Goal: Information Seeking & Learning: Learn about a topic

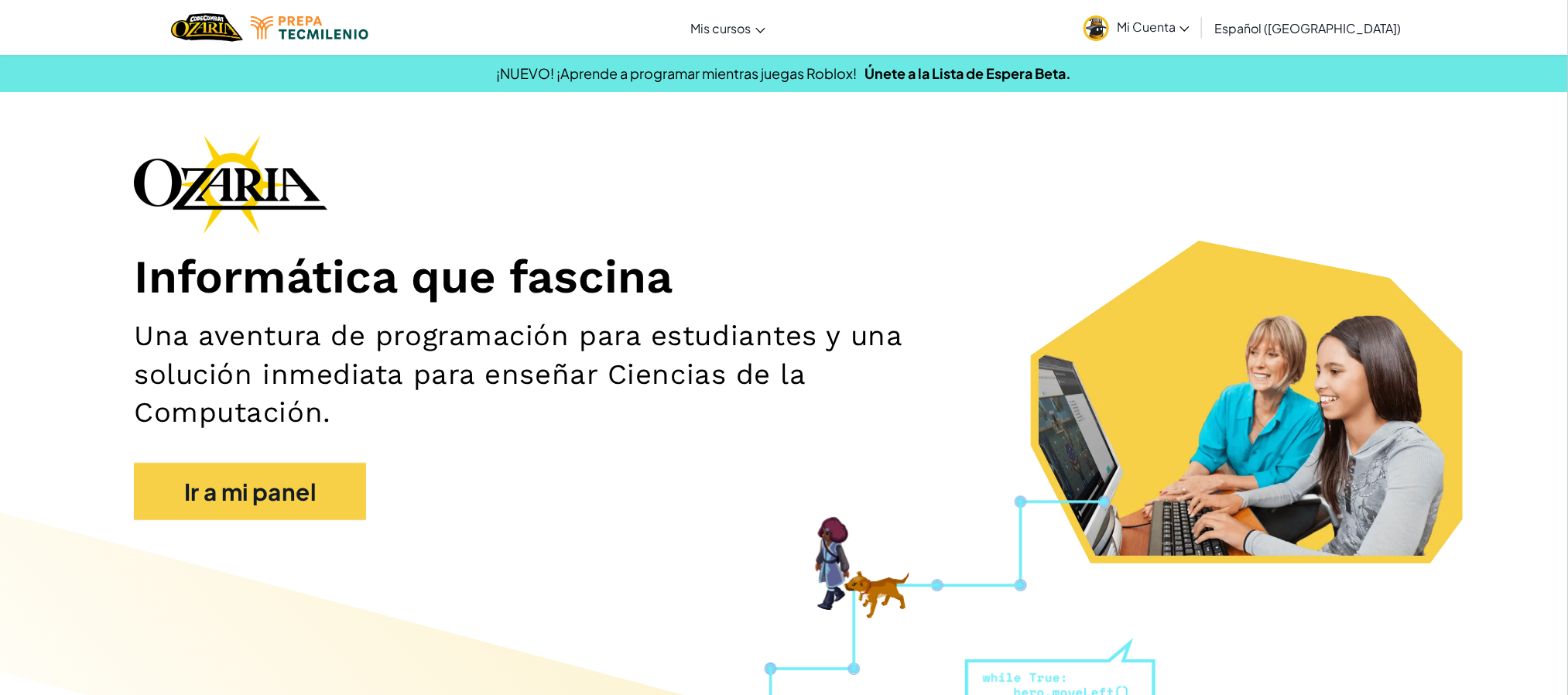
click at [1168, 31] on span "Mi Cuenta" at bounding box center [1152, 27] width 73 height 16
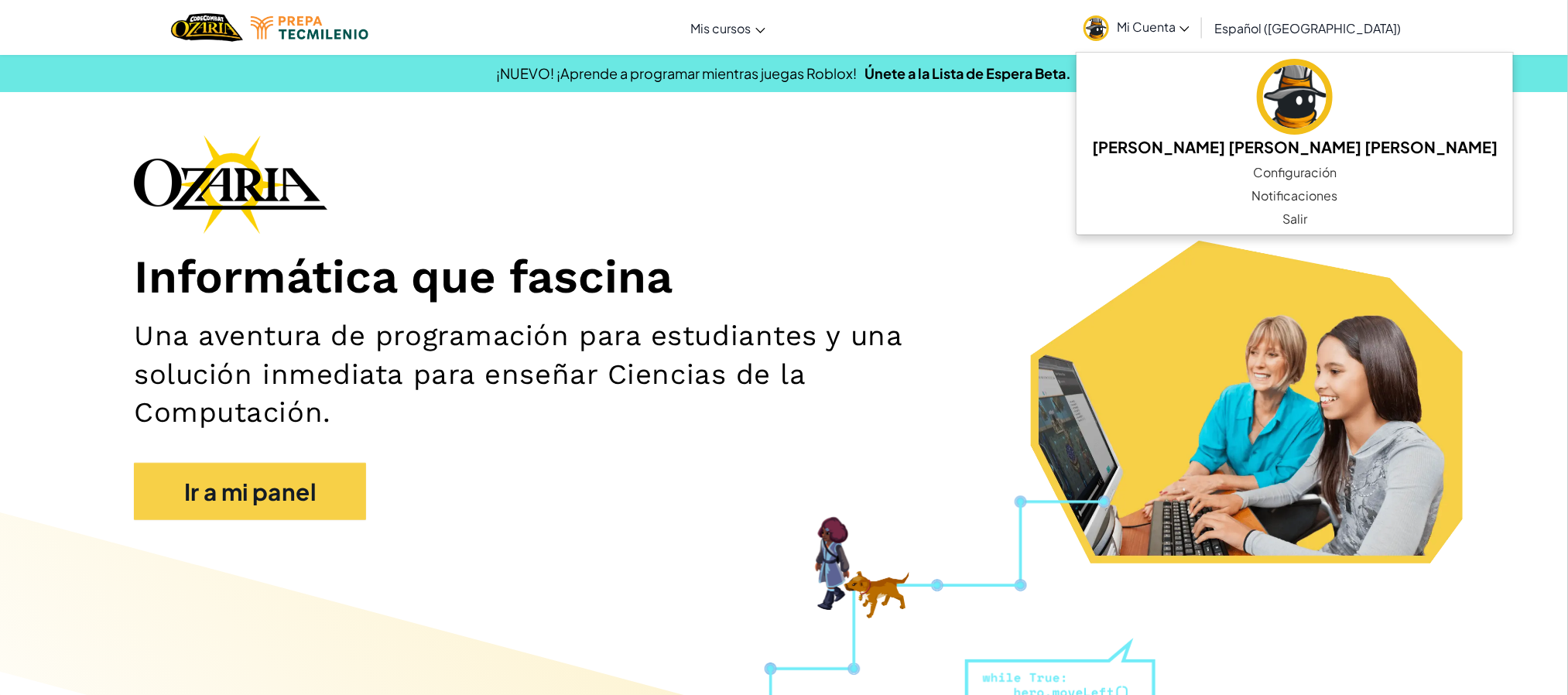
click at [1039, 183] on div "Informática que fascina Una aventura de programación para estudiantes y una sol…" at bounding box center [784, 335] width 1300 height 401
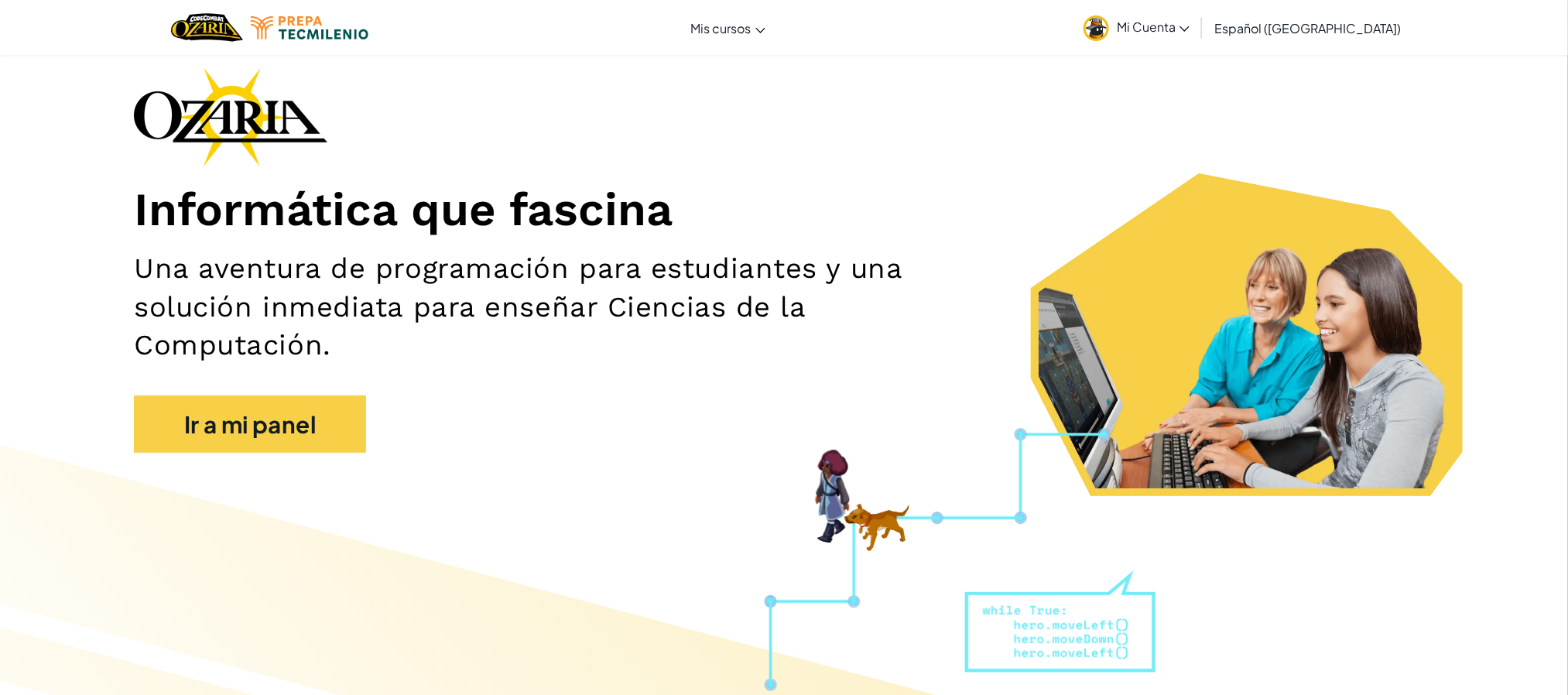
scroll to position [77, 0]
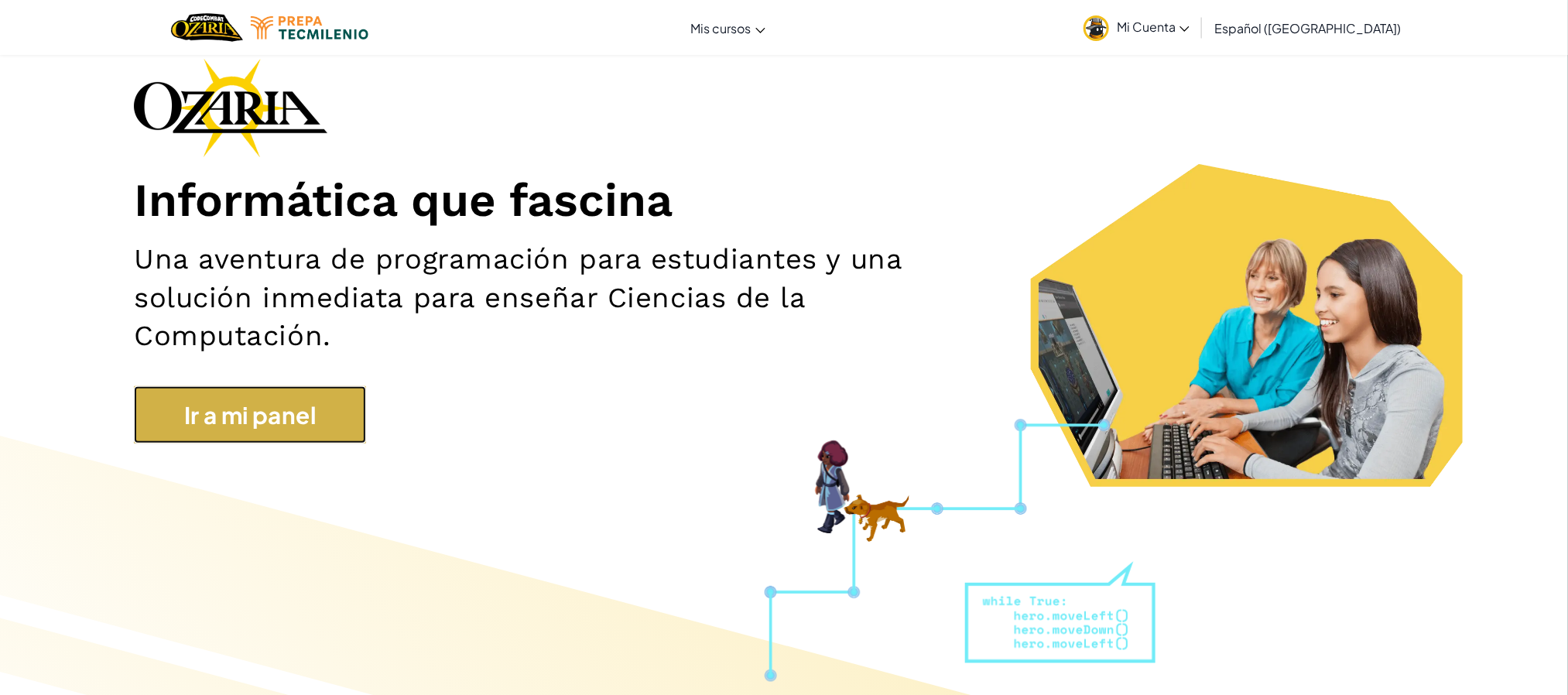
click at [202, 423] on link "Ir a mi panel" at bounding box center [249, 415] width 232 height 58
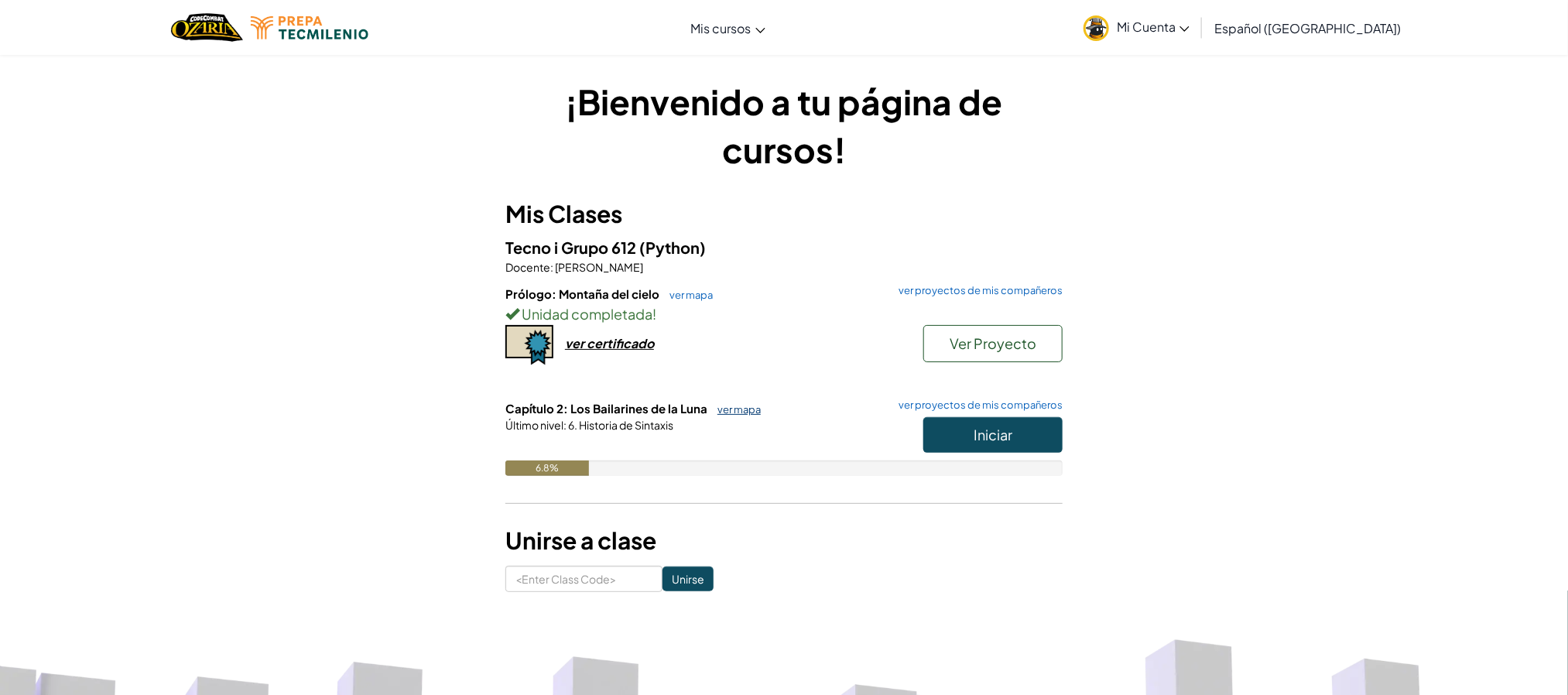
click at [749, 407] on link "ver mapa" at bounding box center [735, 410] width 51 height 12
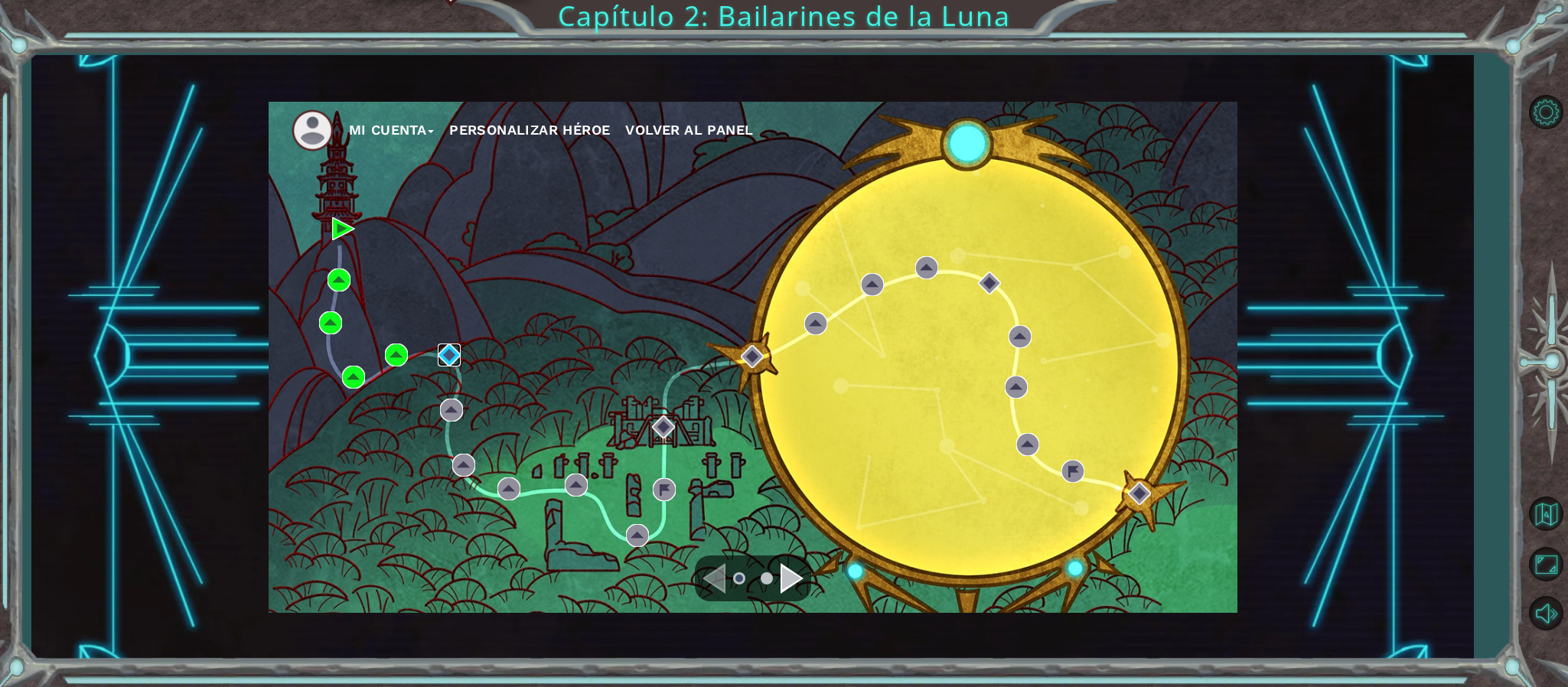
click at [450, 359] on img at bounding box center [448, 355] width 23 height 23
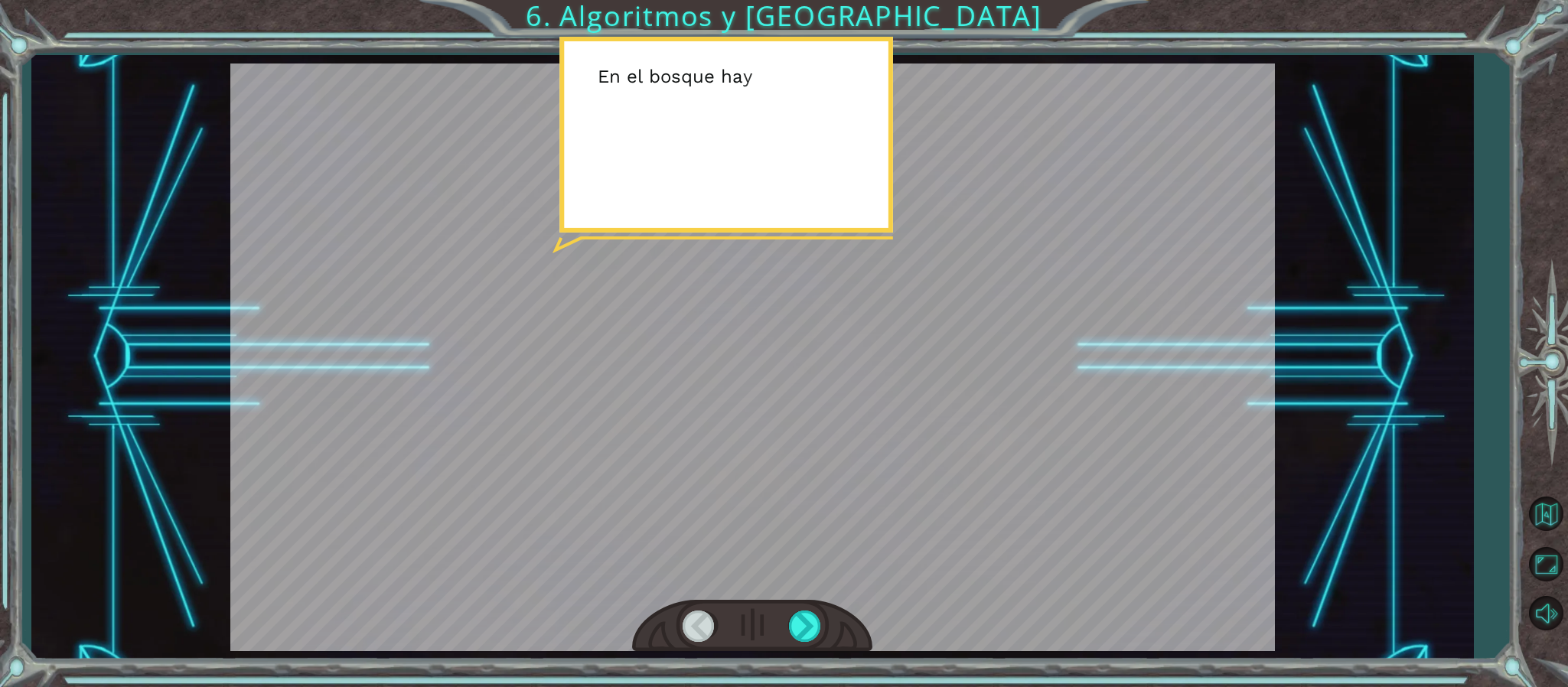
scroll to position [0, 642]
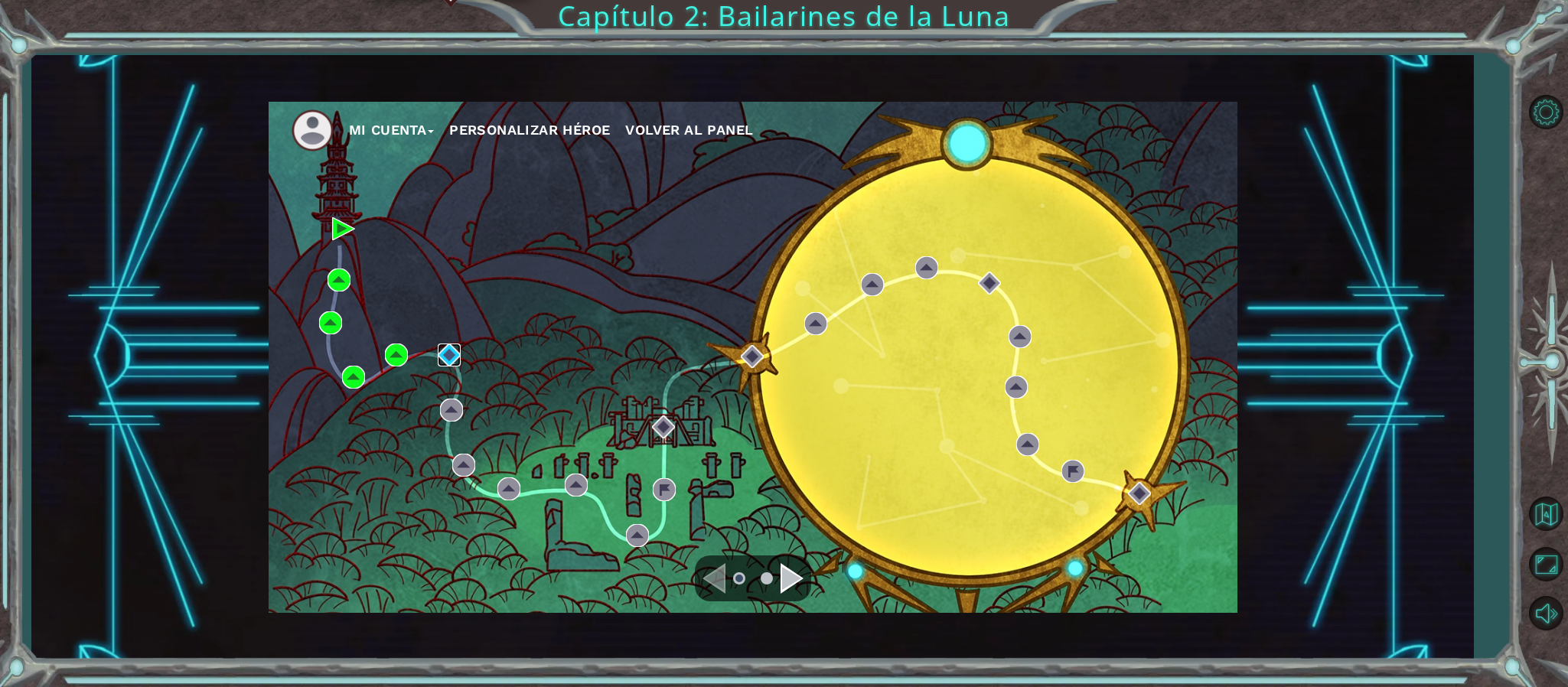
click at [443, 349] on img at bounding box center [448, 355] width 23 height 23
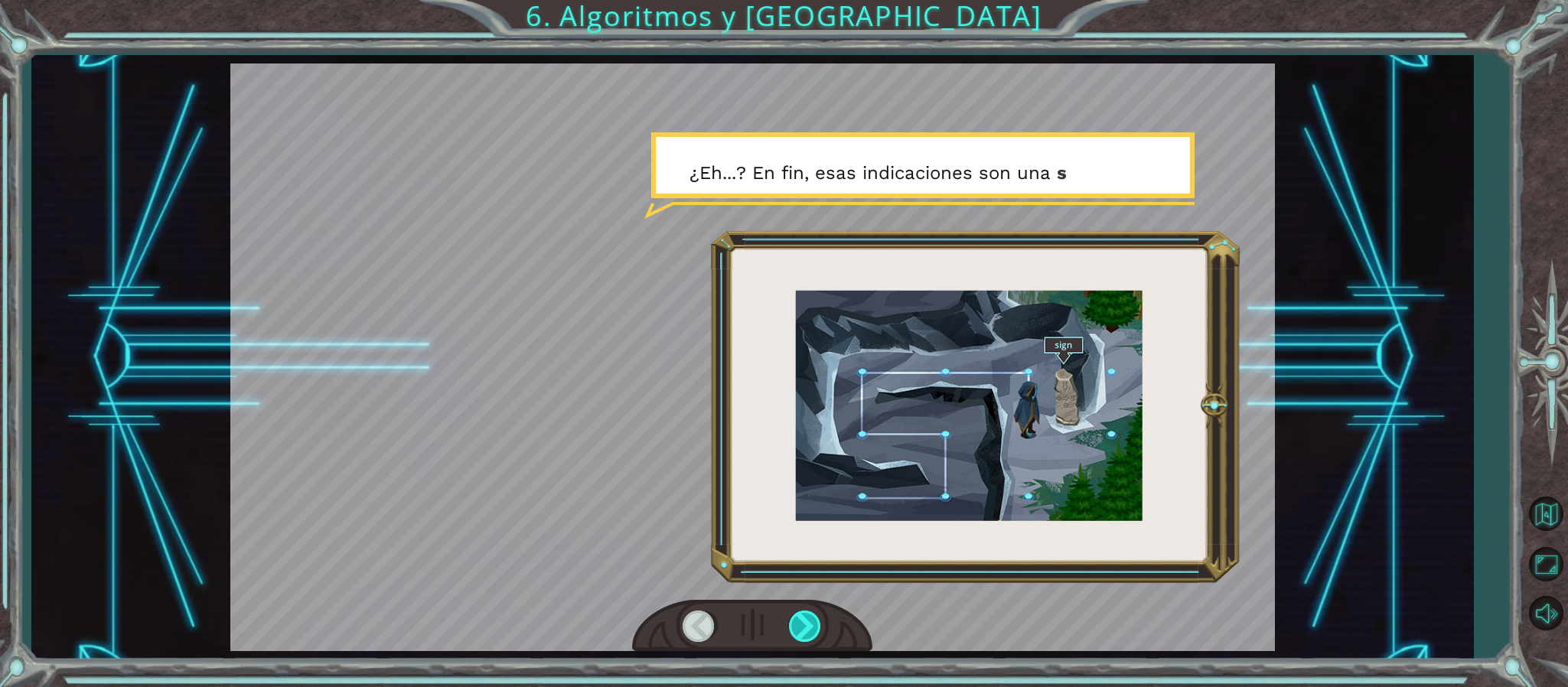
click at [803, 622] on div at bounding box center [806, 627] width 34 height 32
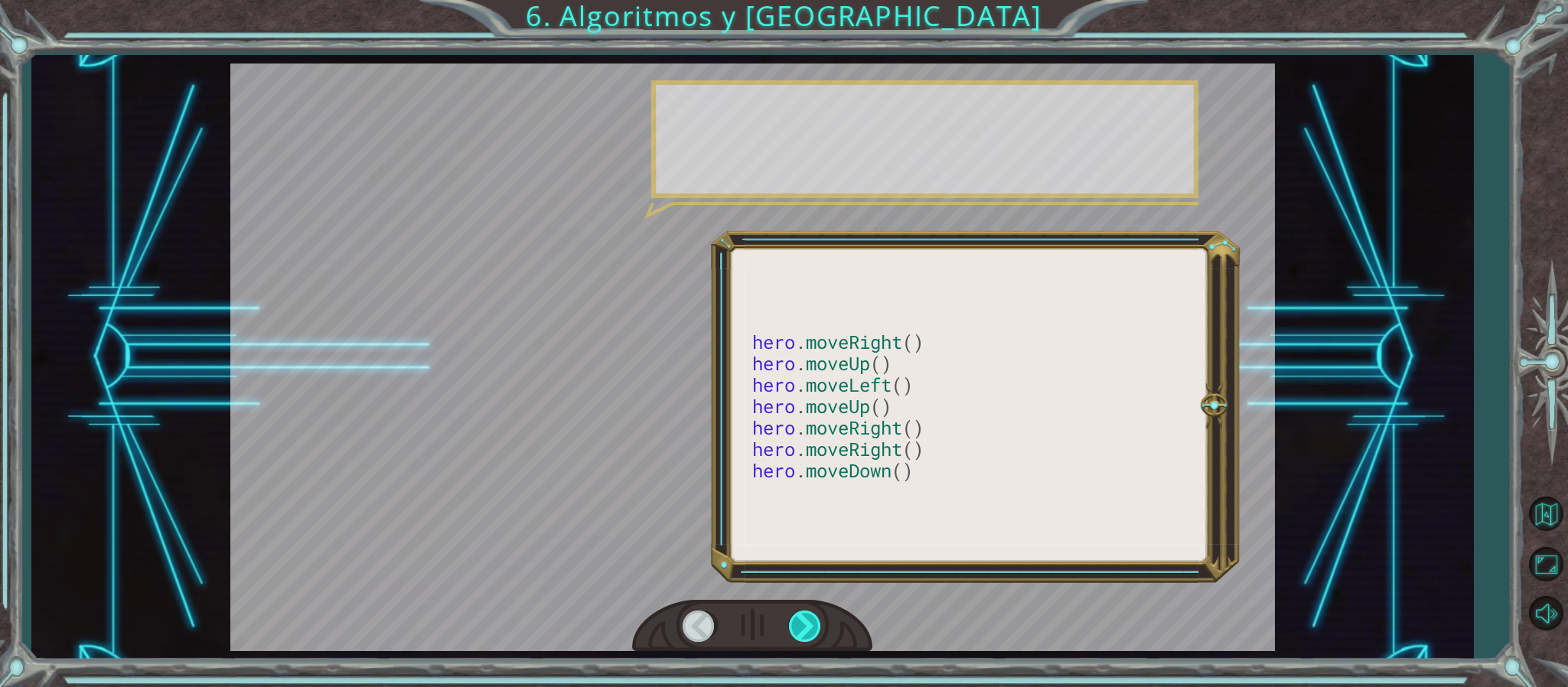
click at [803, 622] on div at bounding box center [806, 627] width 34 height 32
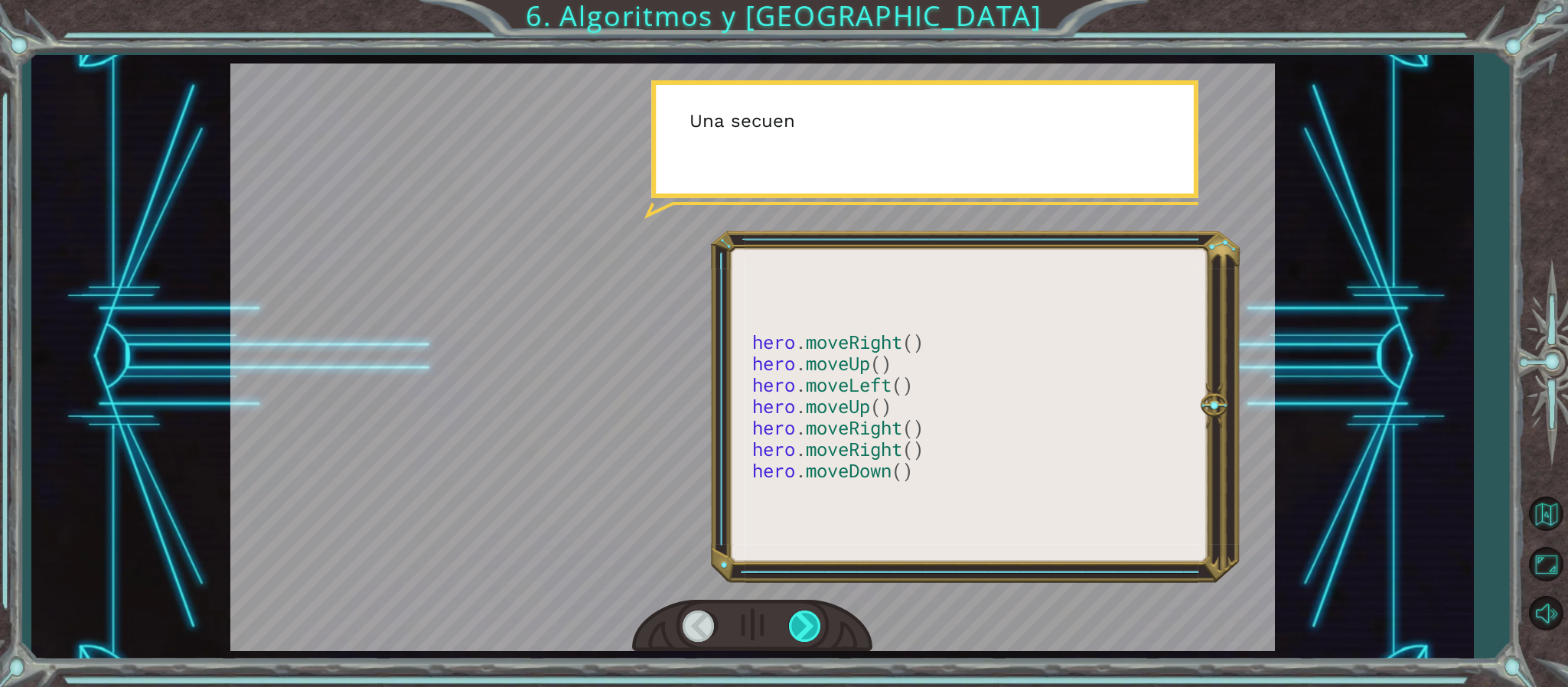
click at [803, 622] on div at bounding box center [806, 627] width 34 height 32
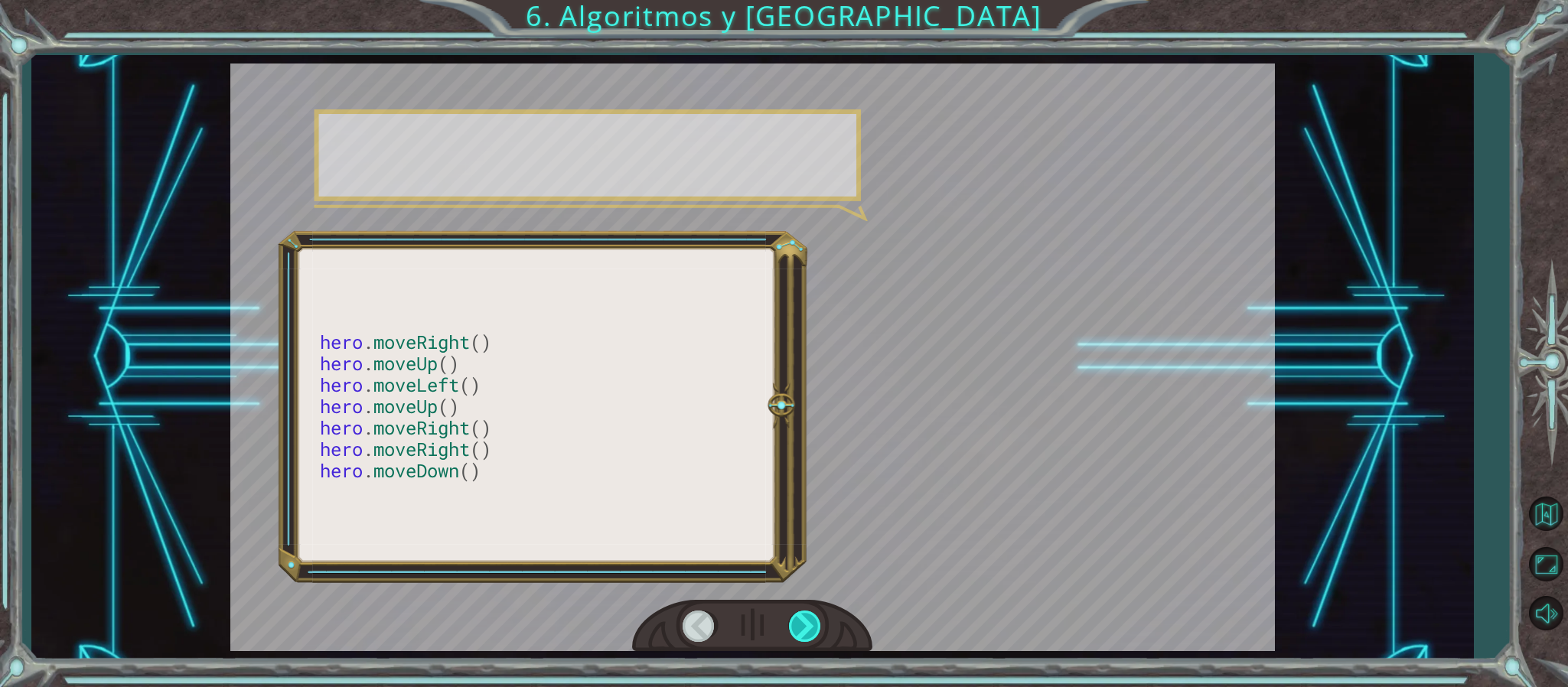
click at [803, 622] on div at bounding box center [806, 627] width 34 height 32
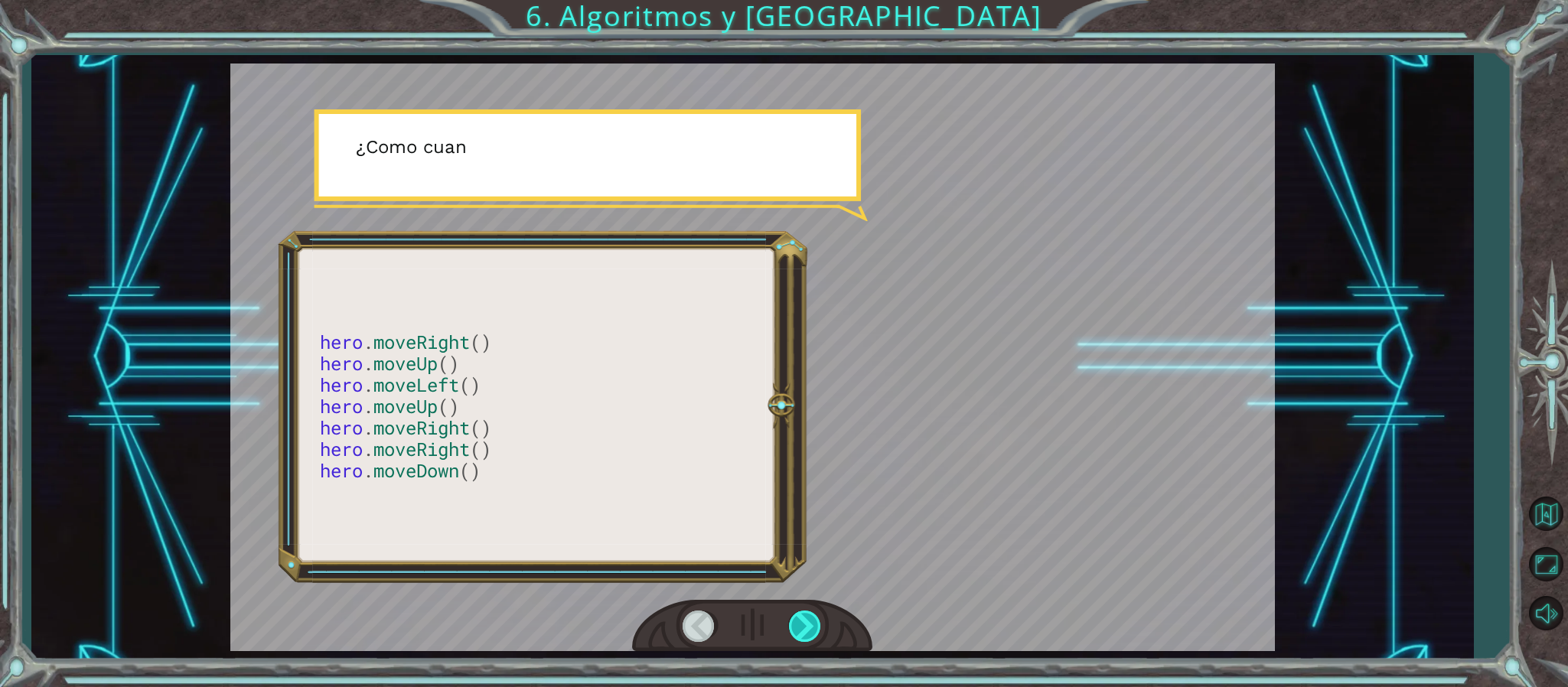
click at [803, 622] on div at bounding box center [806, 627] width 34 height 32
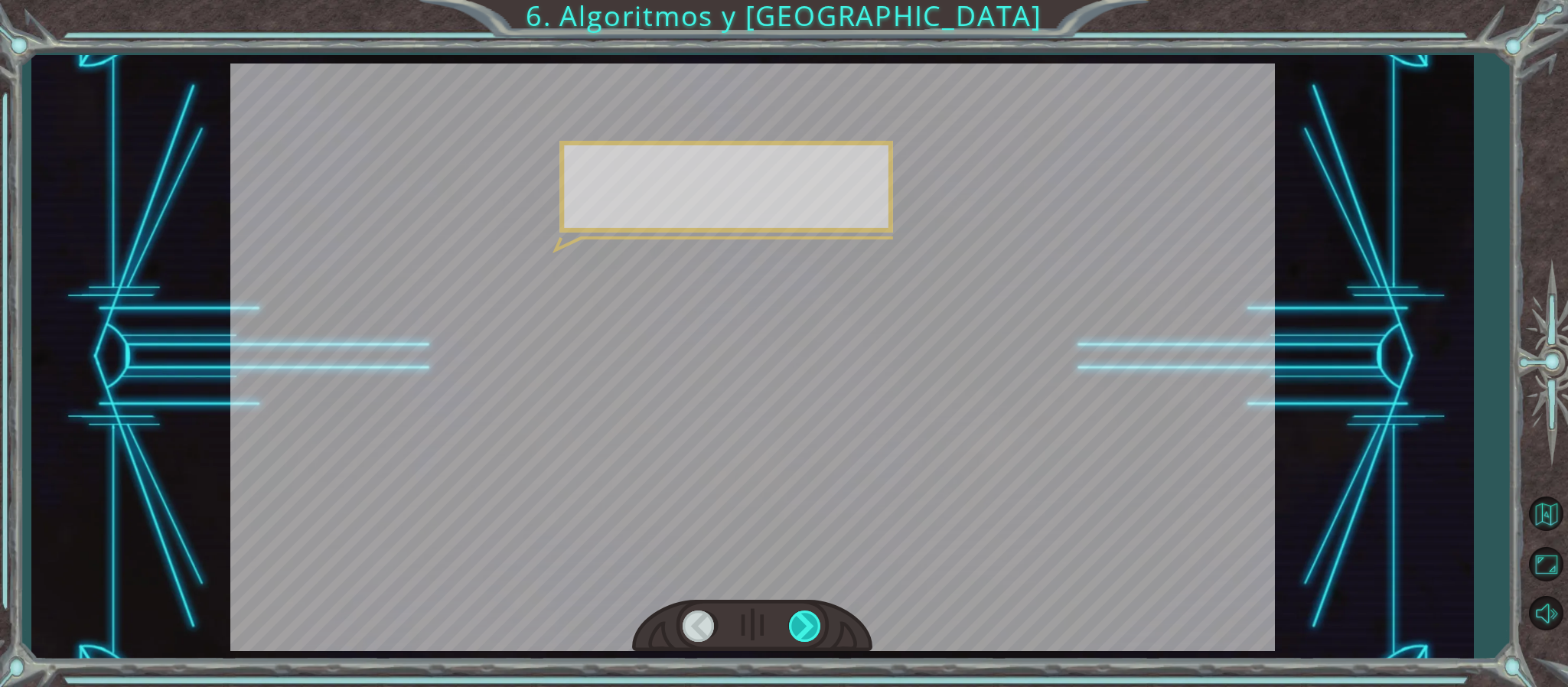
click at [803, 622] on div at bounding box center [806, 627] width 34 height 32
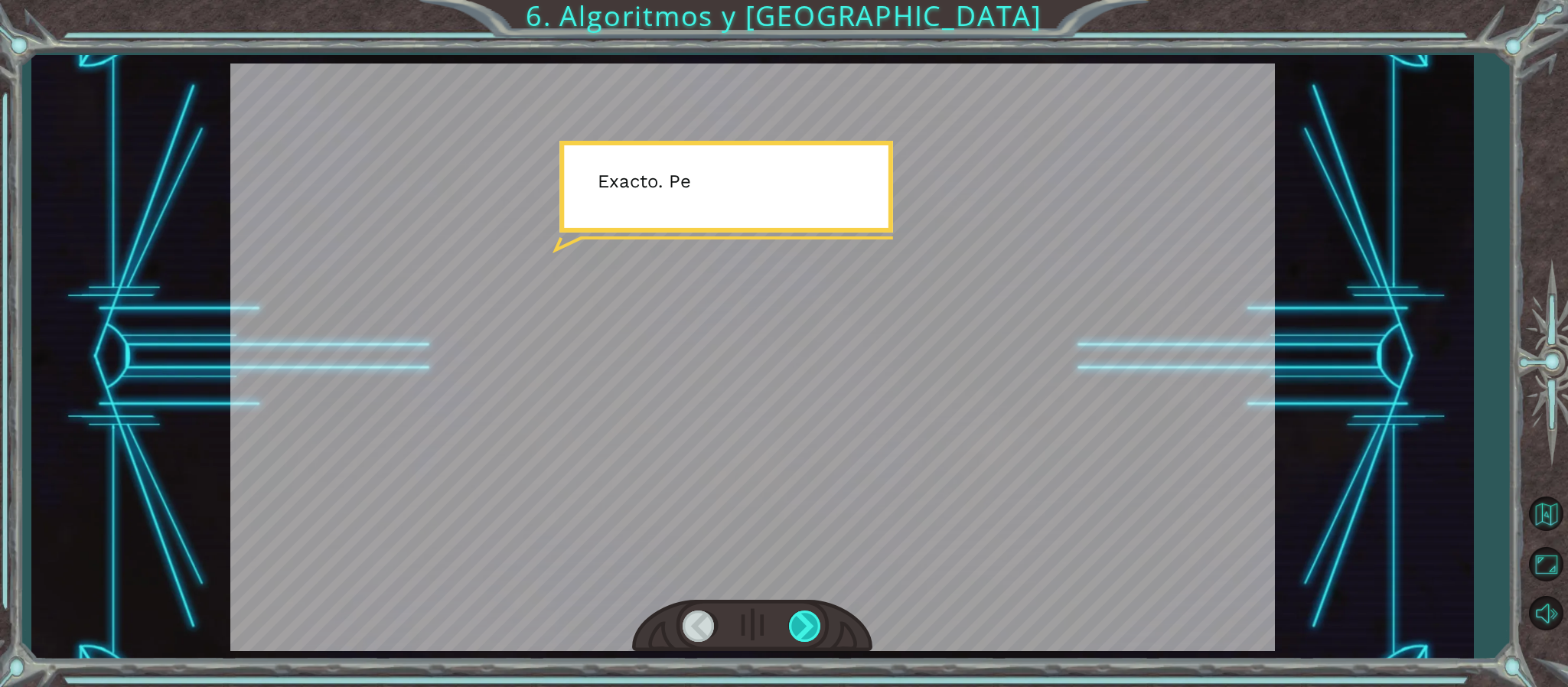
click at [803, 622] on div at bounding box center [806, 627] width 34 height 32
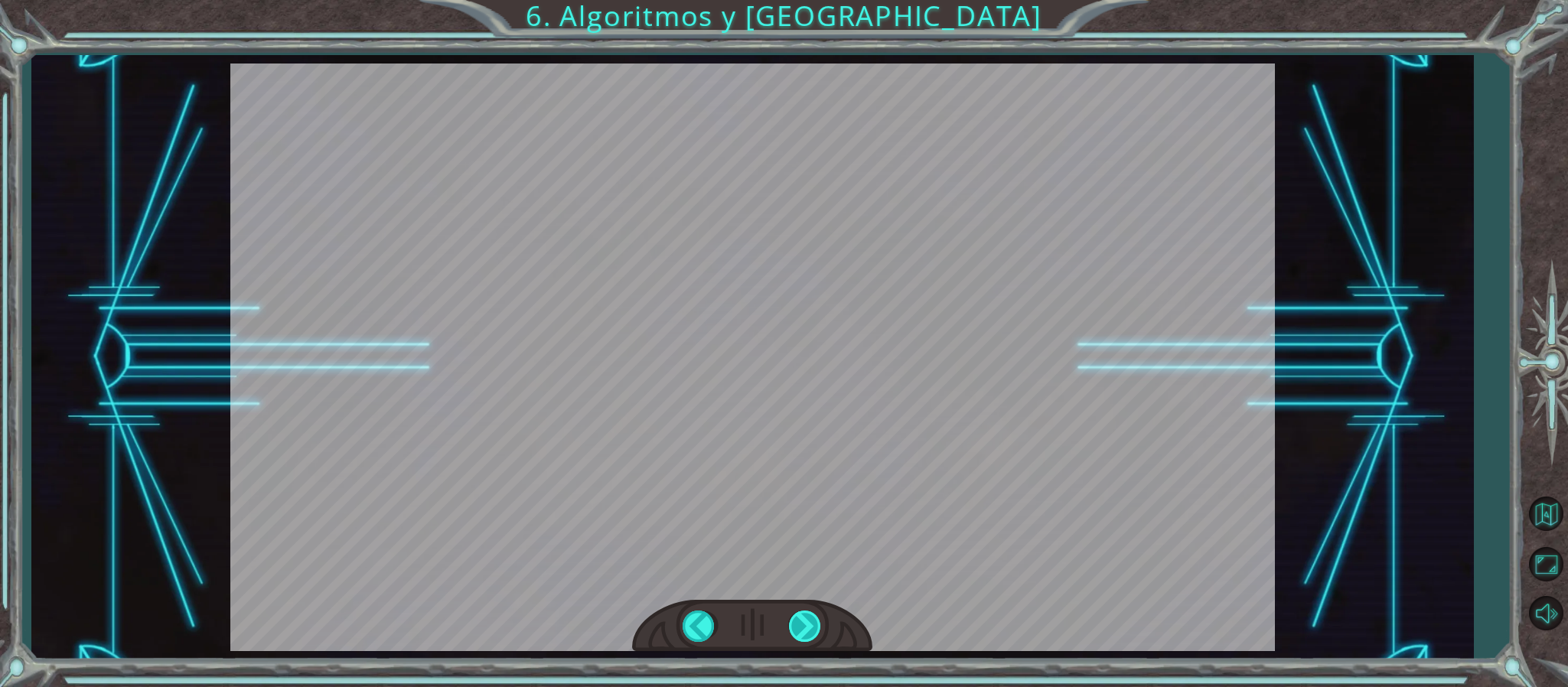
click at [803, 0] on div "hero . moveRight () hero . moveUp () hero . moveLeft () hero . moveUp () hero .…" at bounding box center [784, 0] width 1568 height 0
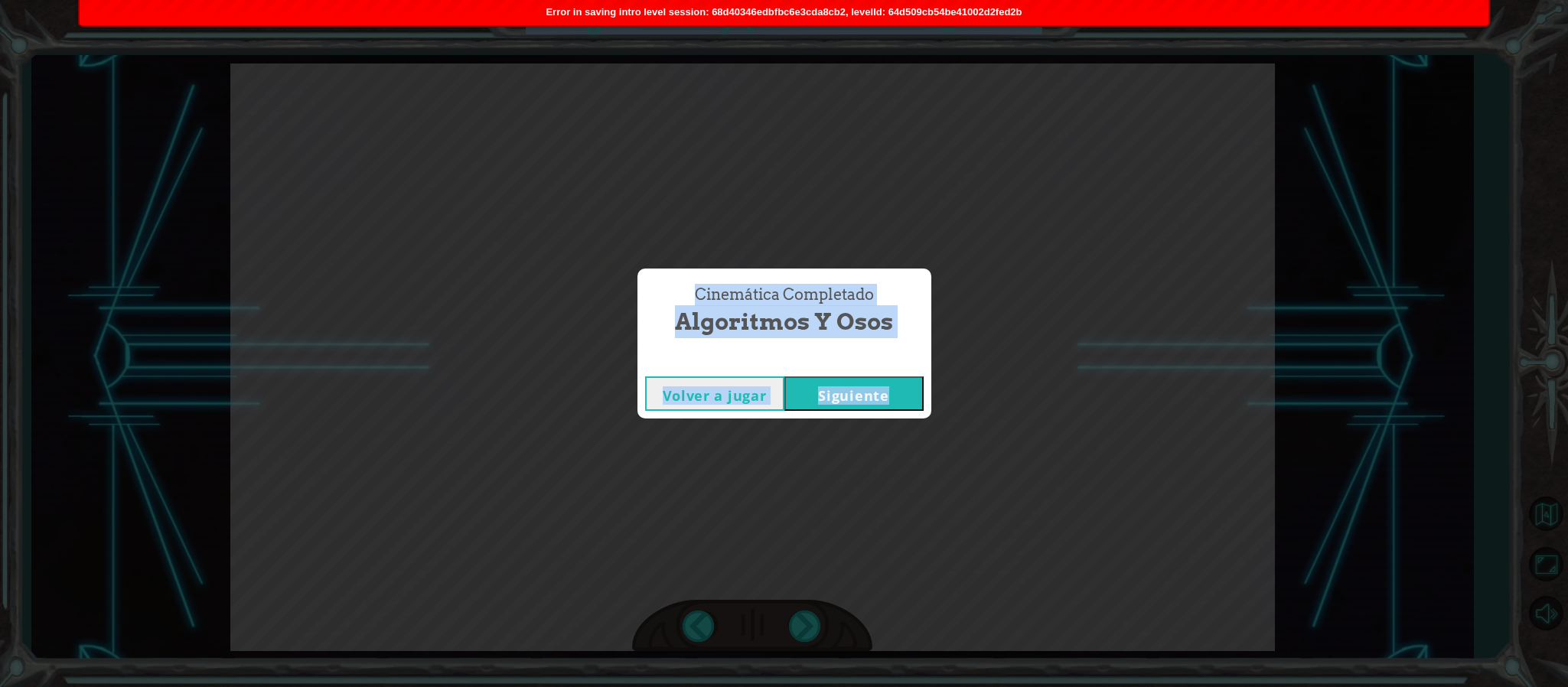
click at [868, 405] on button "Siguiente" at bounding box center [853, 393] width 139 height 34
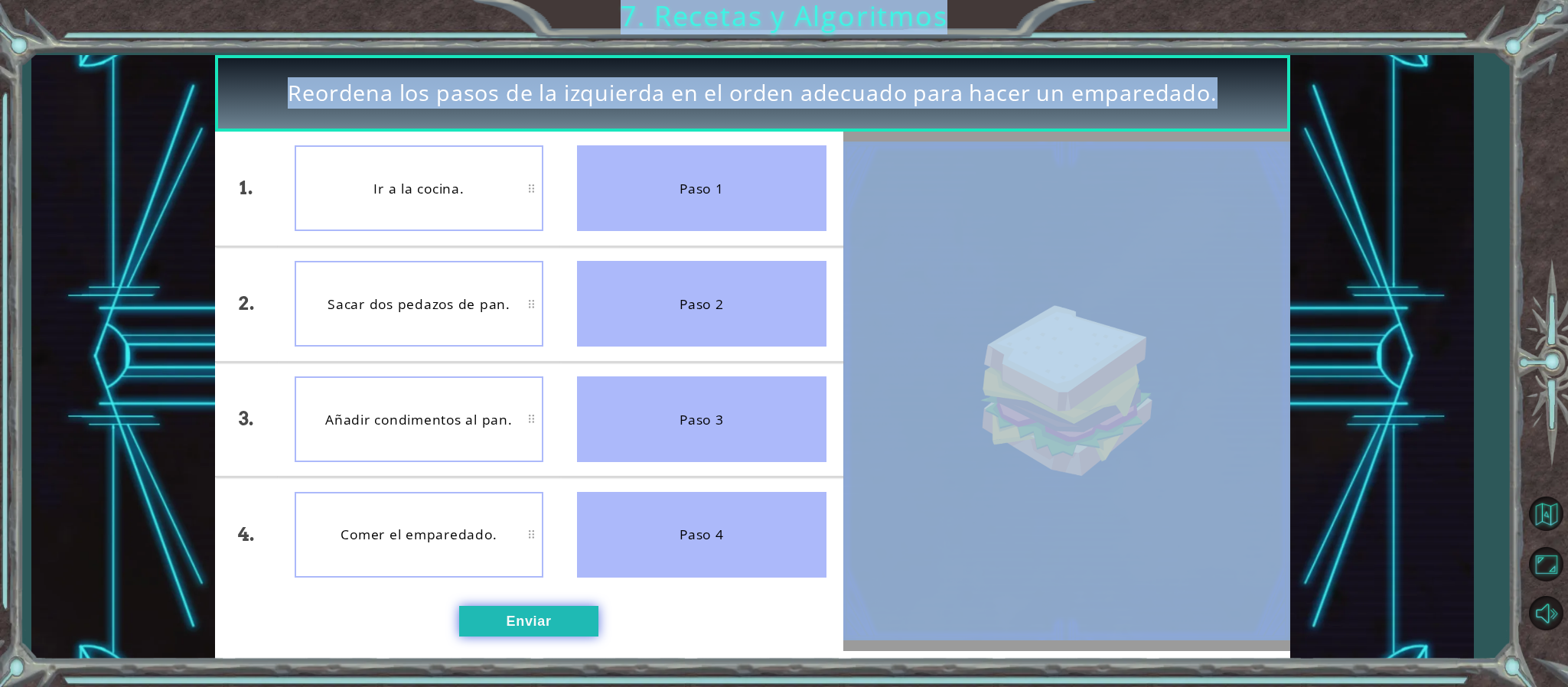
click at [517, 621] on button "Enviar" at bounding box center [528, 621] width 139 height 31
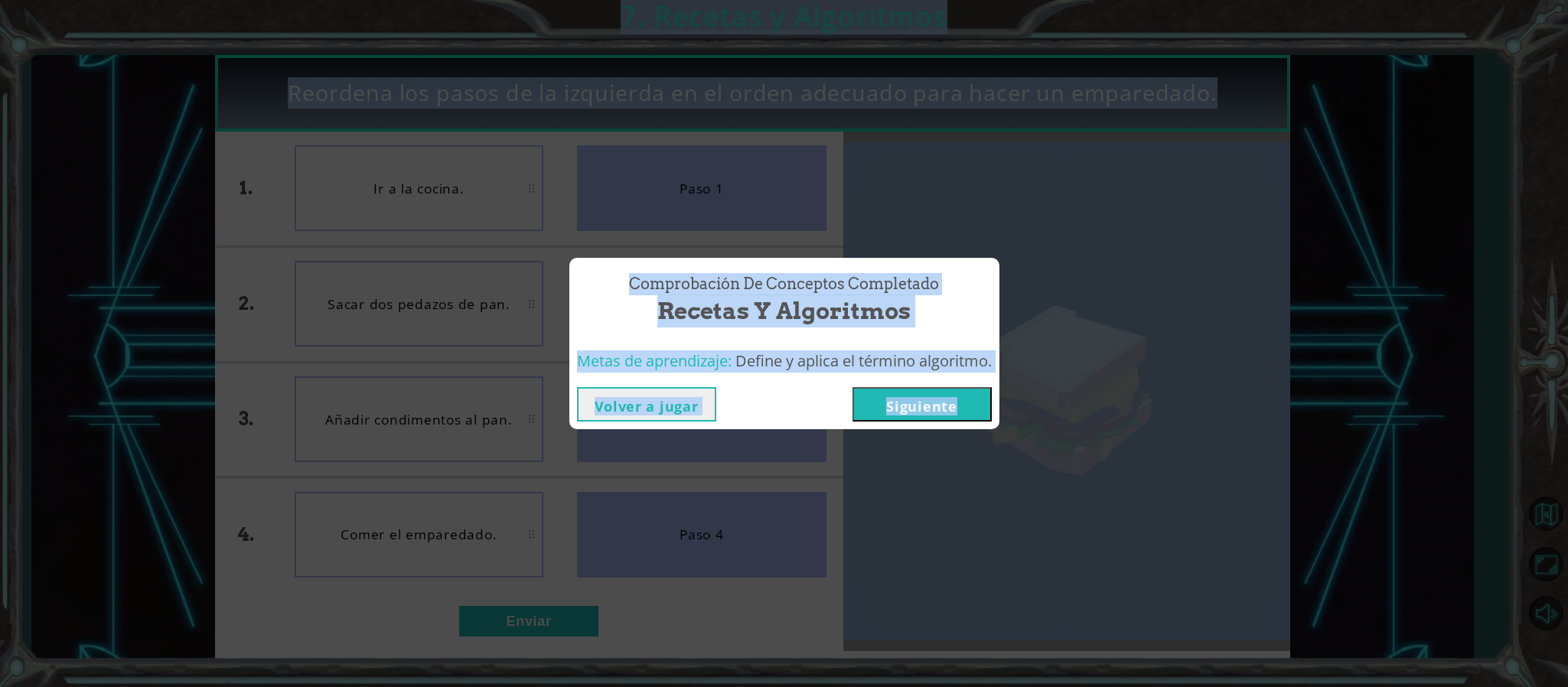
click at [912, 409] on button "Siguiente" at bounding box center [921, 404] width 139 height 34
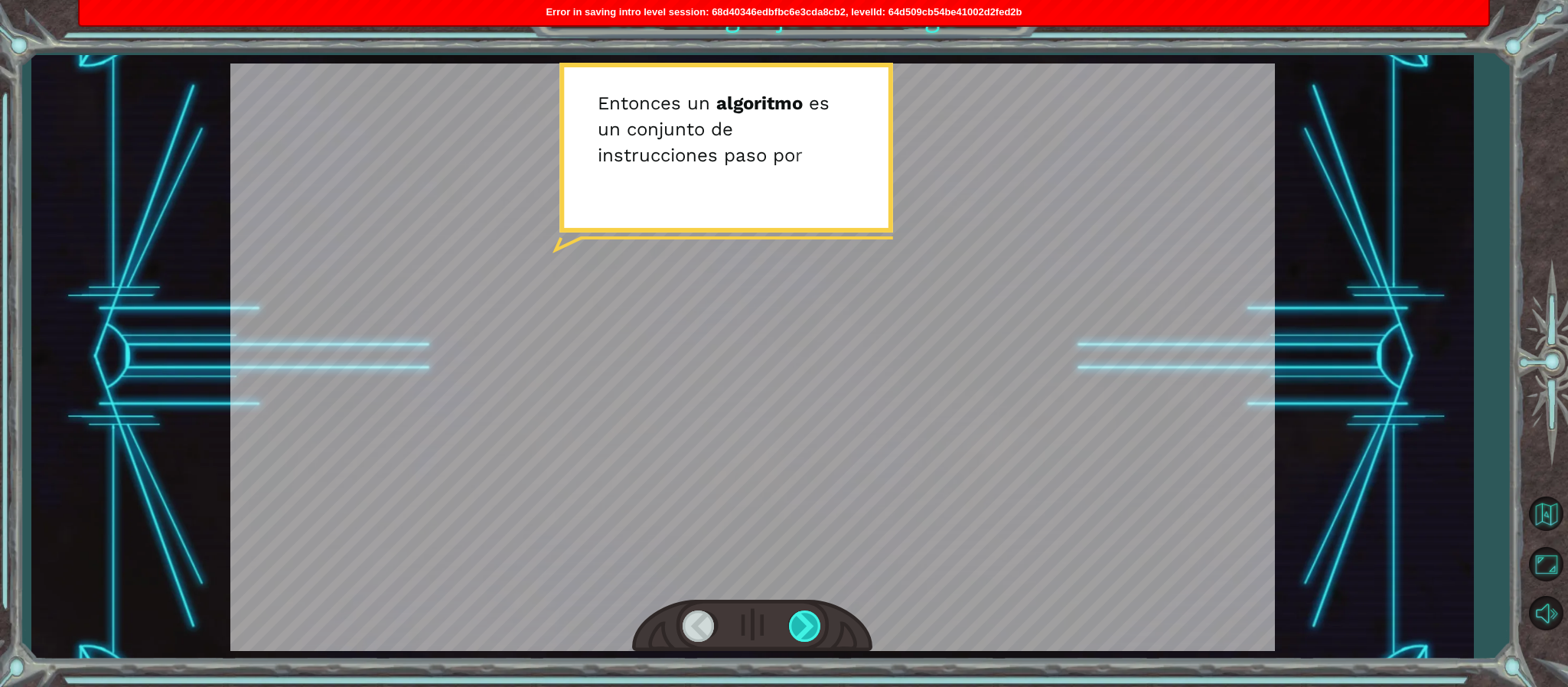
click at [806, 639] on div at bounding box center [806, 627] width 34 height 32
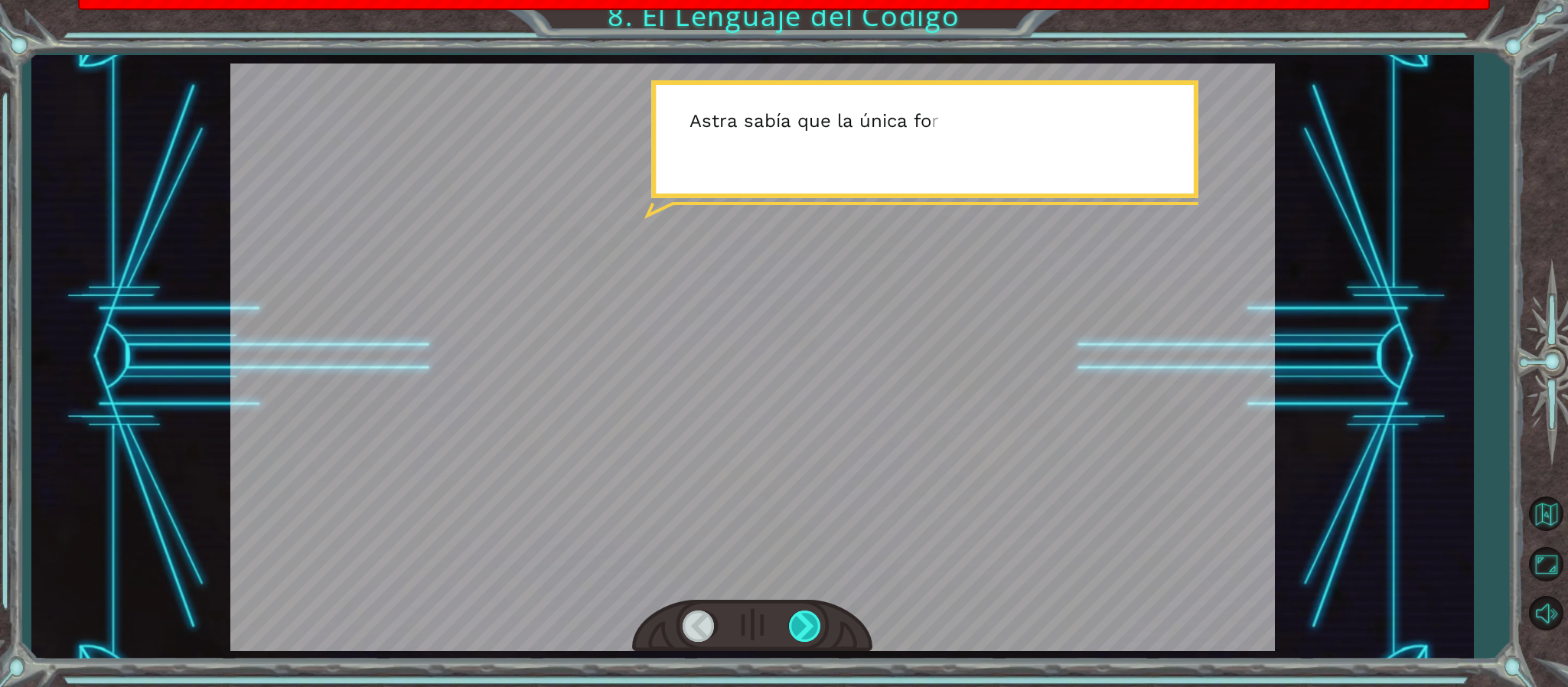
click at [806, 639] on div at bounding box center [806, 627] width 34 height 32
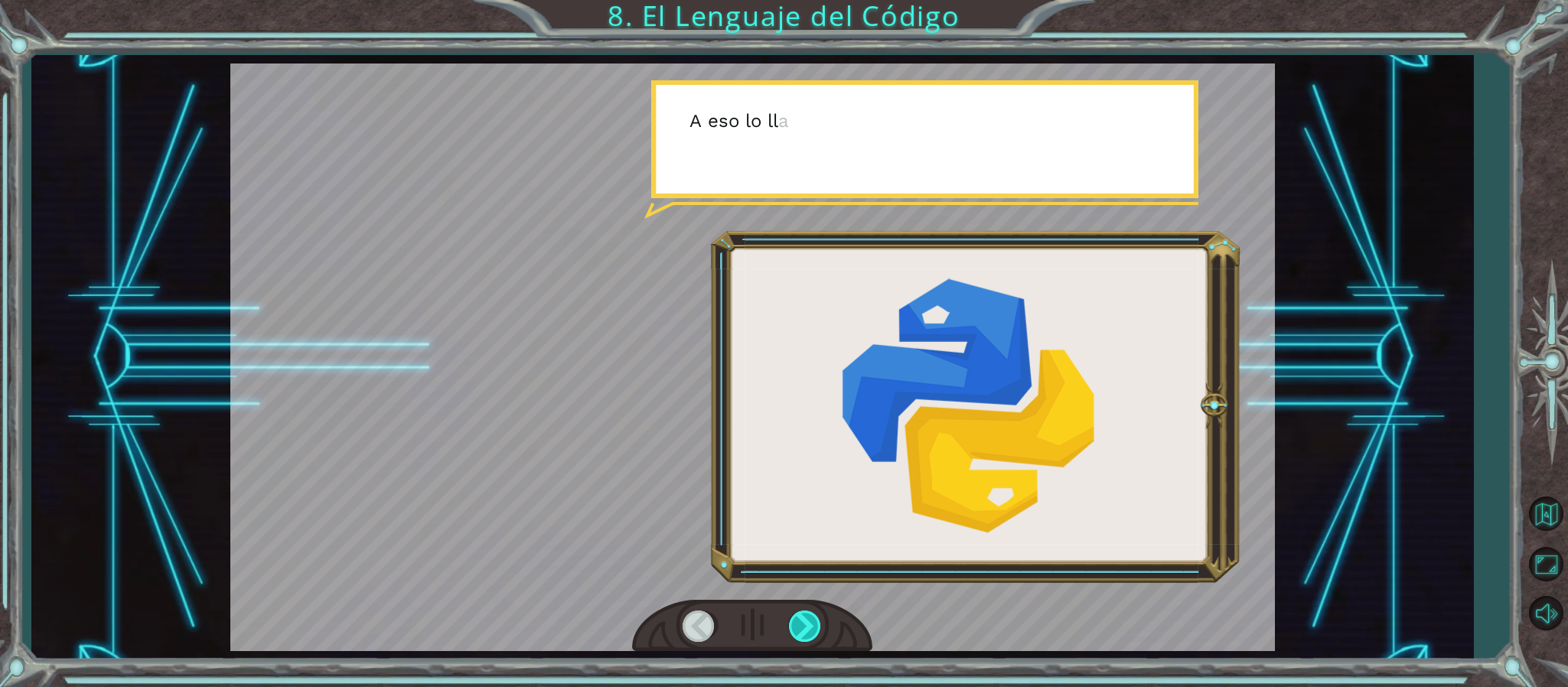
click at [806, 639] on div at bounding box center [806, 627] width 34 height 32
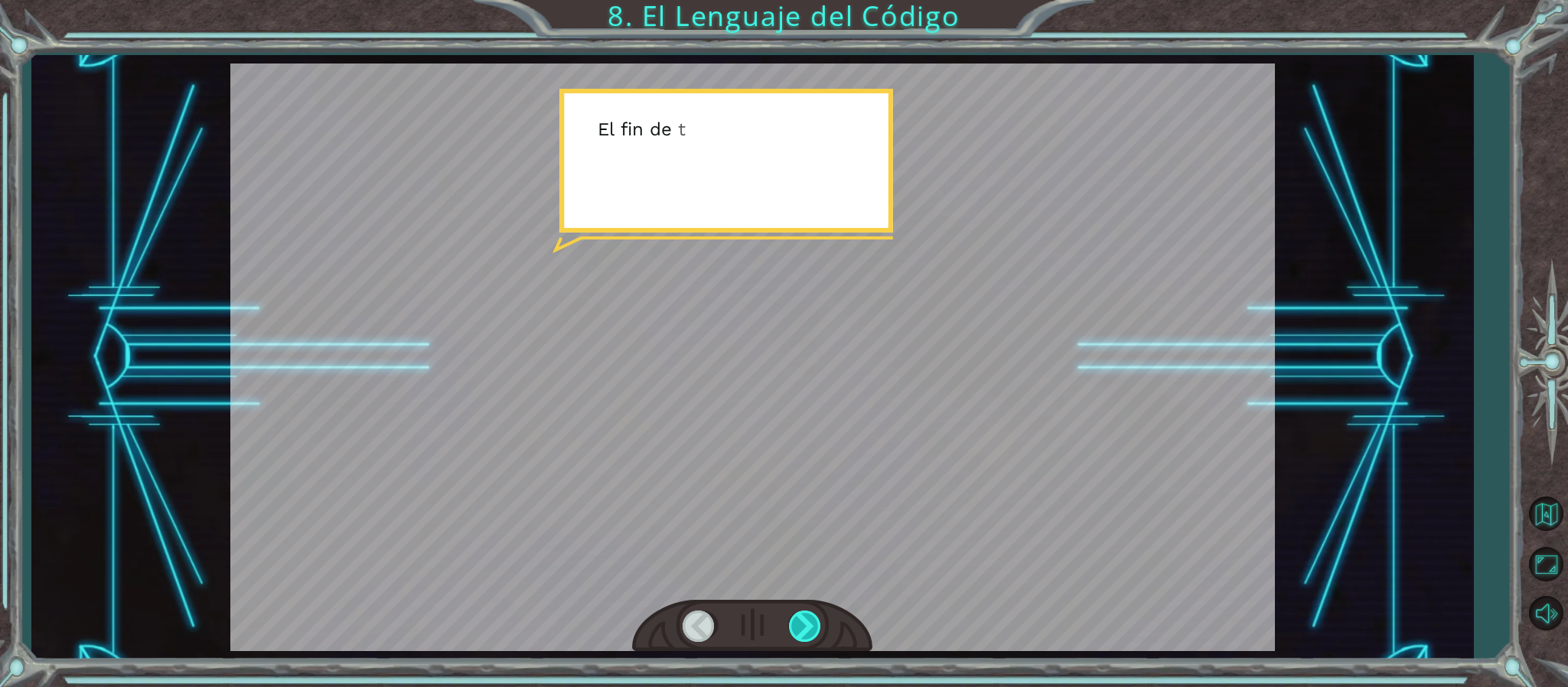
click at [806, 639] on div at bounding box center [806, 627] width 34 height 32
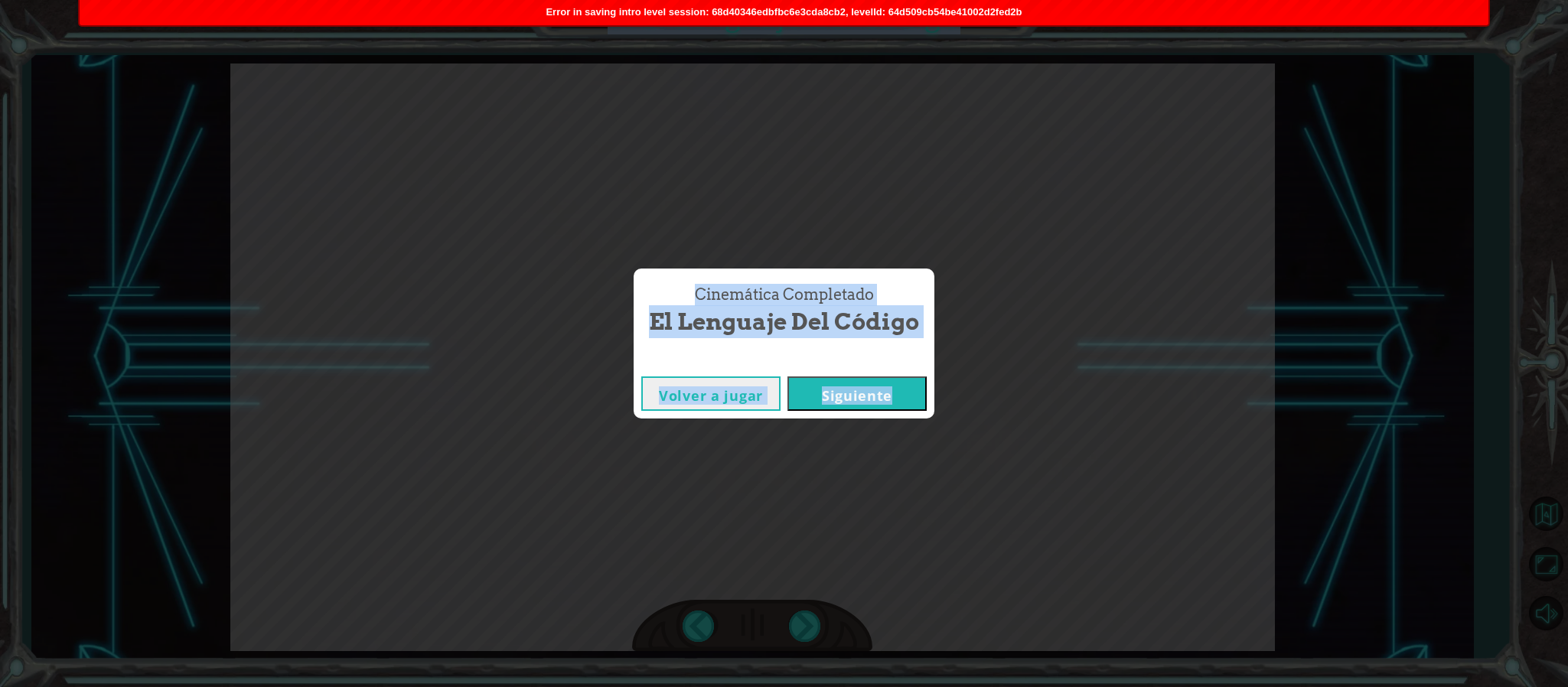
click at [859, 388] on button "Siguiente" at bounding box center [856, 393] width 139 height 34
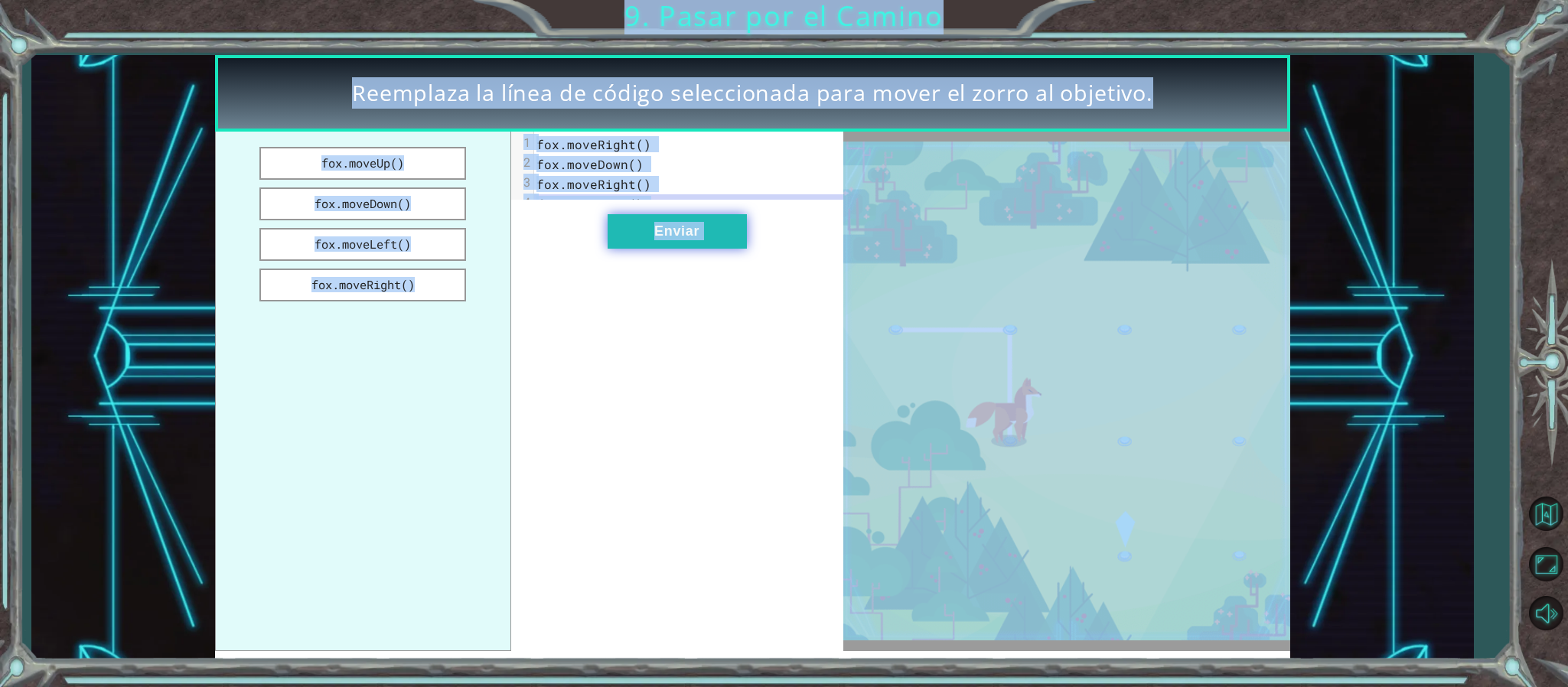
click at [690, 238] on button "Enviar" at bounding box center [677, 231] width 139 height 34
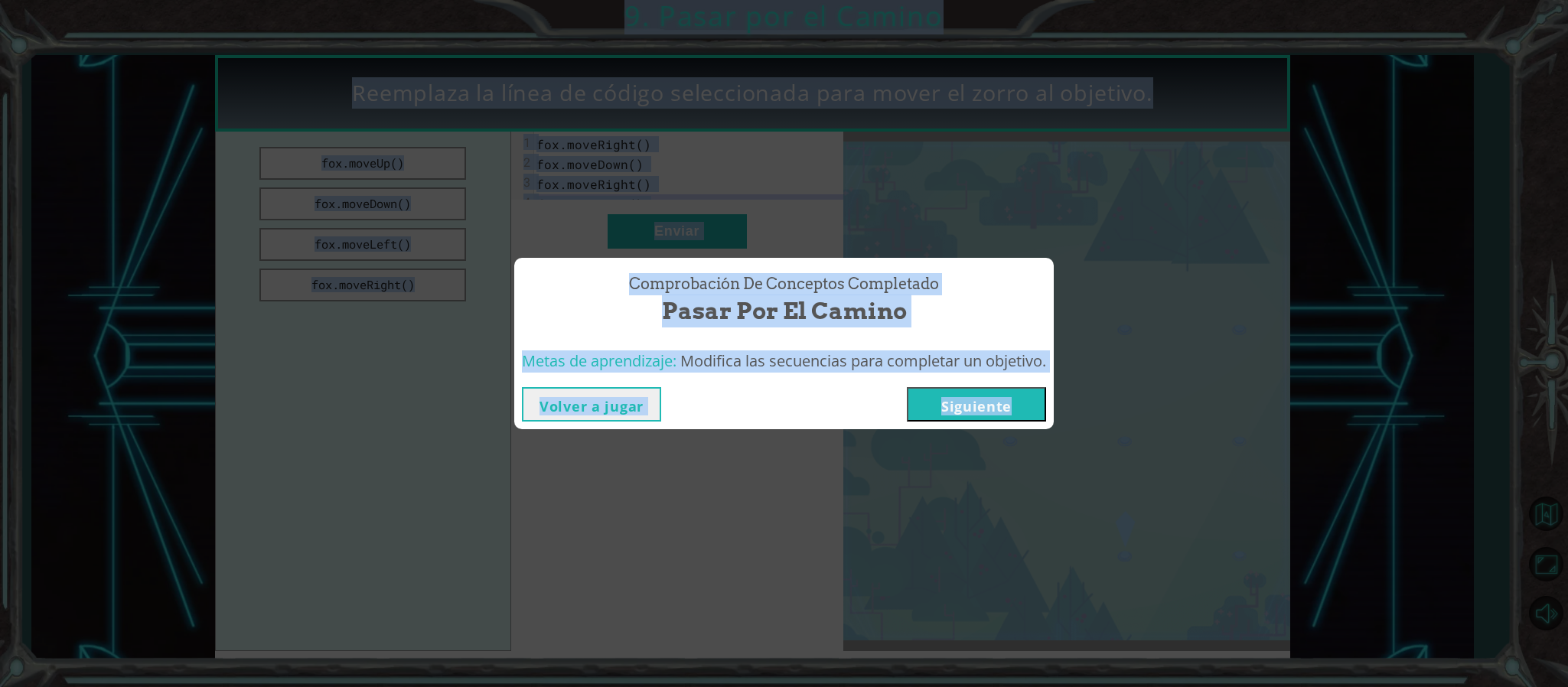
click at [991, 395] on button "Siguiente" at bounding box center [976, 404] width 139 height 34
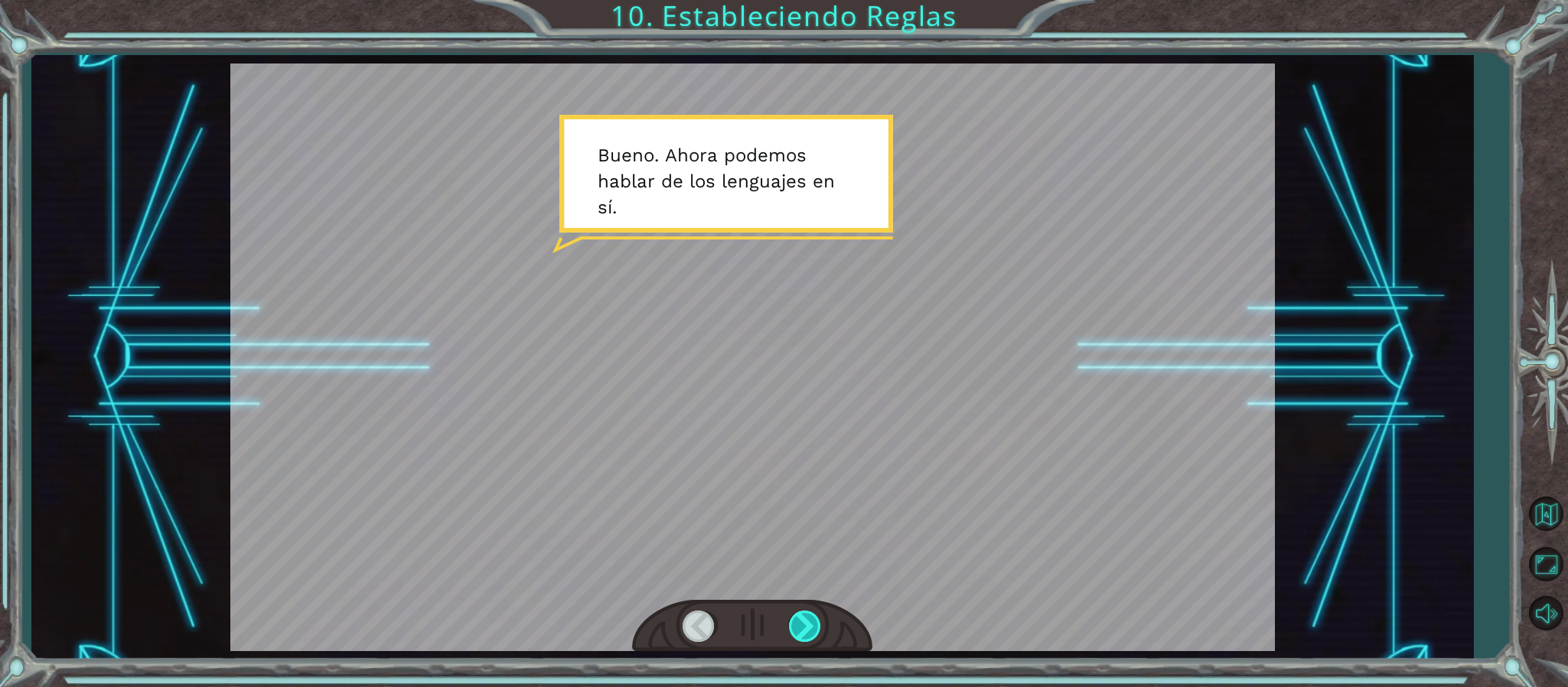
click at [816, 623] on div at bounding box center [806, 627] width 34 height 32
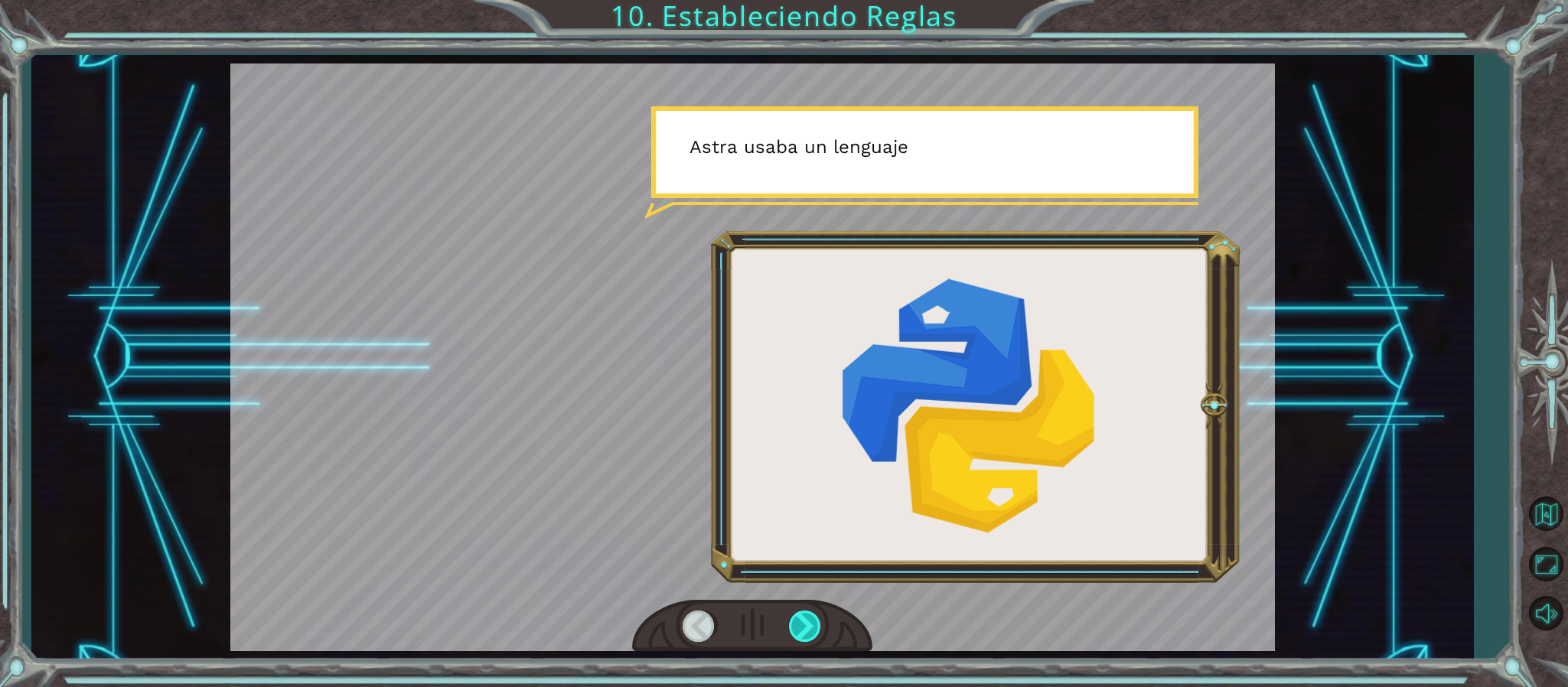
click at [816, 623] on div at bounding box center [806, 627] width 34 height 32
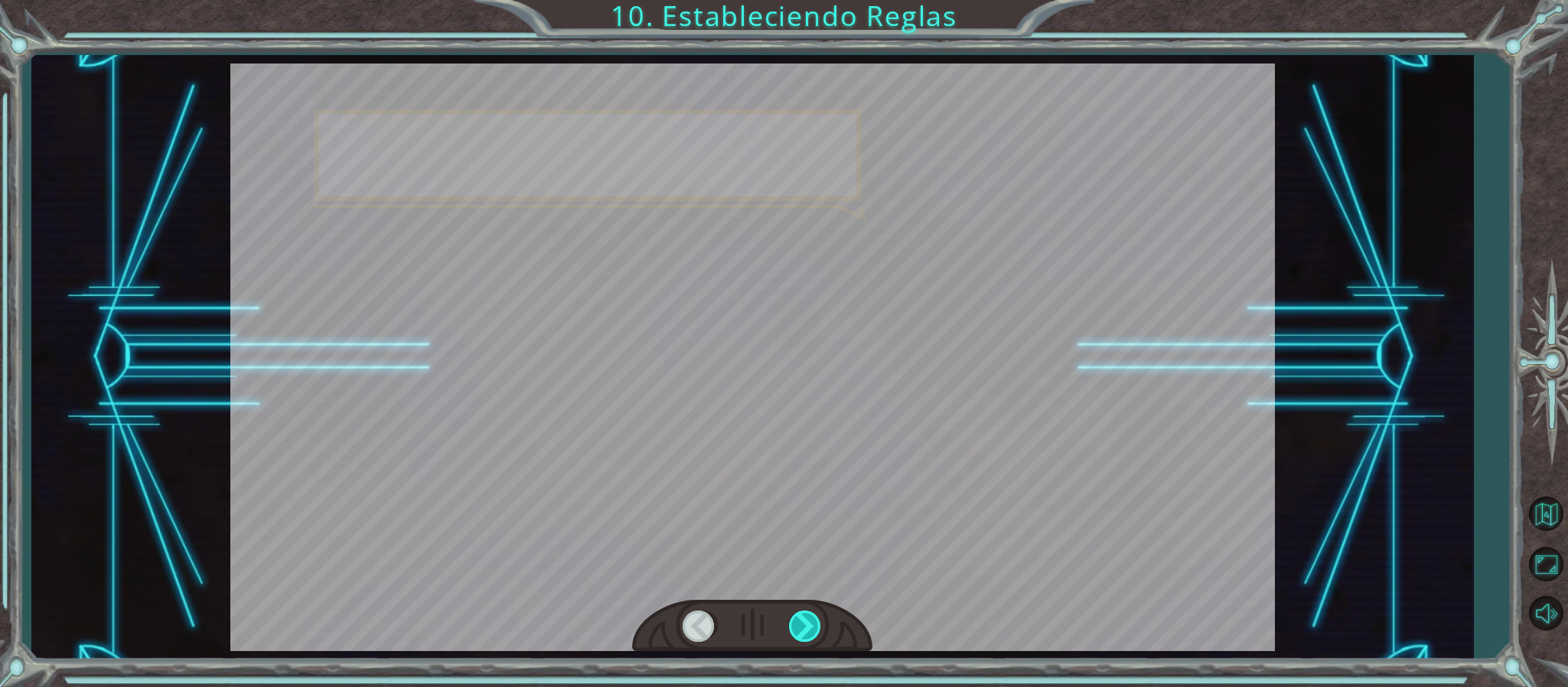
click at [816, 623] on div at bounding box center [806, 627] width 34 height 32
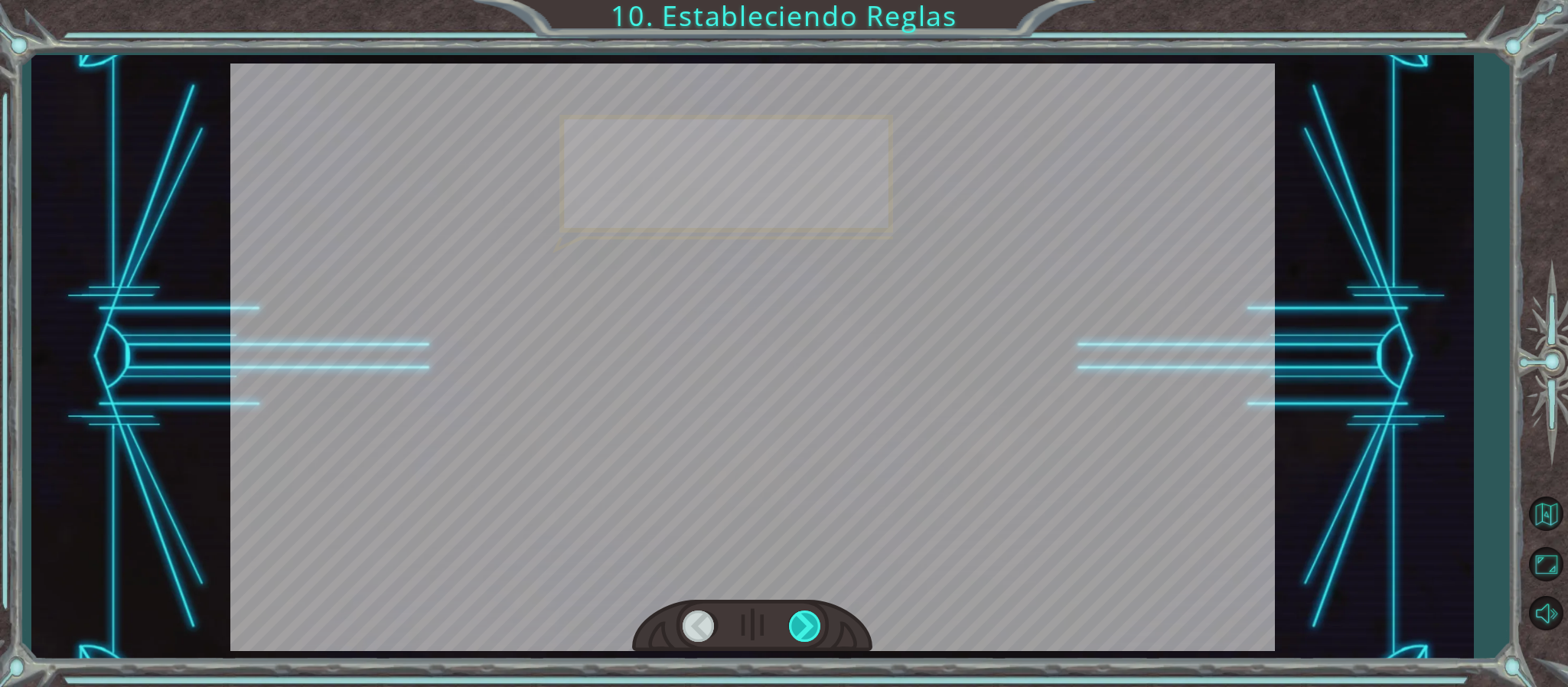
click at [816, 623] on div at bounding box center [806, 627] width 34 height 32
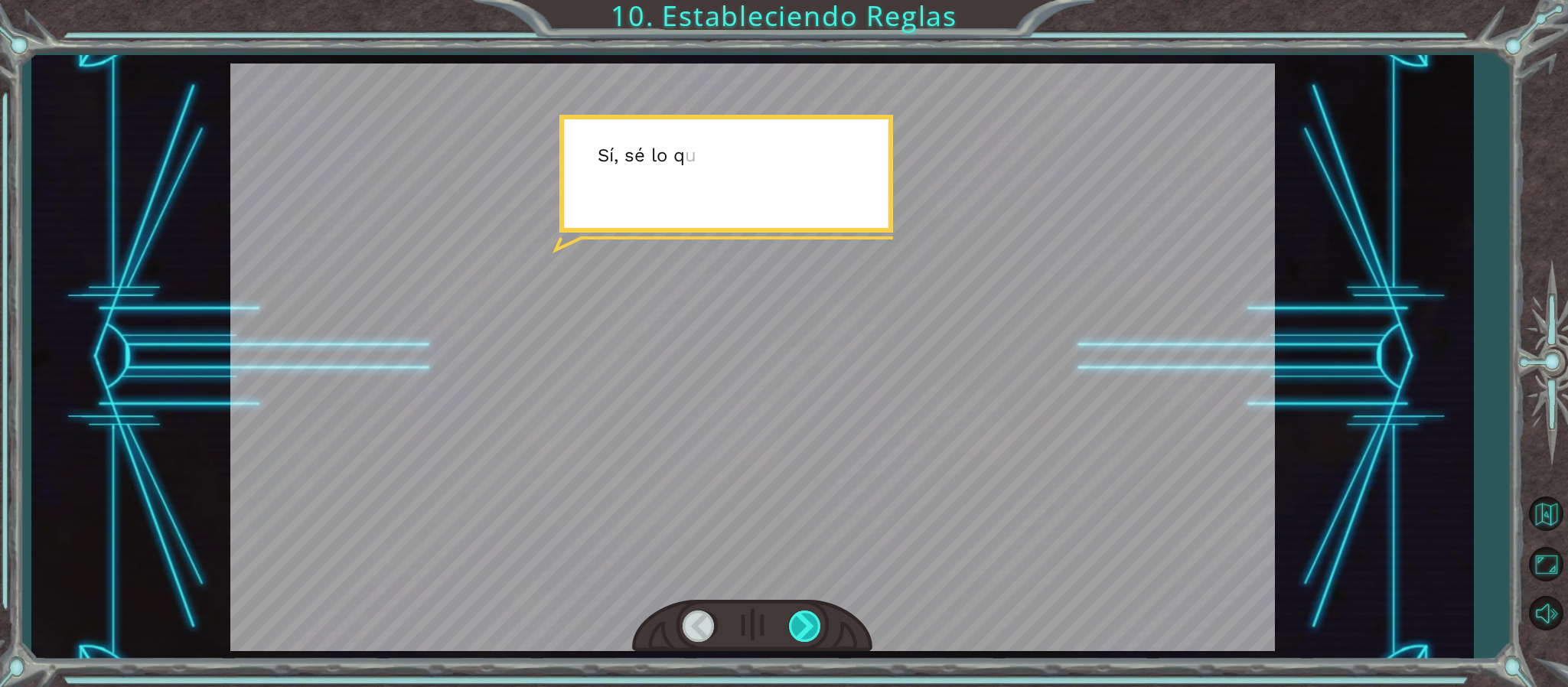
click at [816, 623] on div at bounding box center [806, 627] width 34 height 32
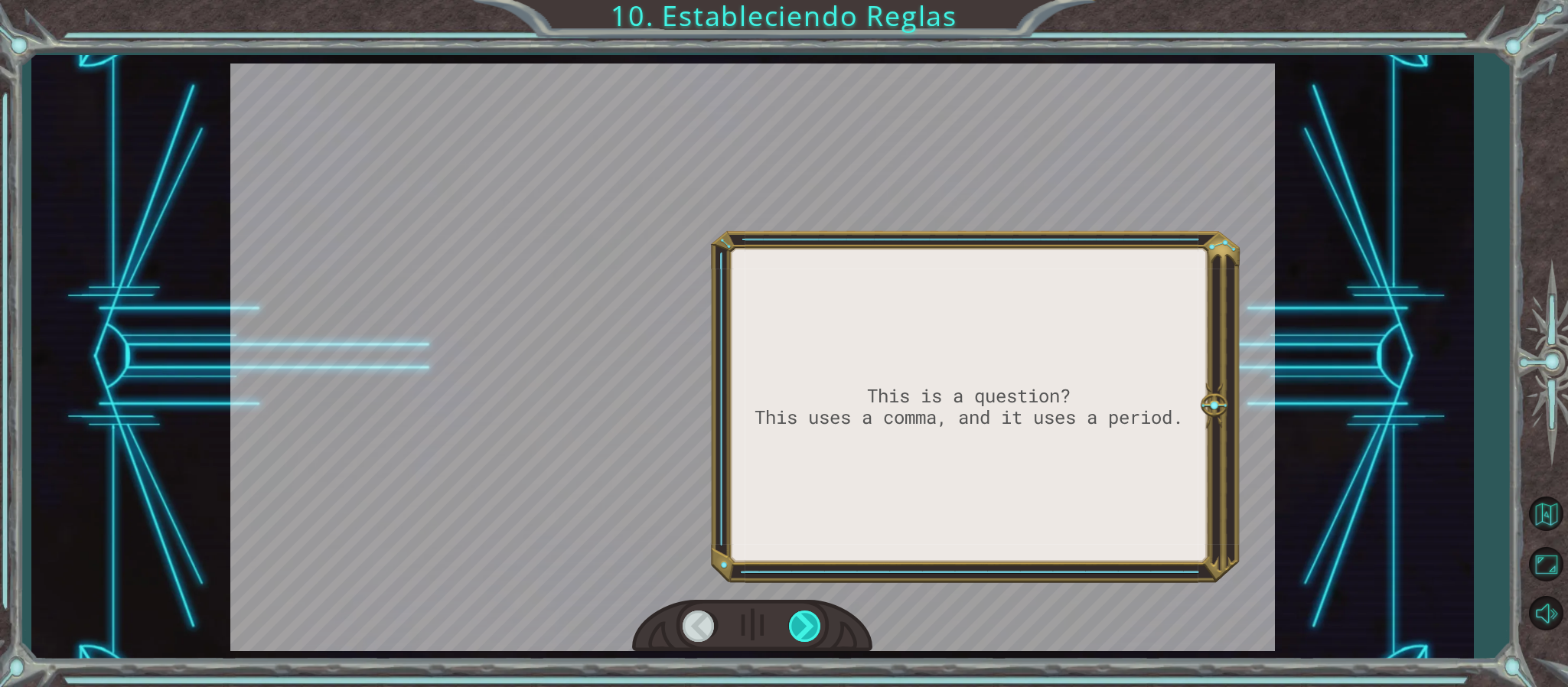
click at [816, 623] on div at bounding box center [806, 627] width 34 height 32
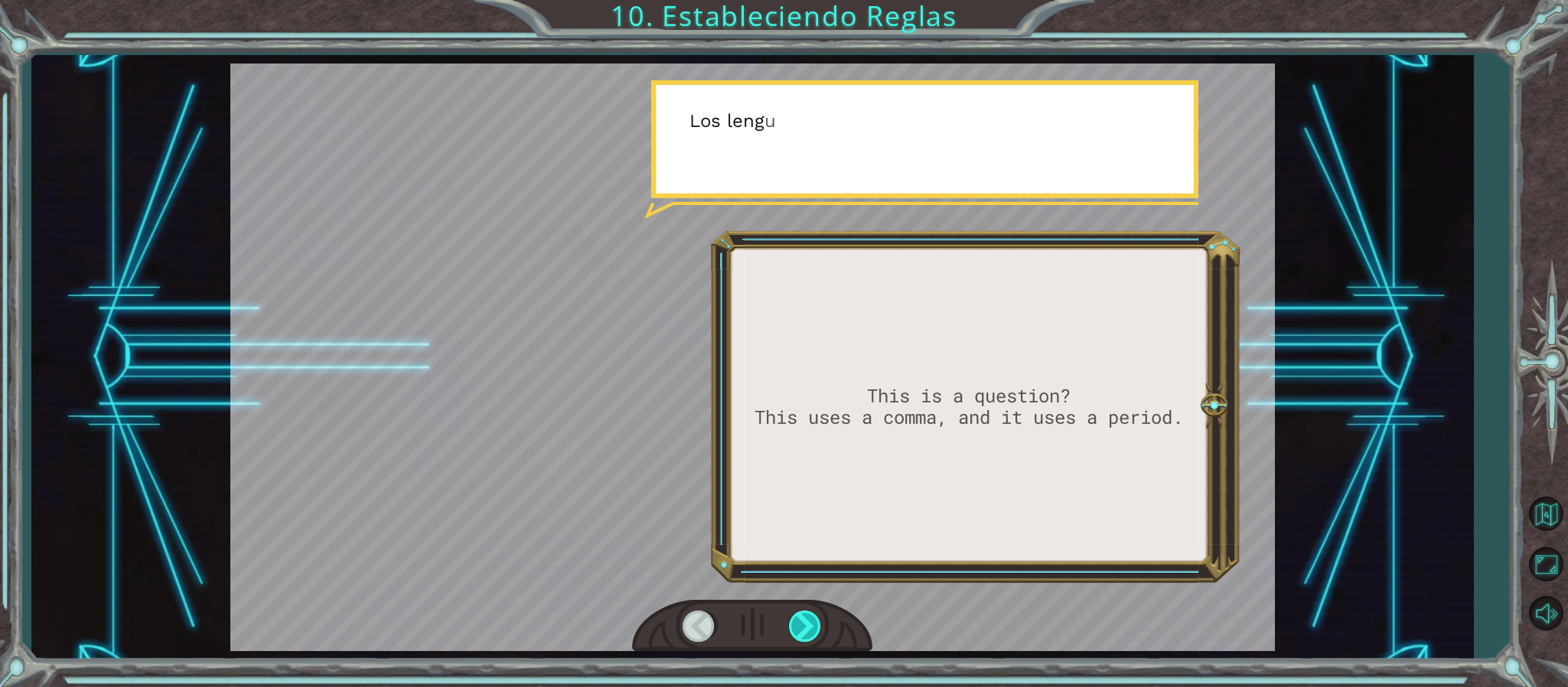
click at [816, 623] on div at bounding box center [806, 627] width 34 height 32
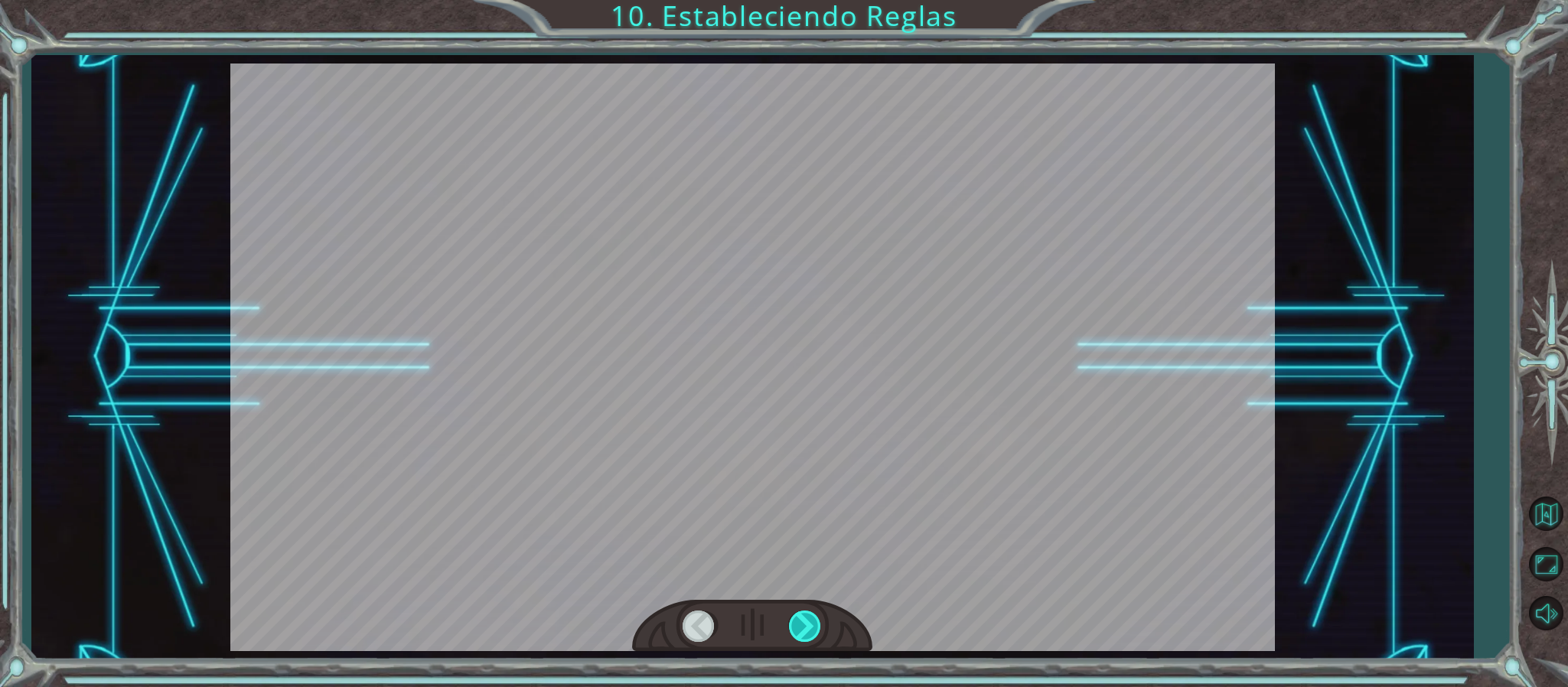
click at [816, 623] on div at bounding box center [806, 627] width 34 height 32
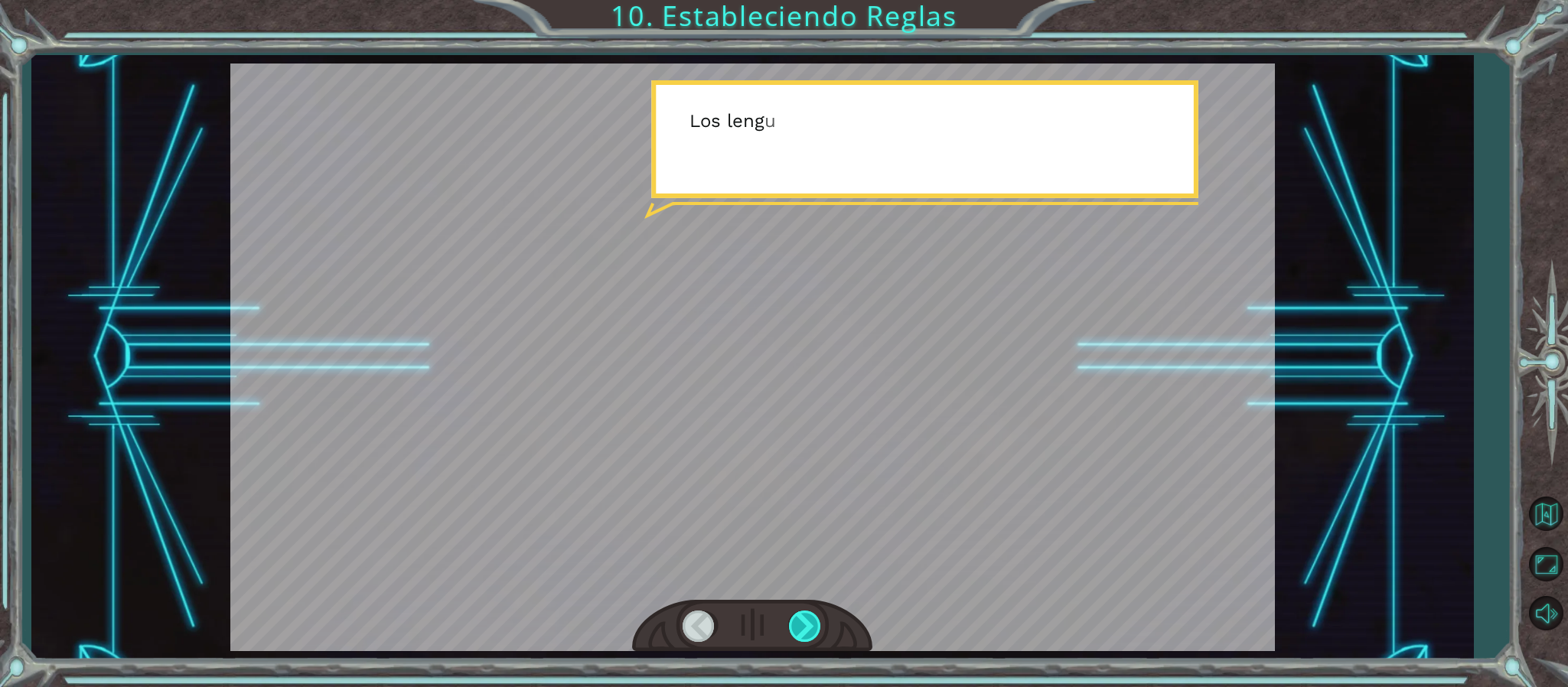
click at [816, 623] on div at bounding box center [806, 627] width 34 height 32
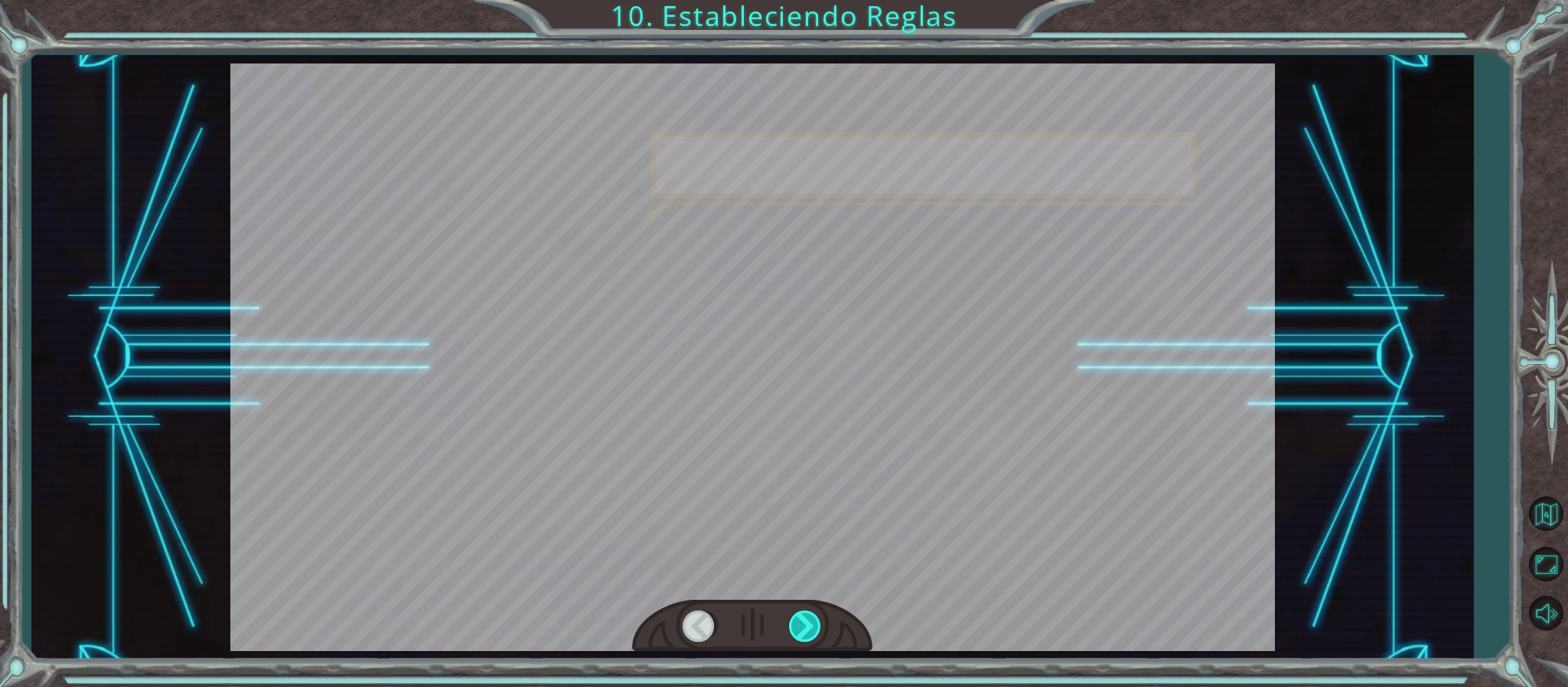
click at [816, 623] on div at bounding box center [806, 627] width 34 height 32
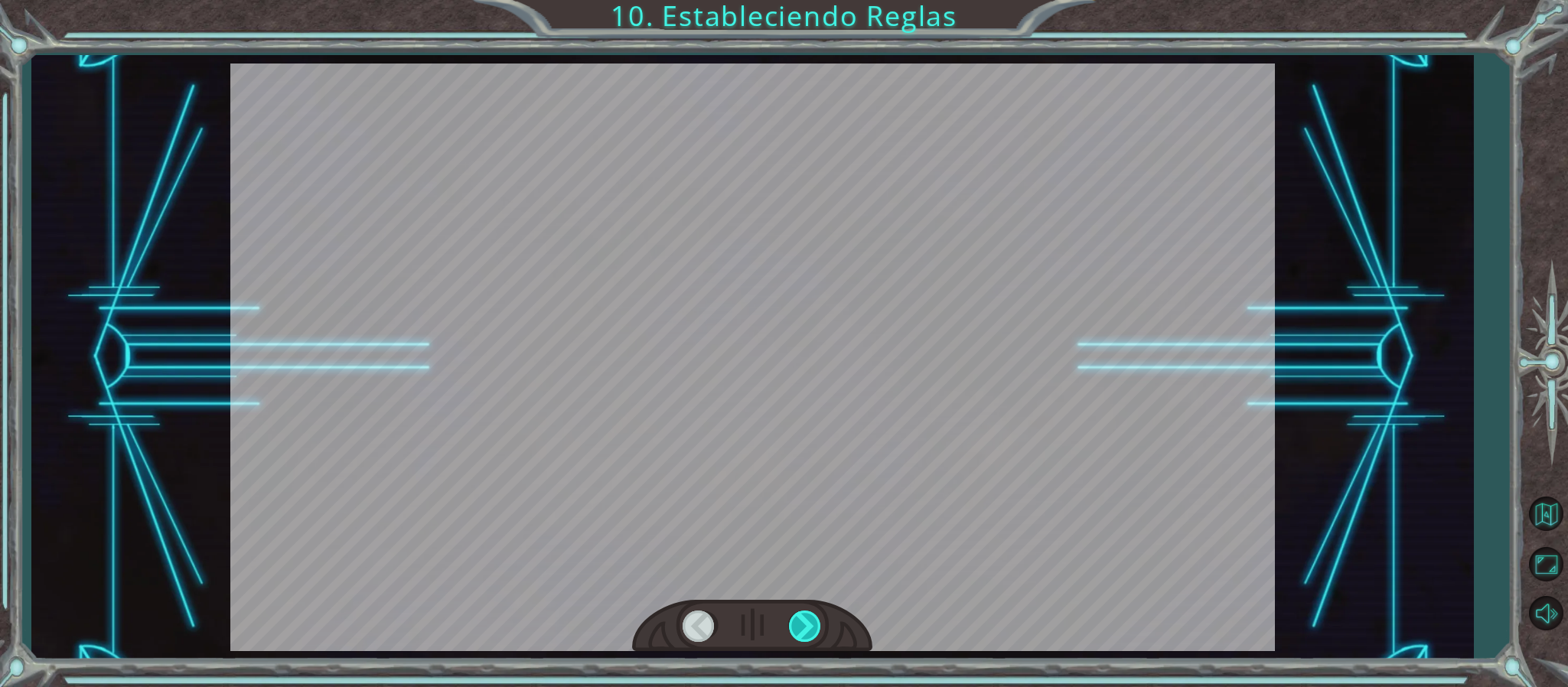
click at [816, 623] on div at bounding box center [806, 627] width 34 height 32
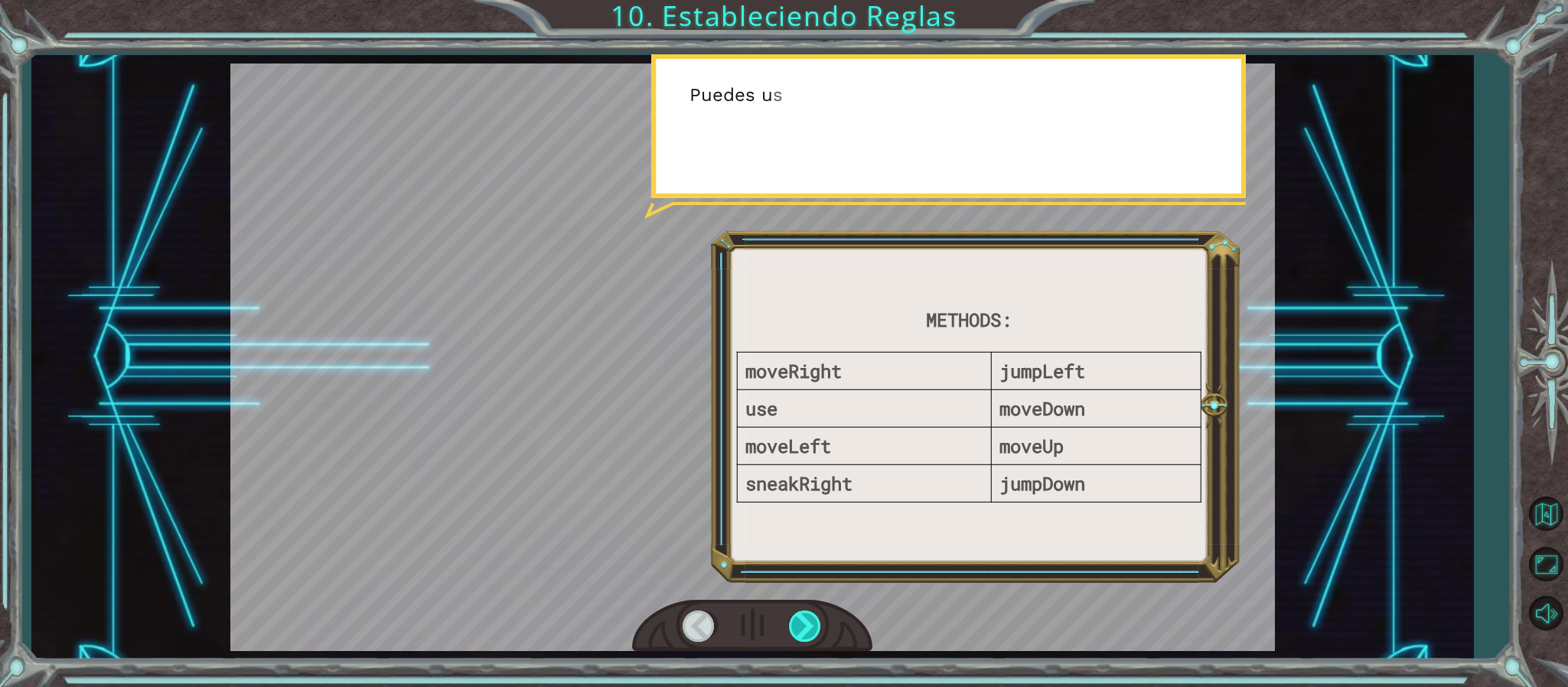
click at [810, 627] on div at bounding box center [806, 627] width 34 height 32
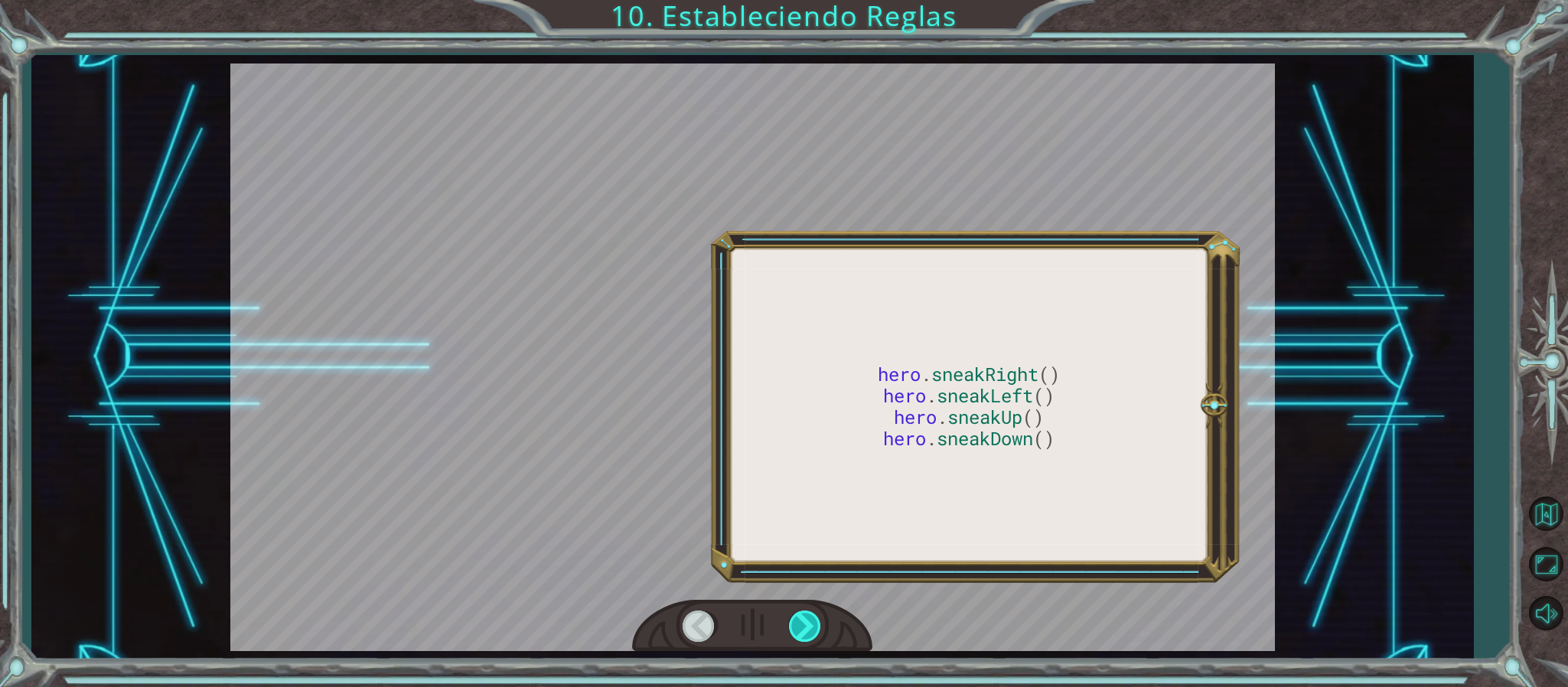
click at [810, 627] on div at bounding box center [806, 627] width 34 height 32
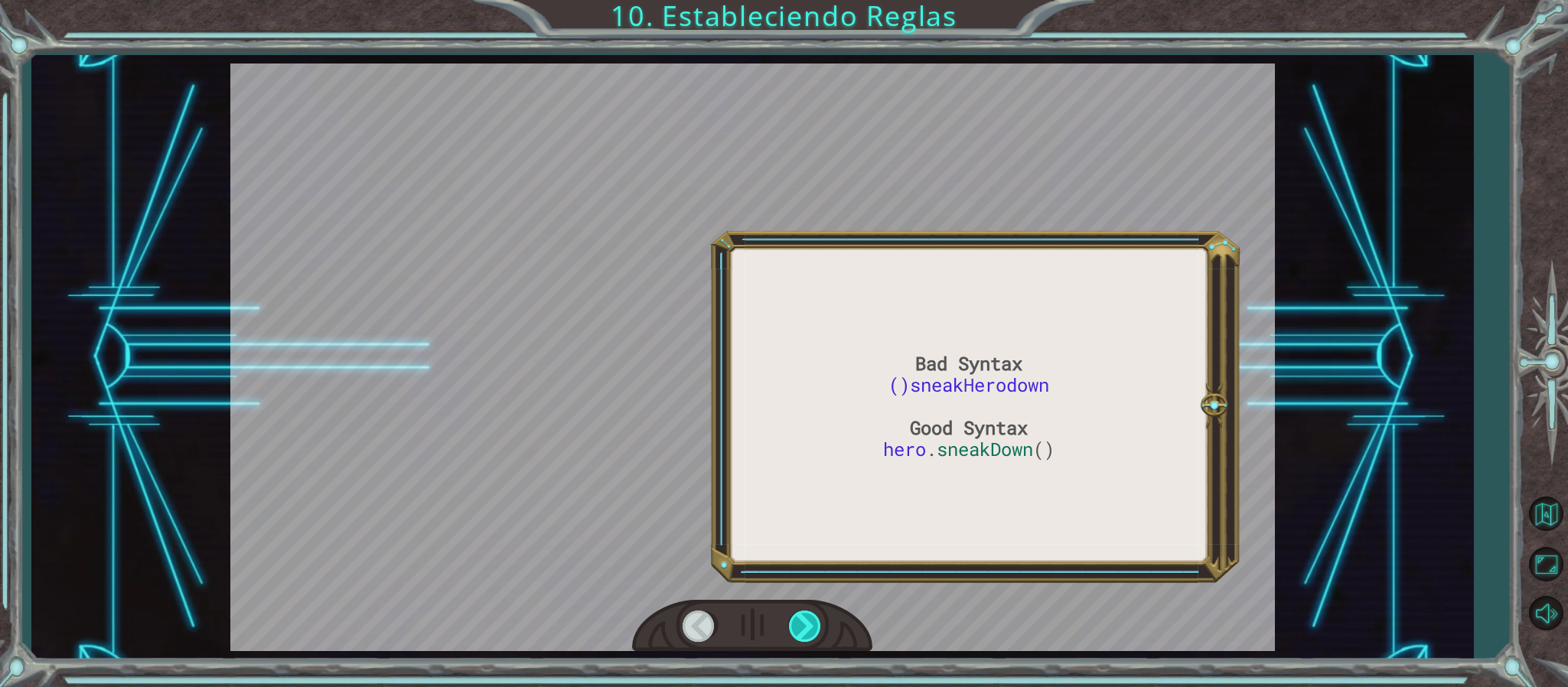
click at [810, 627] on div at bounding box center [806, 627] width 34 height 32
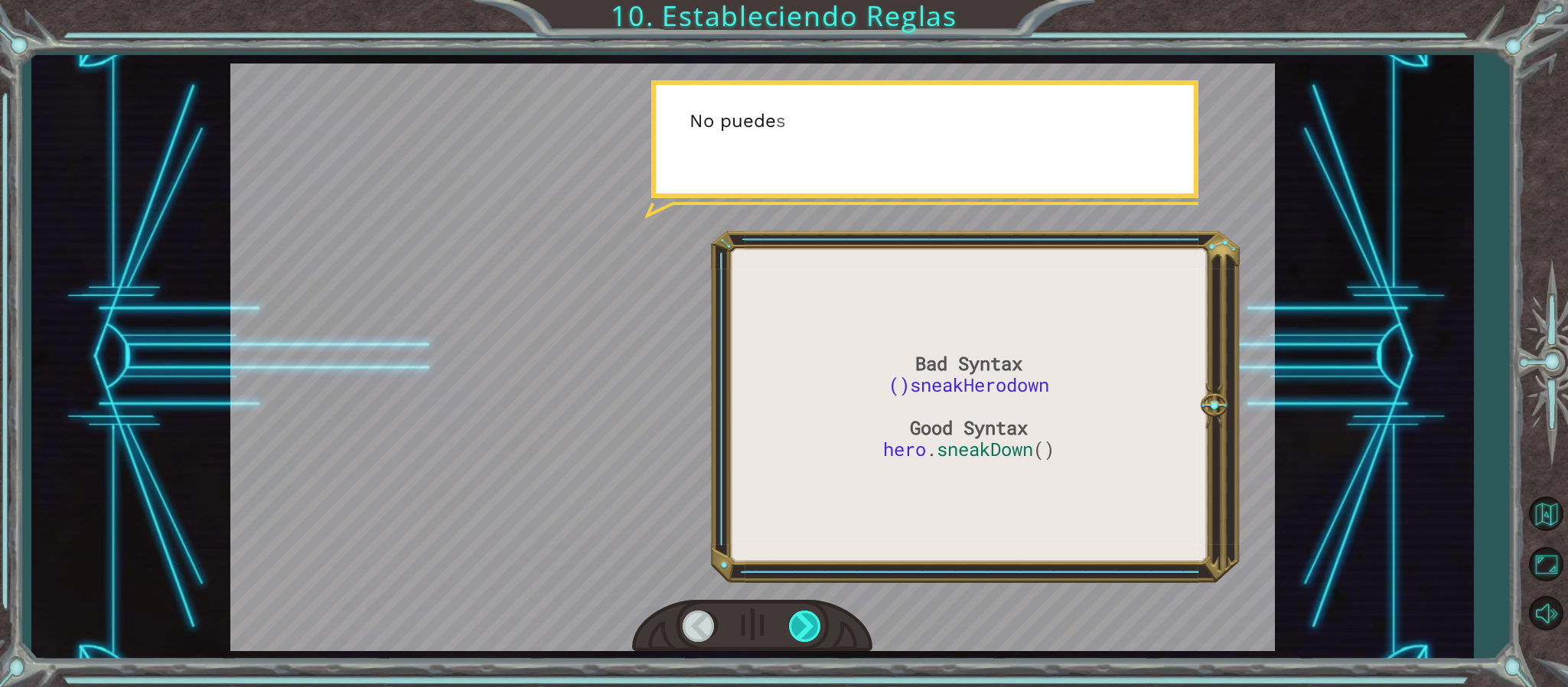
click at [810, 627] on div at bounding box center [806, 627] width 34 height 32
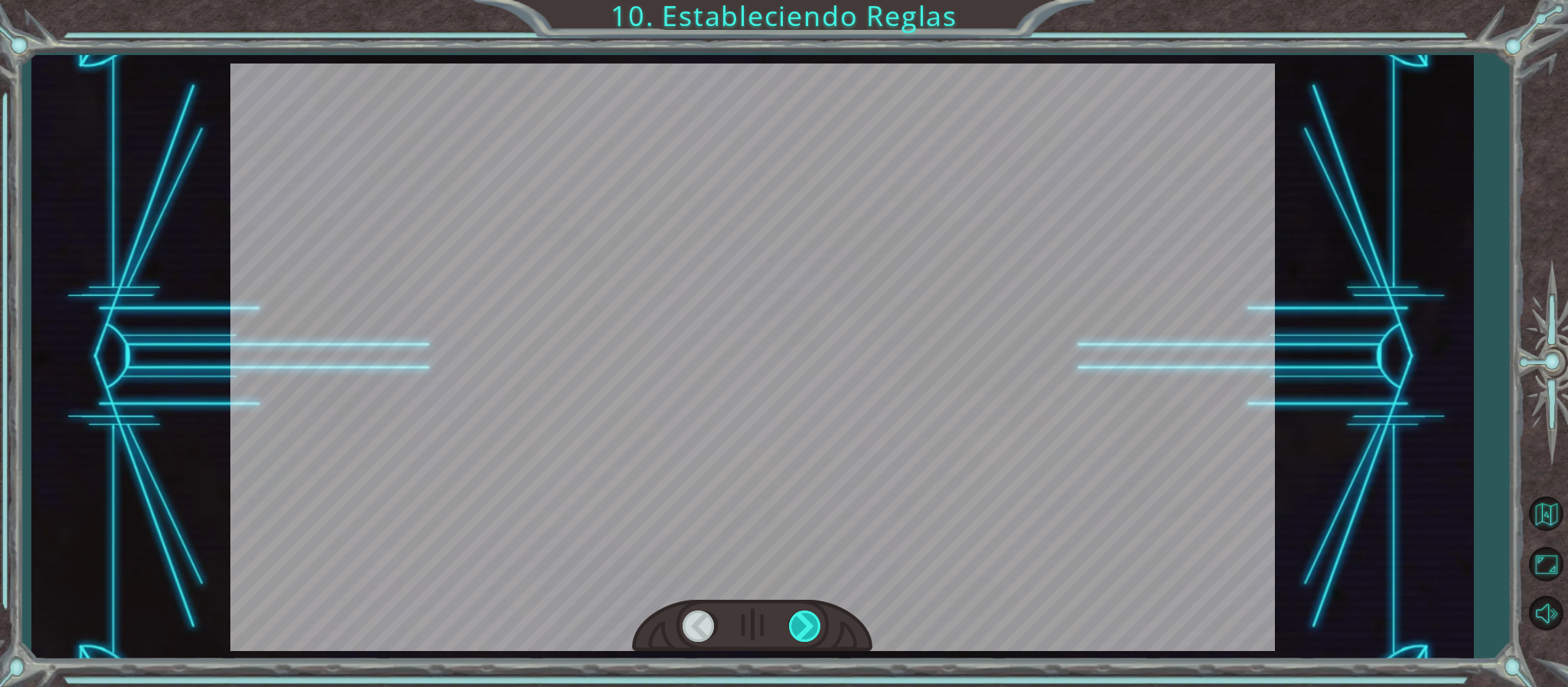
click at [810, 627] on div at bounding box center [806, 627] width 34 height 32
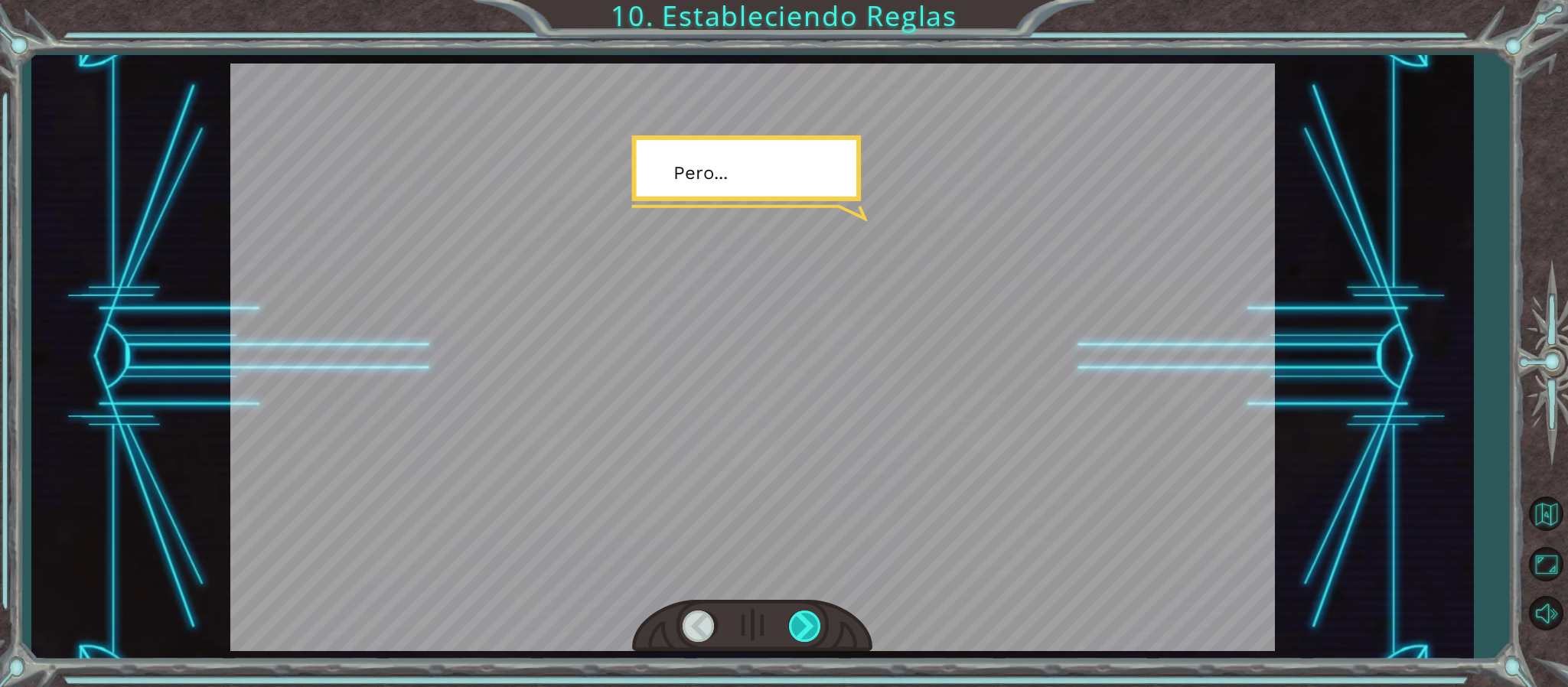
click at [810, 627] on div at bounding box center [806, 627] width 34 height 32
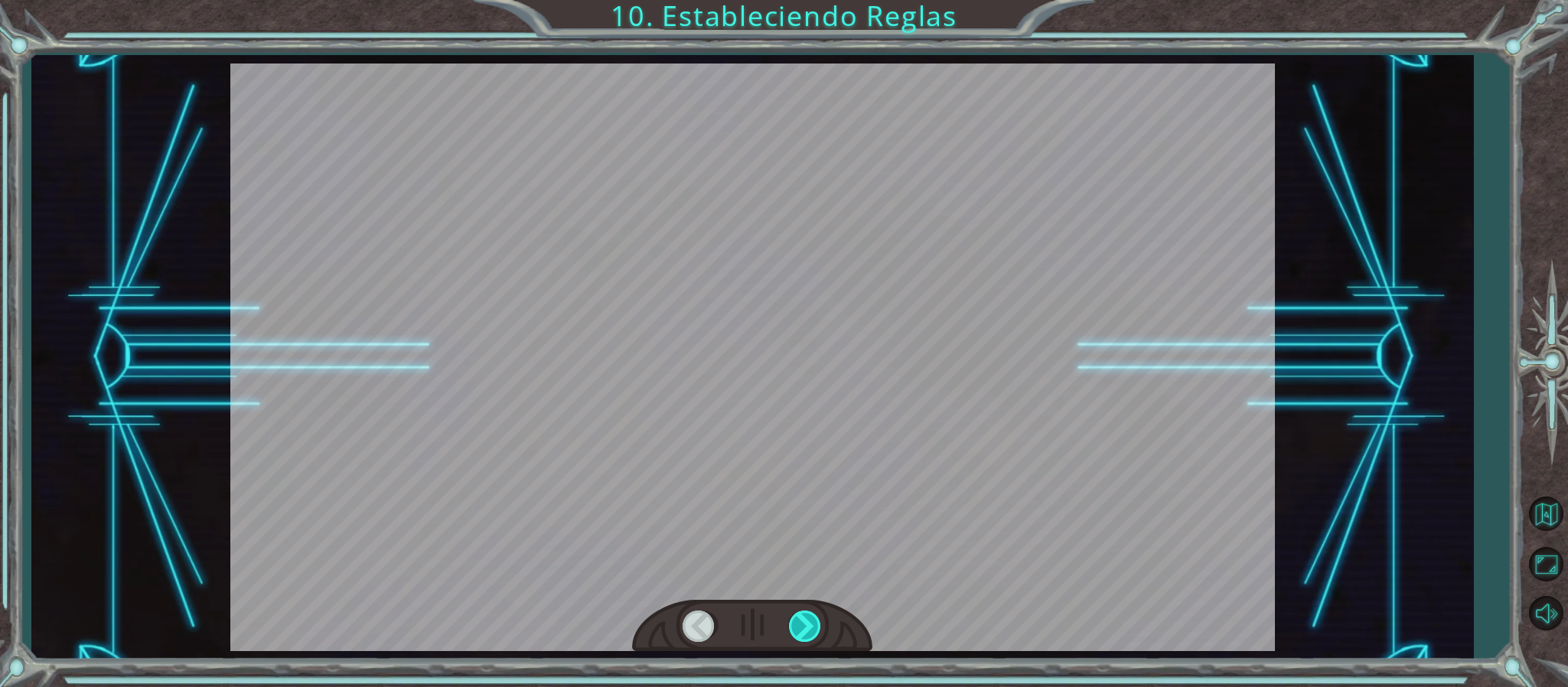
click at [810, 627] on div at bounding box center [806, 627] width 34 height 32
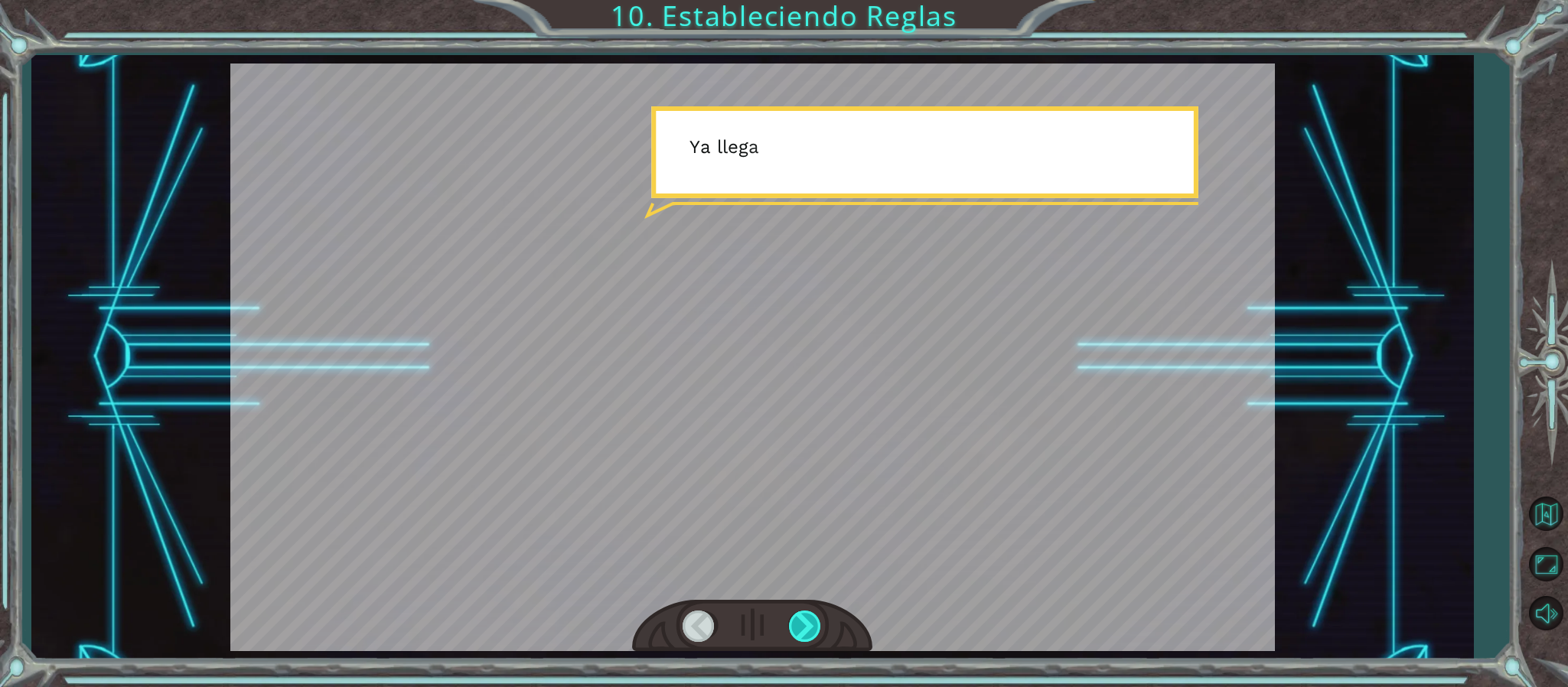
click at [810, 627] on div at bounding box center [806, 627] width 34 height 32
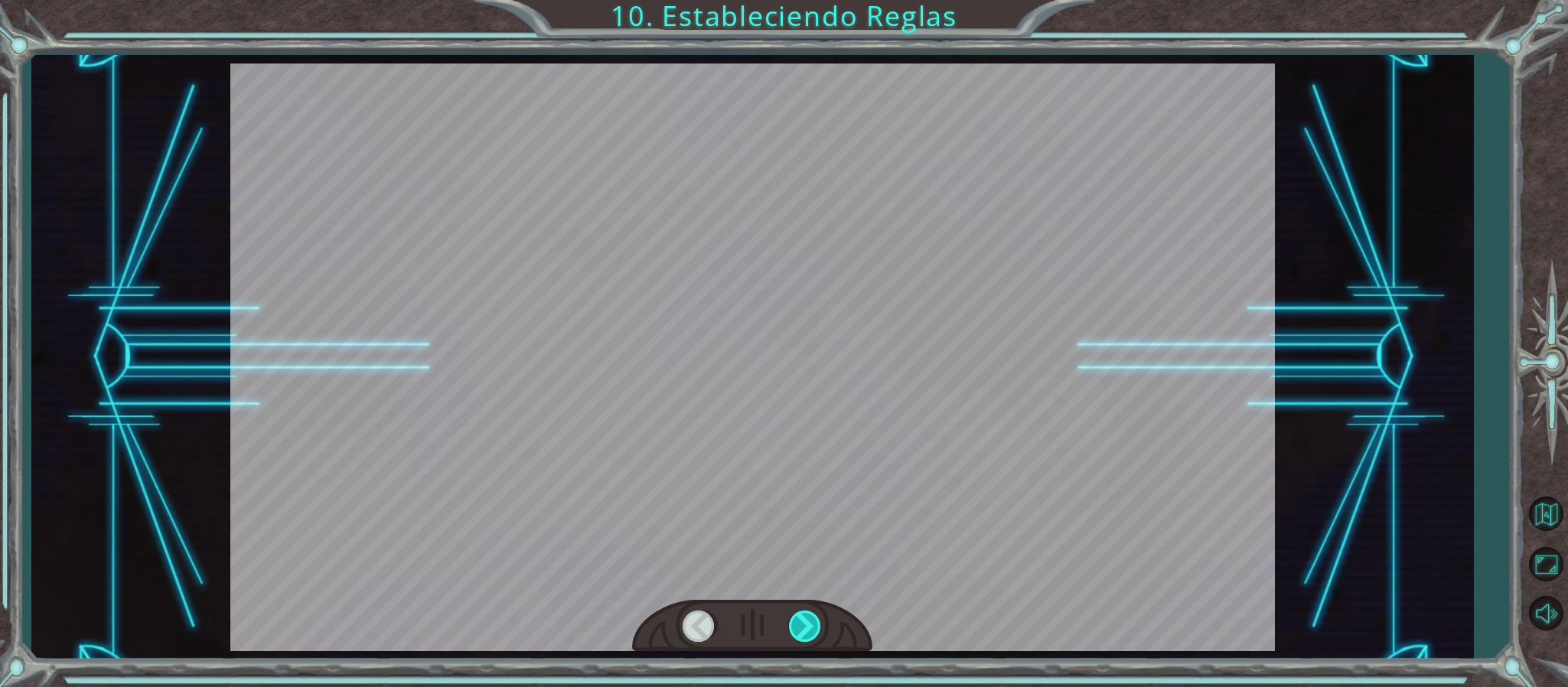
click at [810, 627] on div at bounding box center [806, 627] width 34 height 32
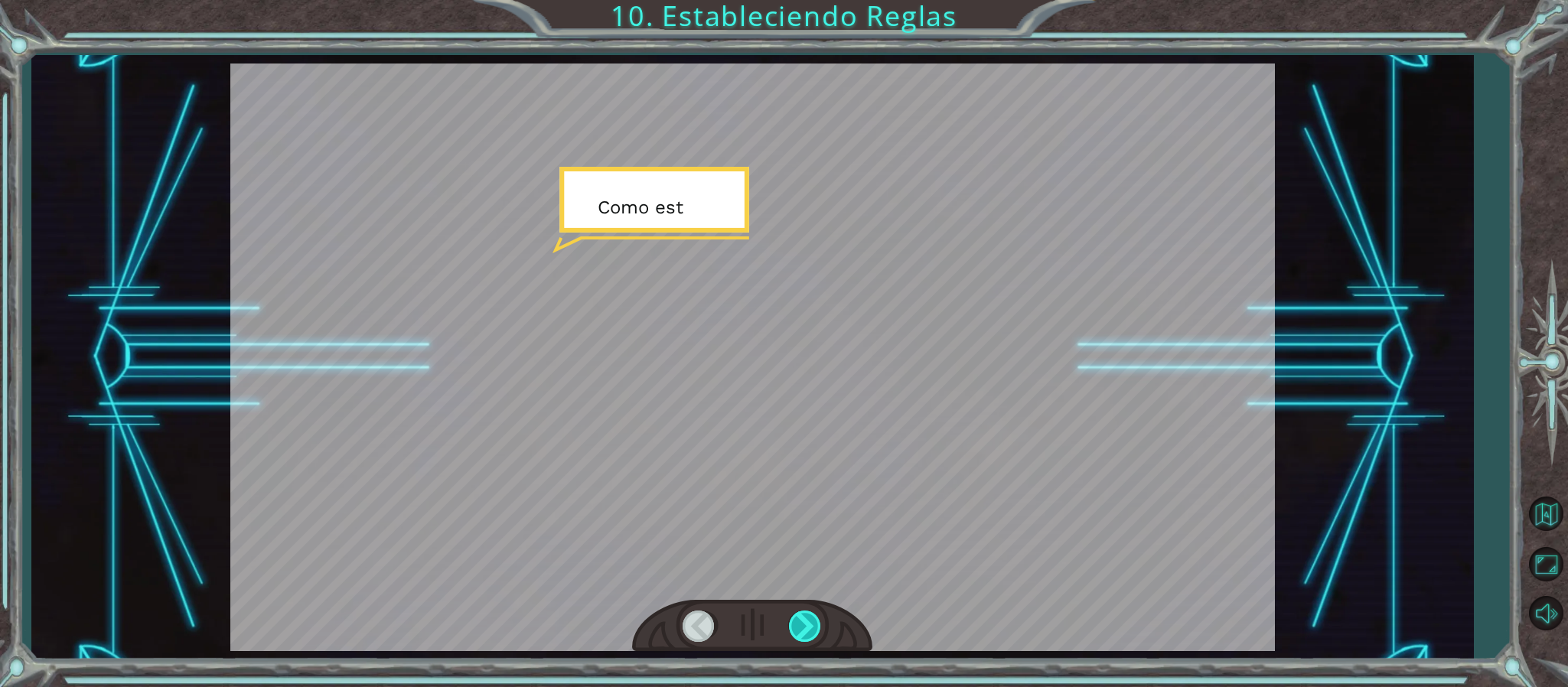
click at [810, 627] on div at bounding box center [806, 627] width 34 height 32
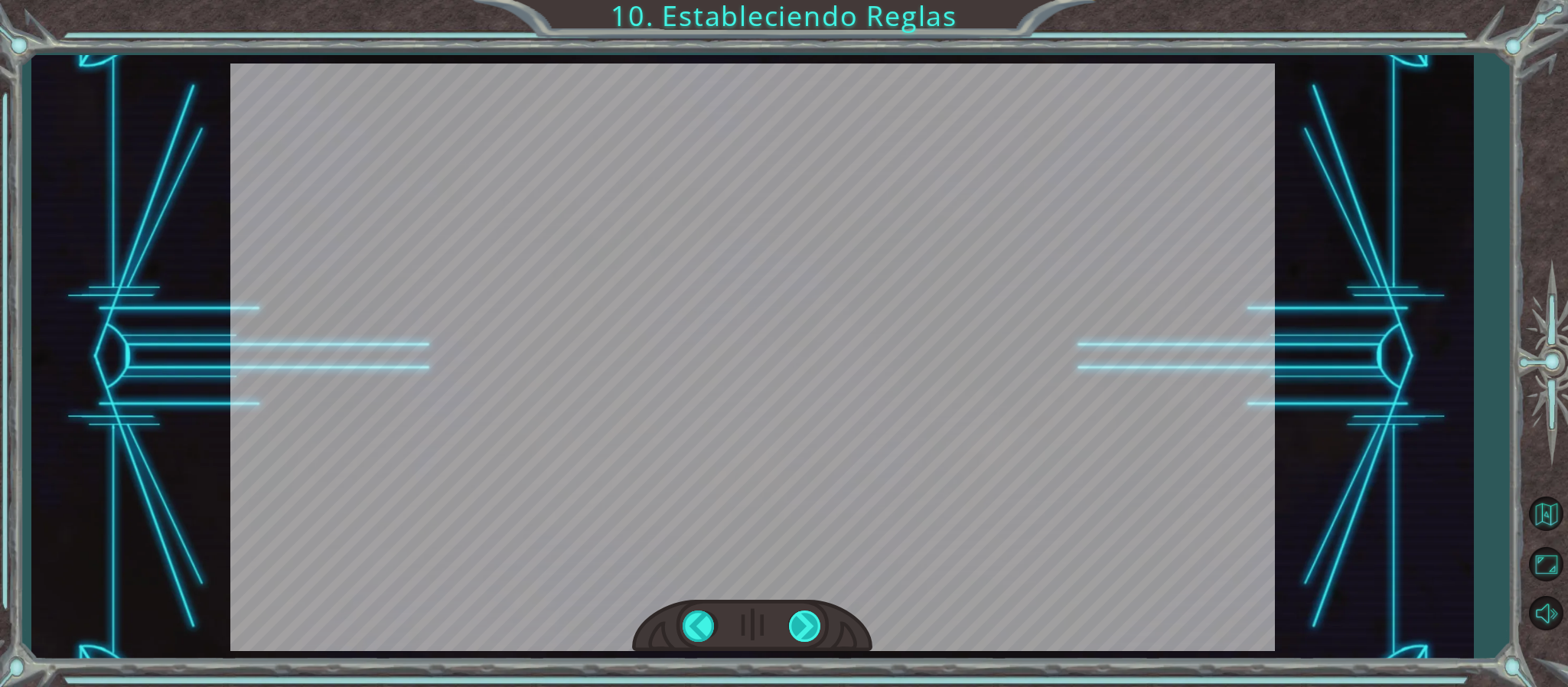
click at [810, 627] on div at bounding box center [806, 627] width 34 height 32
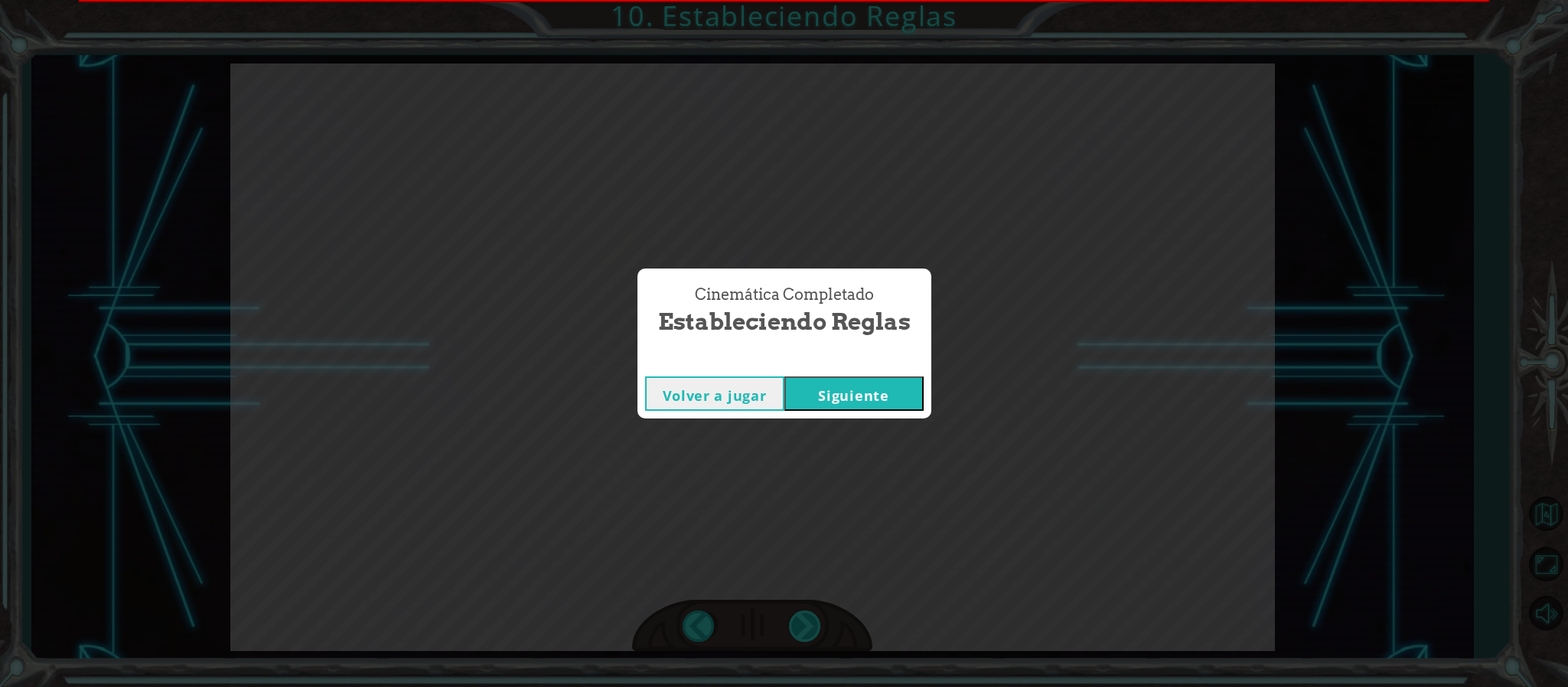
click at [810, 627] on div "Cinemática Completado Estableciendo Reglas Volver a jugar Siguiente" at bounding box center [784, 343] width 1568 height 687
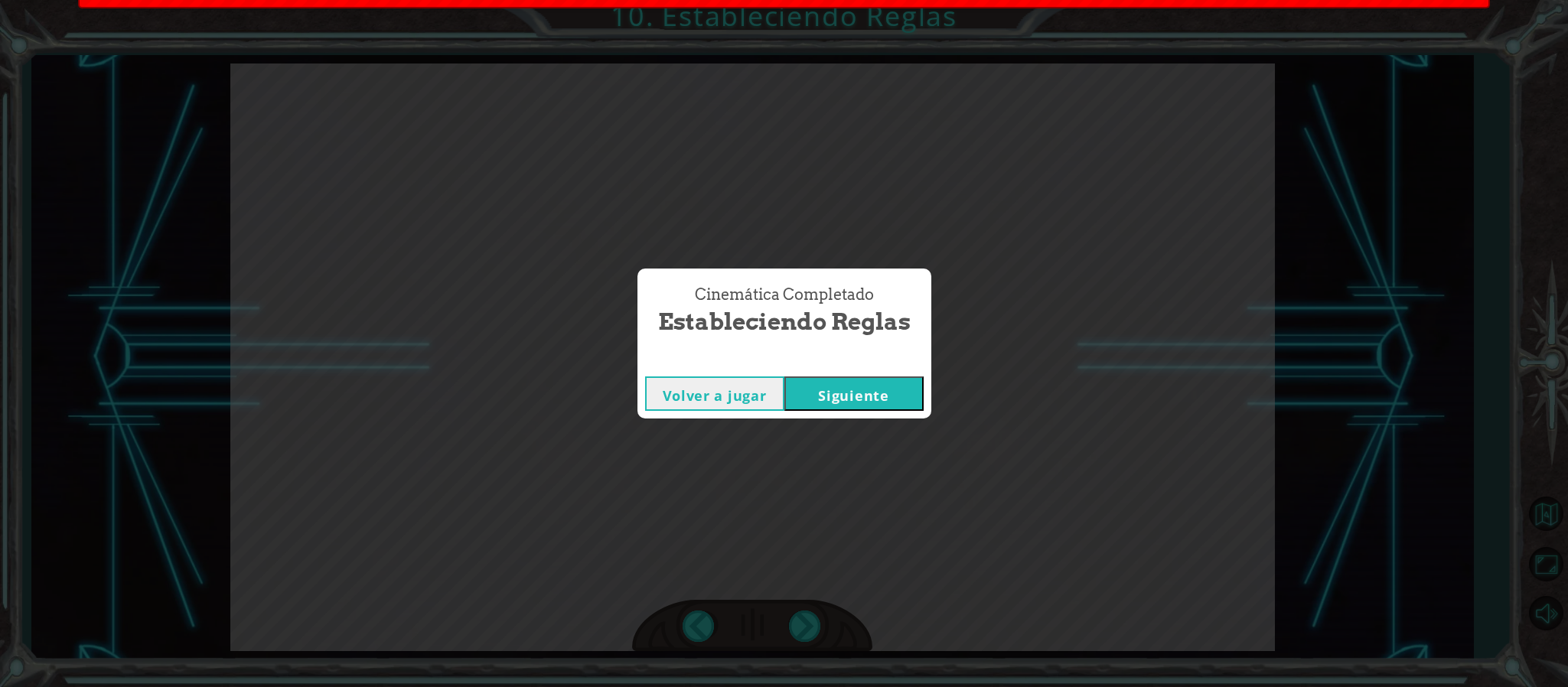
click at [848, 395] on button "Siguiente" at bounding box center [853, 393] width 139 height 34
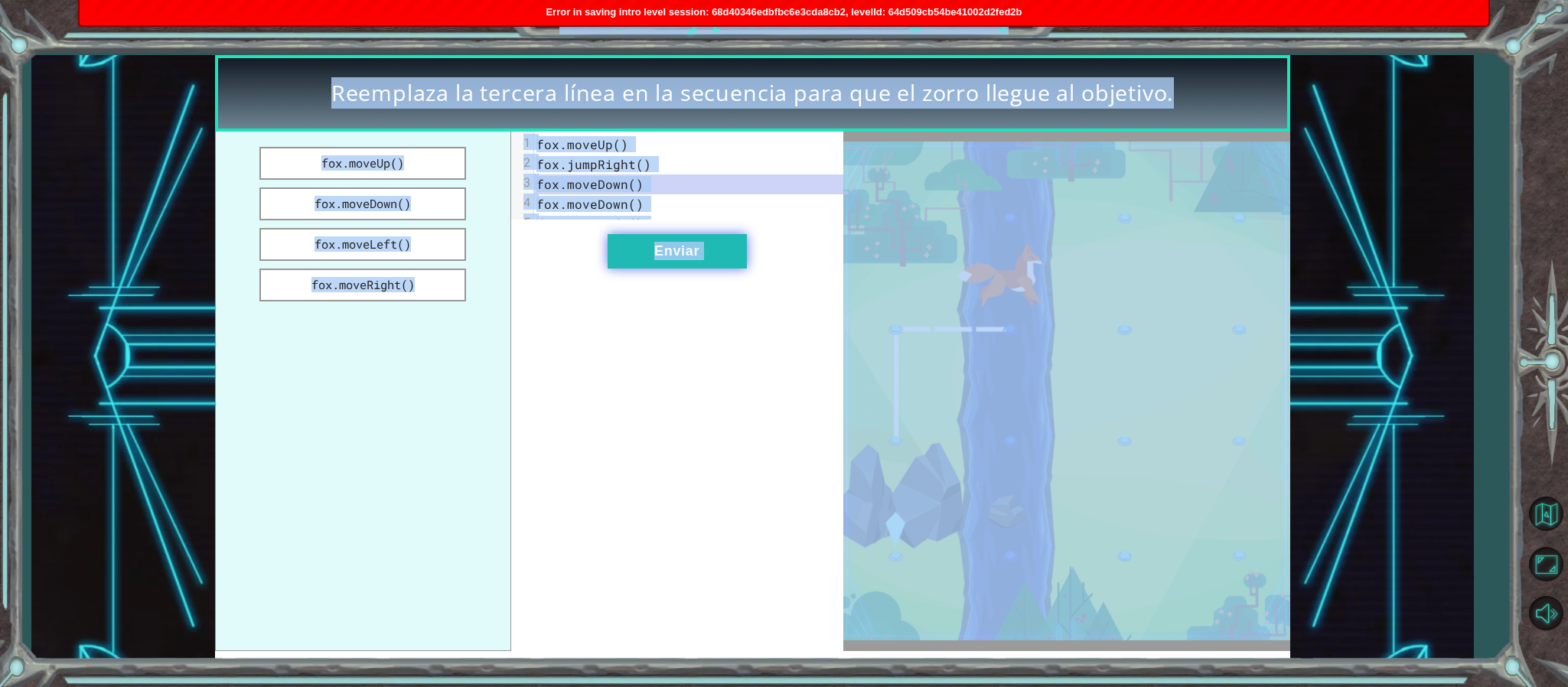
click at [701, 259] on button "Enviar" at bounding box center [677, 251] width 139 height 34
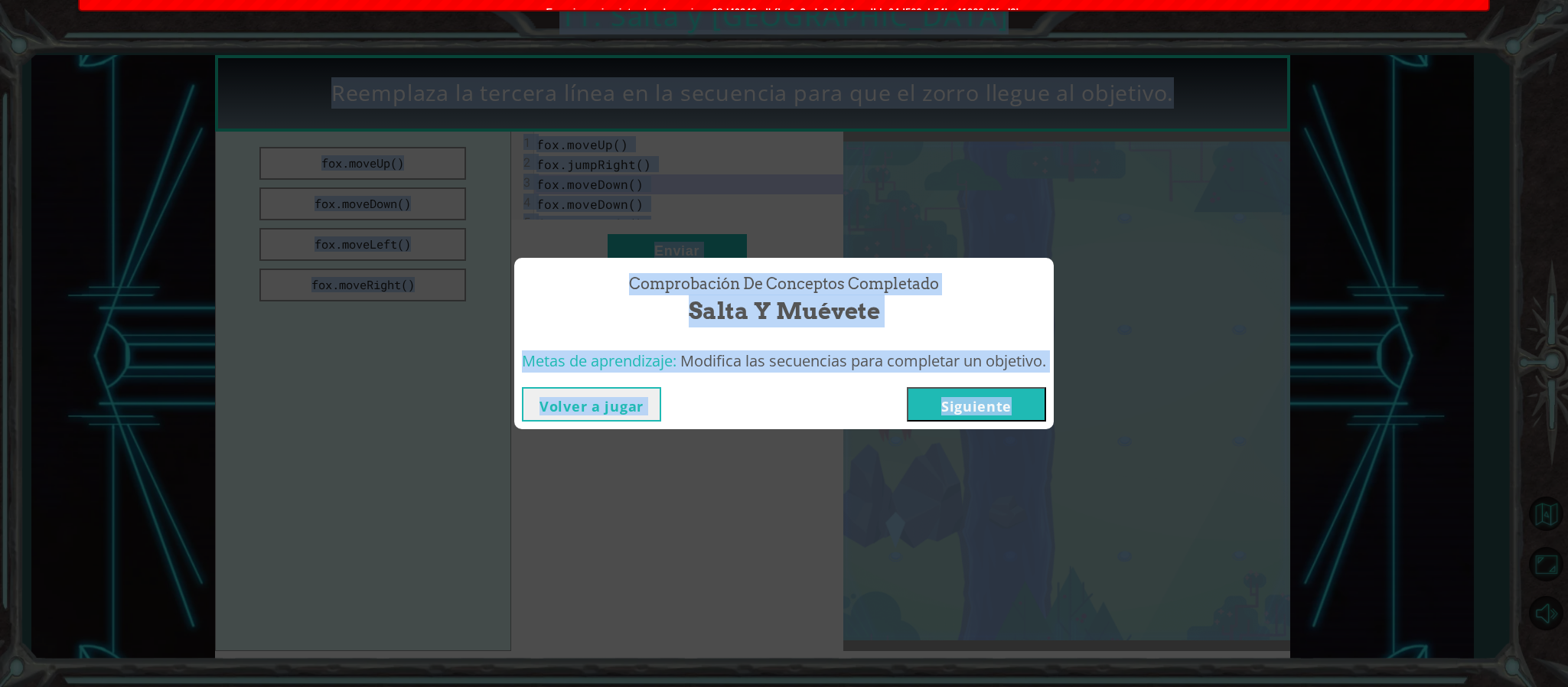
click at [965, 390] on button "Siguiente" at bounding box center [976, 404] width 139 height 34
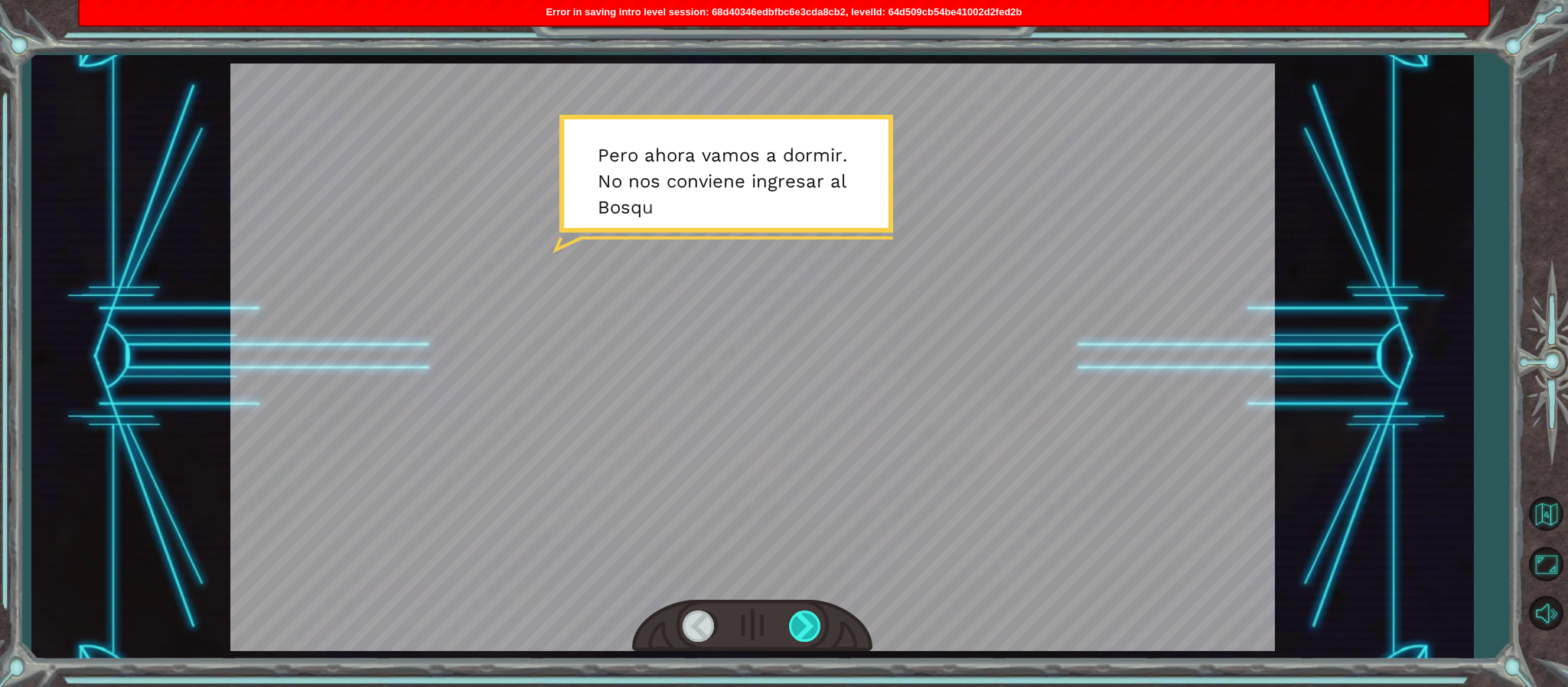
click at [811, 634] on div at bounding box center [806, 627] width 34 height 32
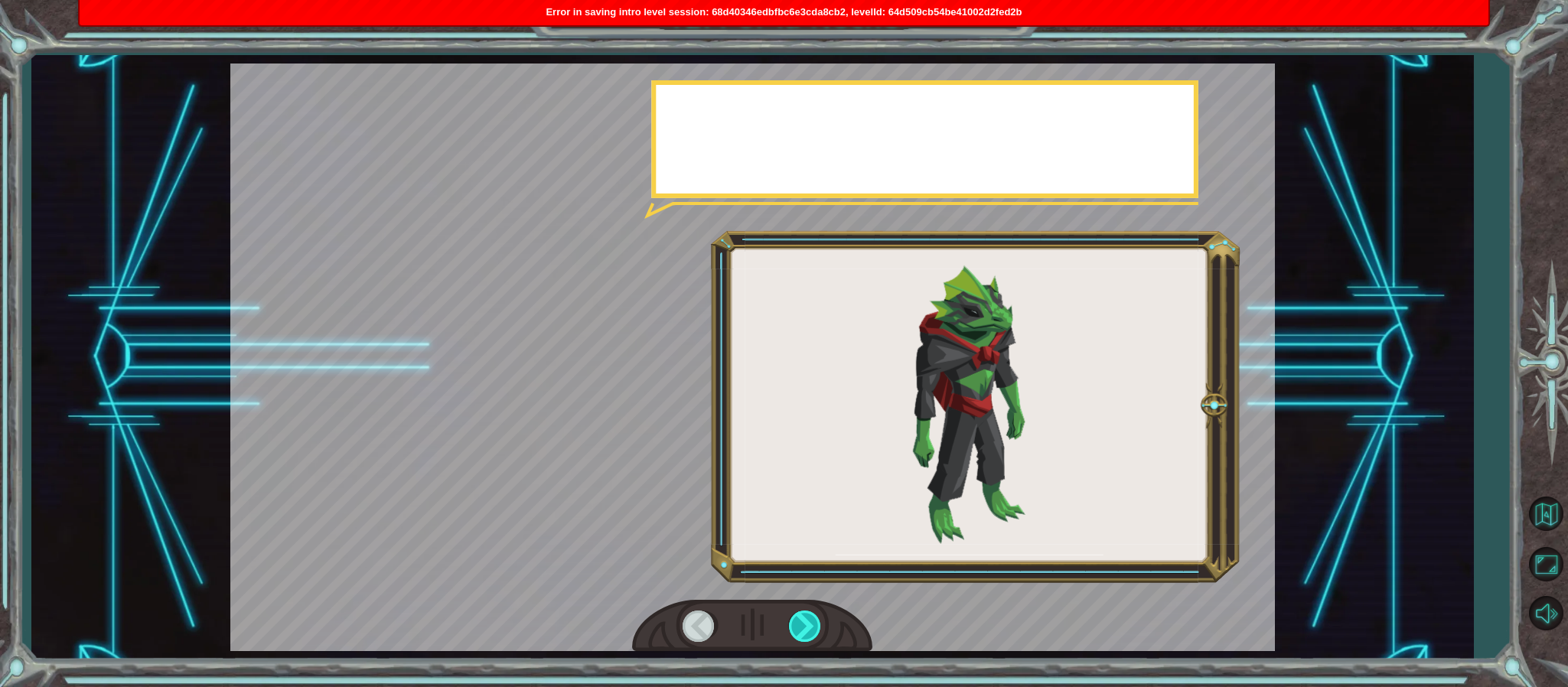
click at [811, 634] on div at bounding box center [806, 627] width 34 height 32
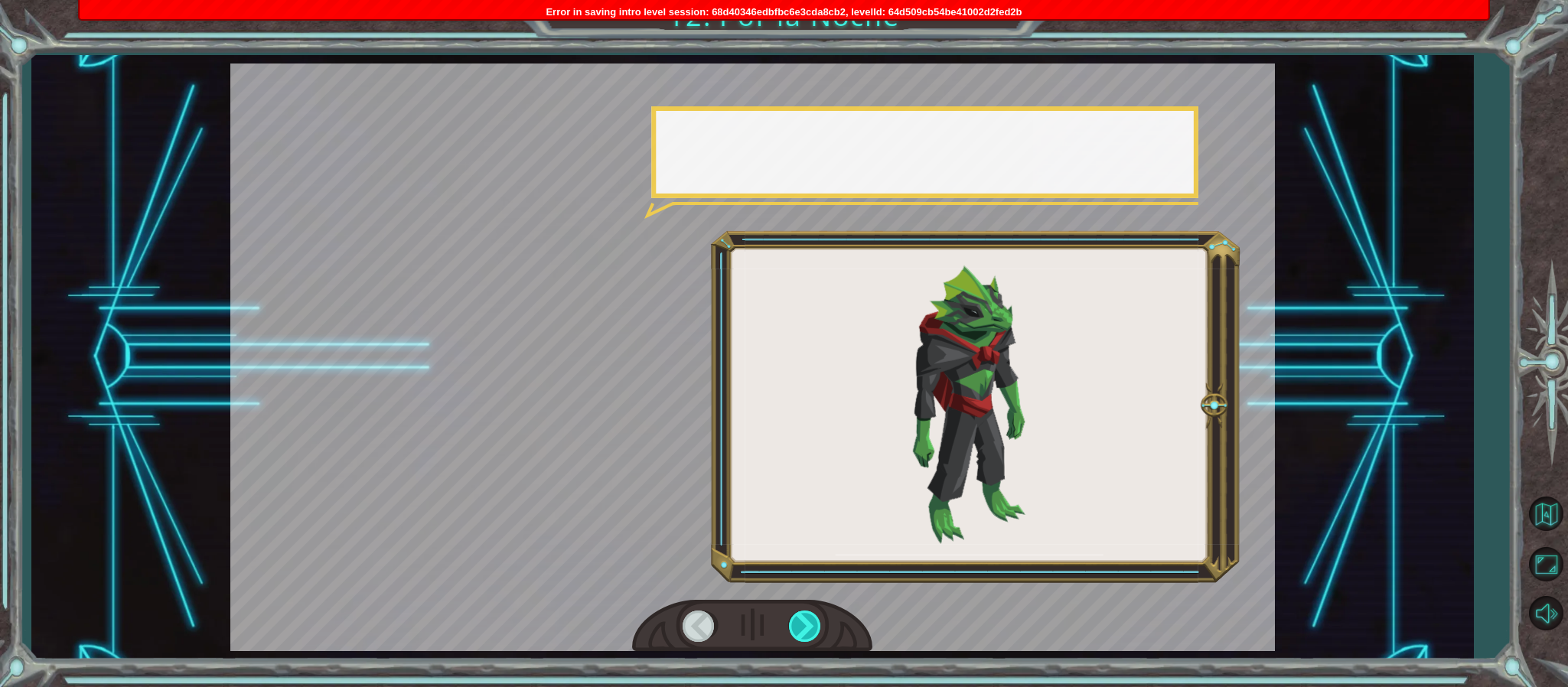
click at [811, 634] on div at bounding box center [806, 627] width 34 height 32
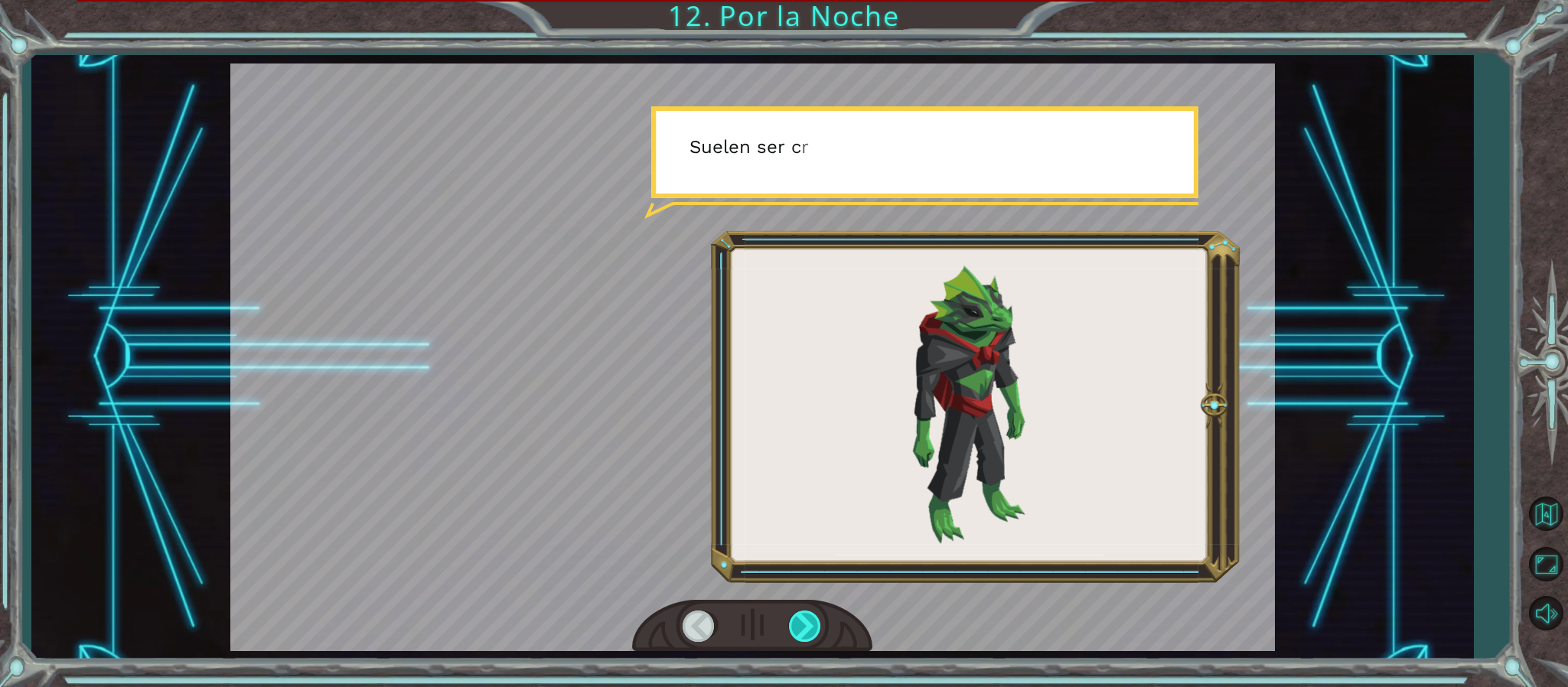
click at [811, 634] on div at bounding box center [806, 627] width 34 height 32
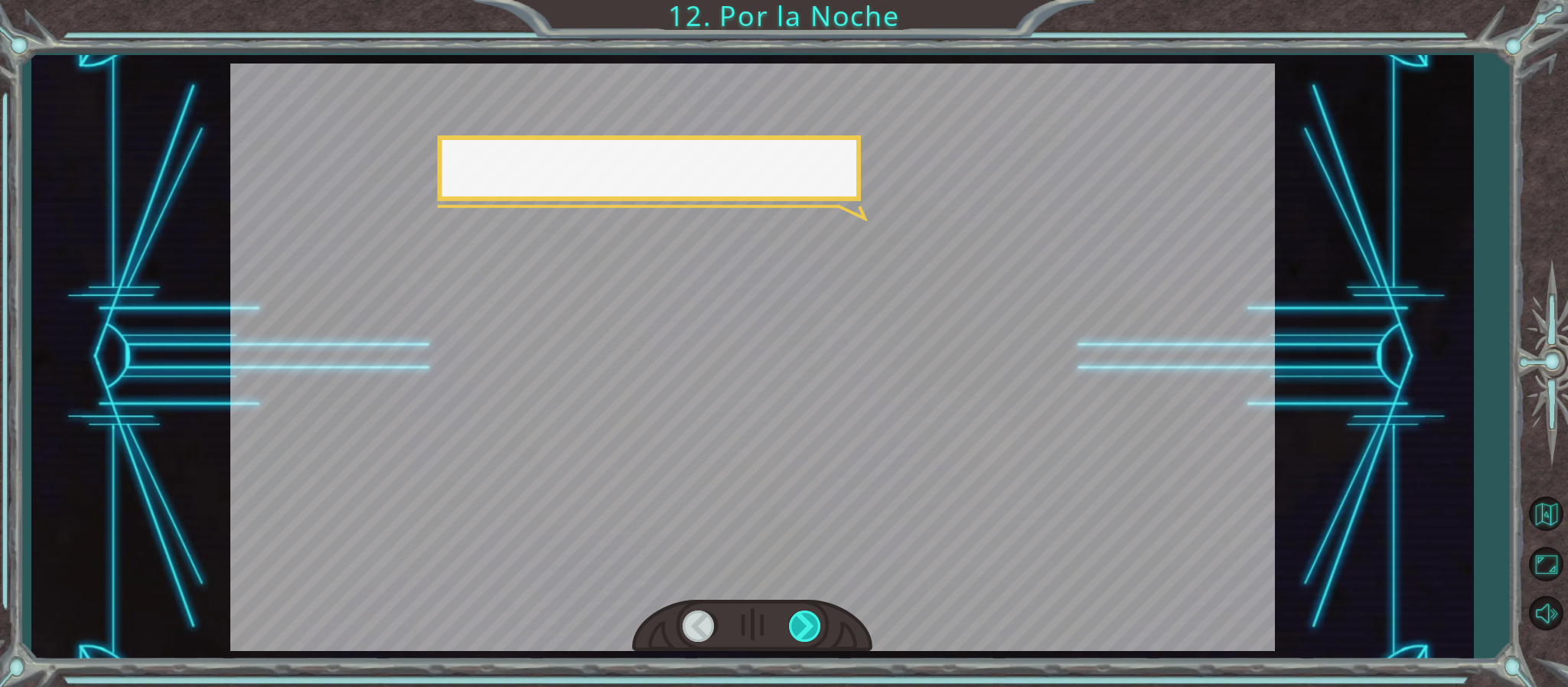
click at [811, 634] on div at bounding box center [806, 627] width 34 height 32
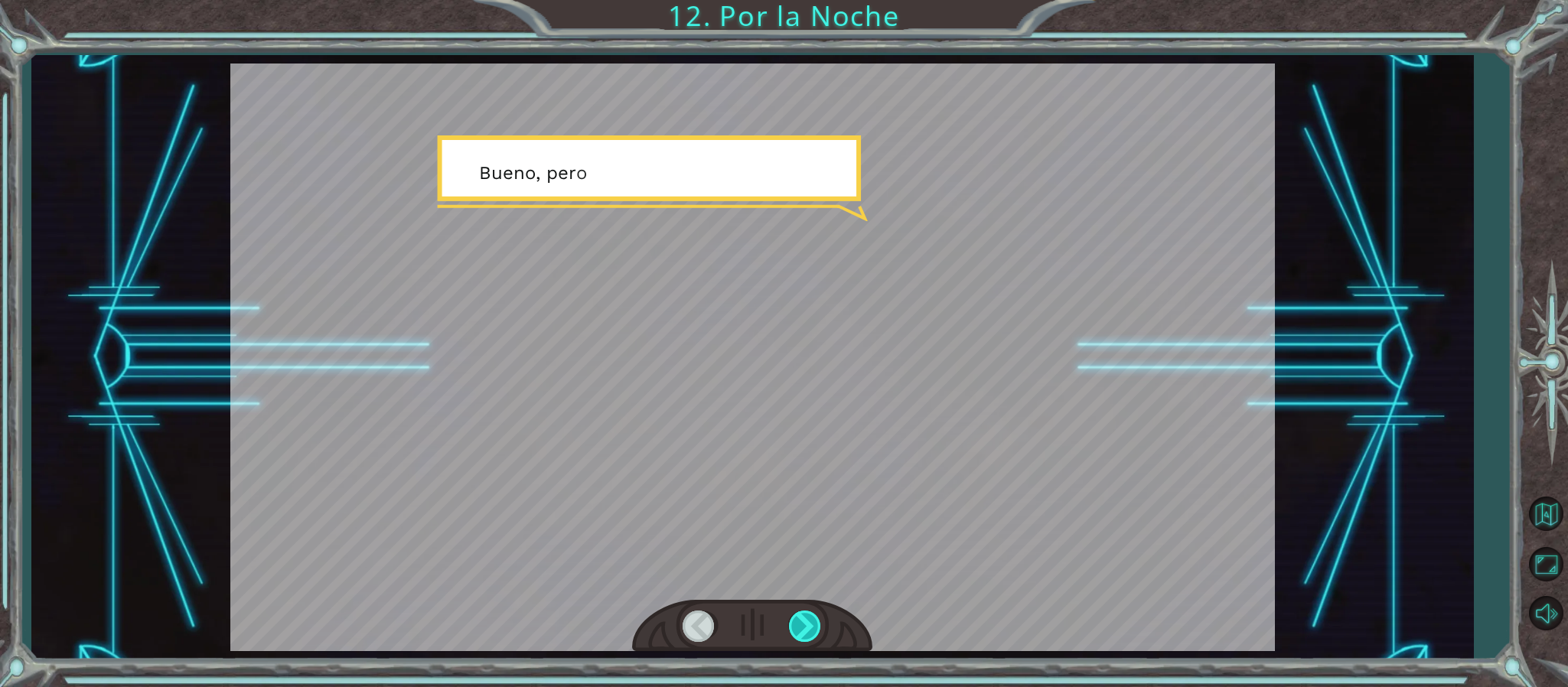
click at [811, 634] on div at bounding box center [806, 627] width 34 height 32
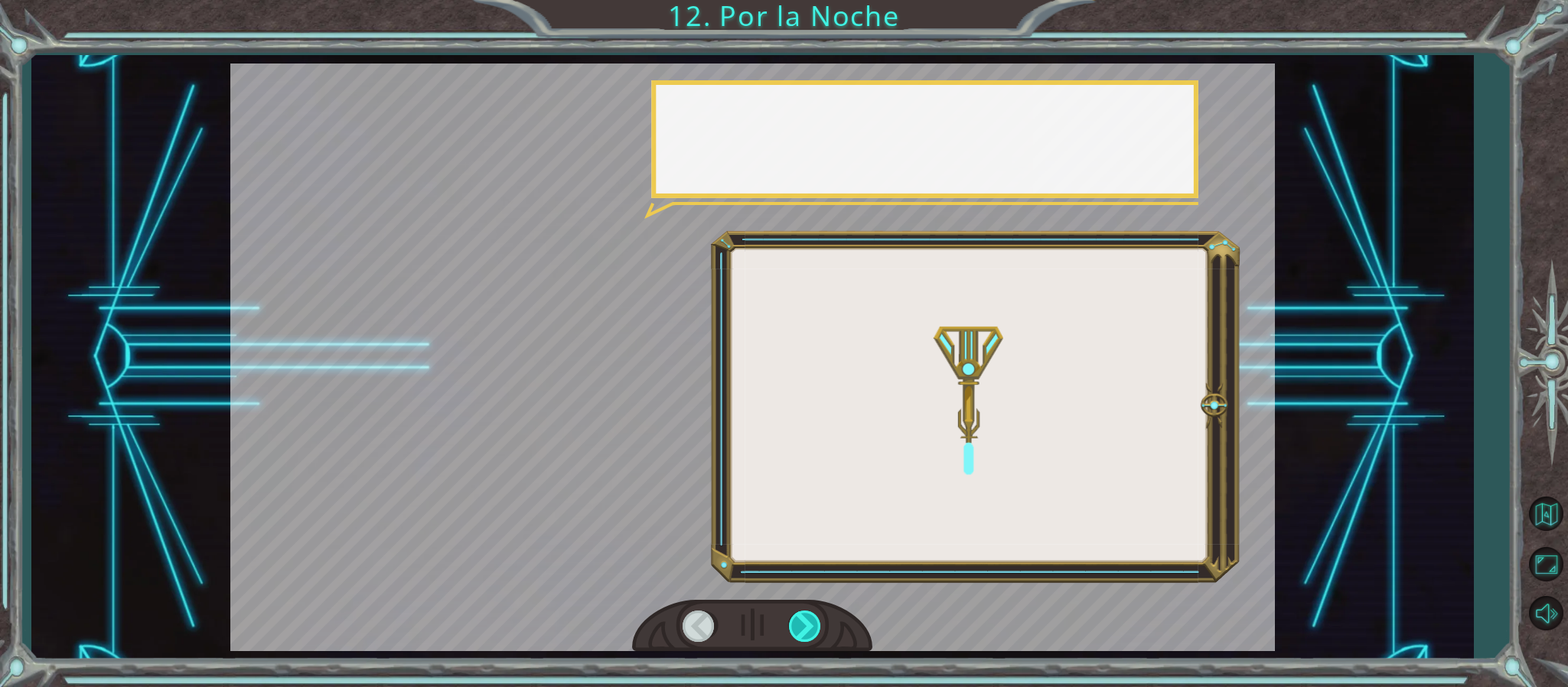
click at [811, 634] on div at bounding box center [806, 627] width 34 height 32
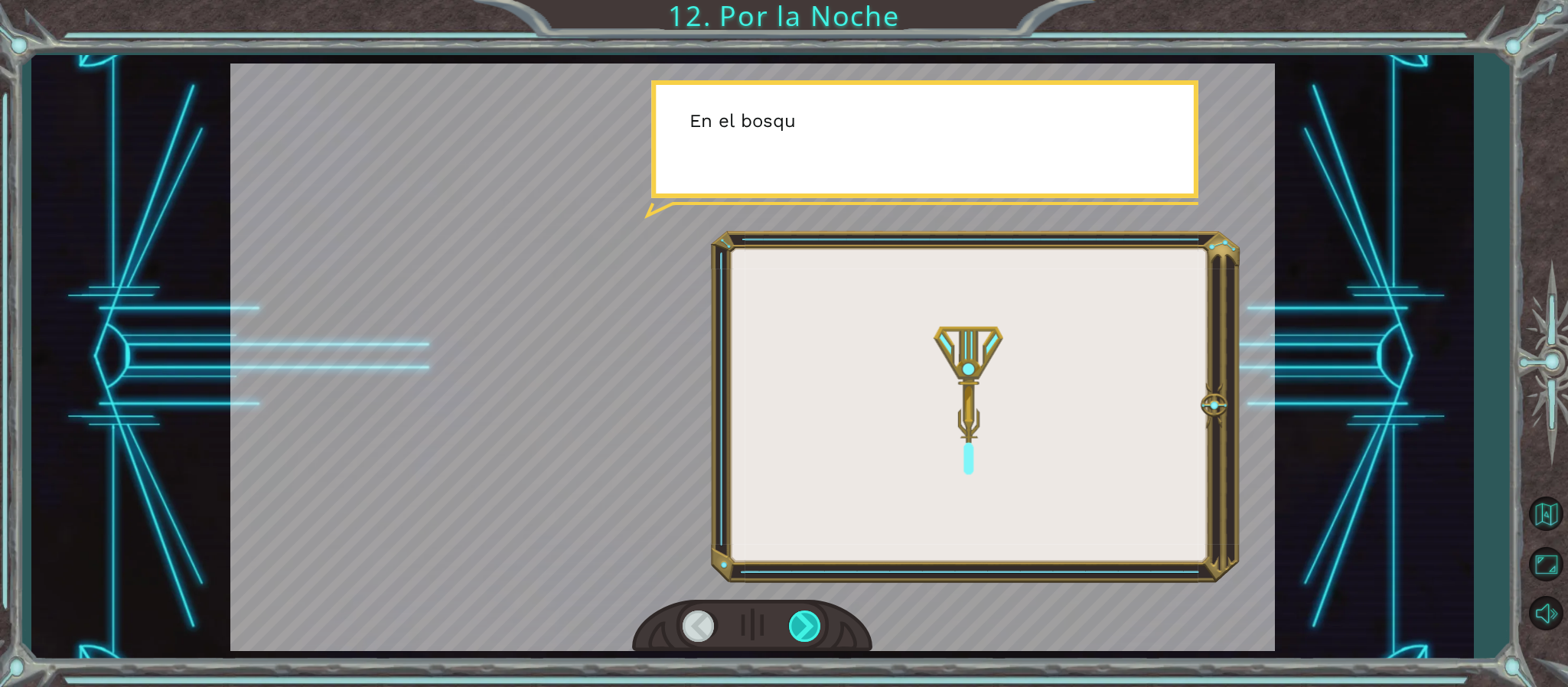
click at [811, 634] on div at bounding box center [806, 627] width 34 height 32
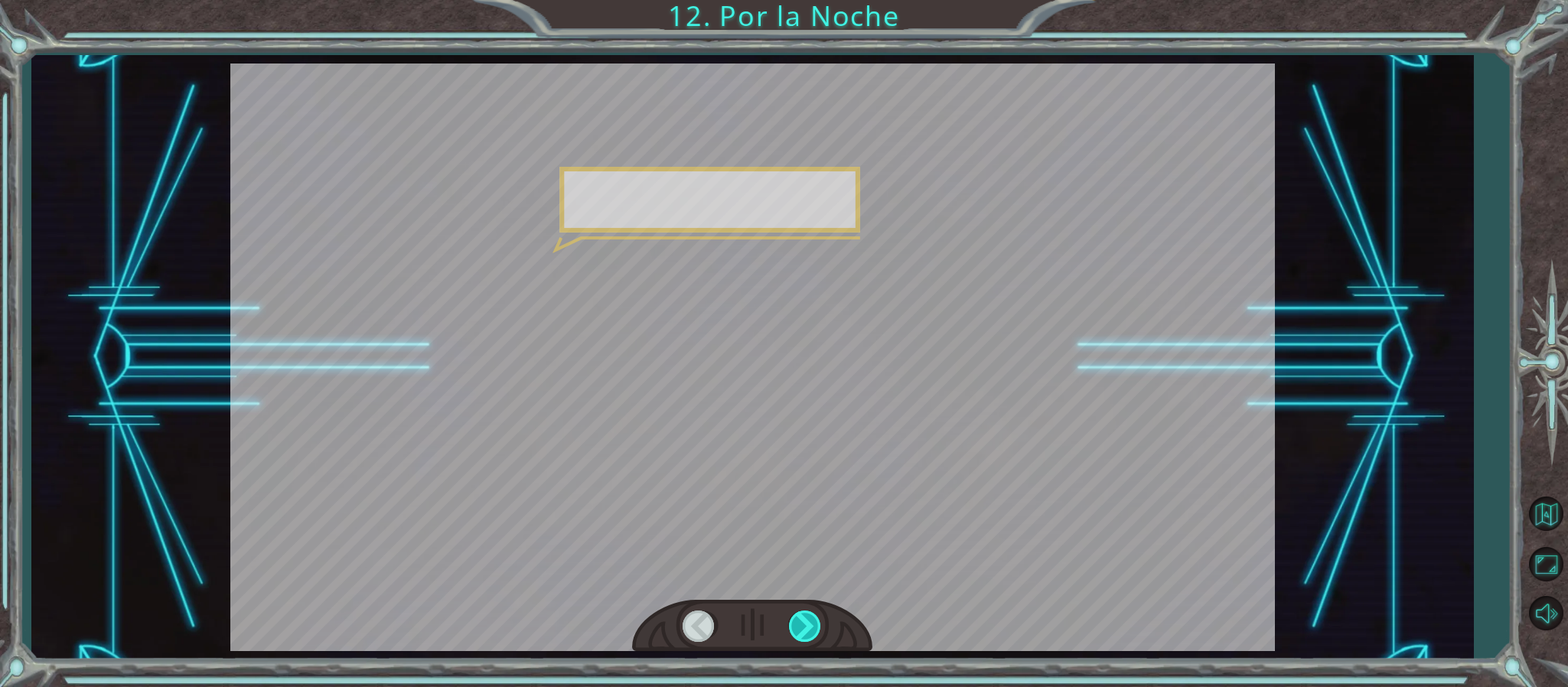
click at [811, 634] on div at bounding box center [806, 627] width 34 height 32
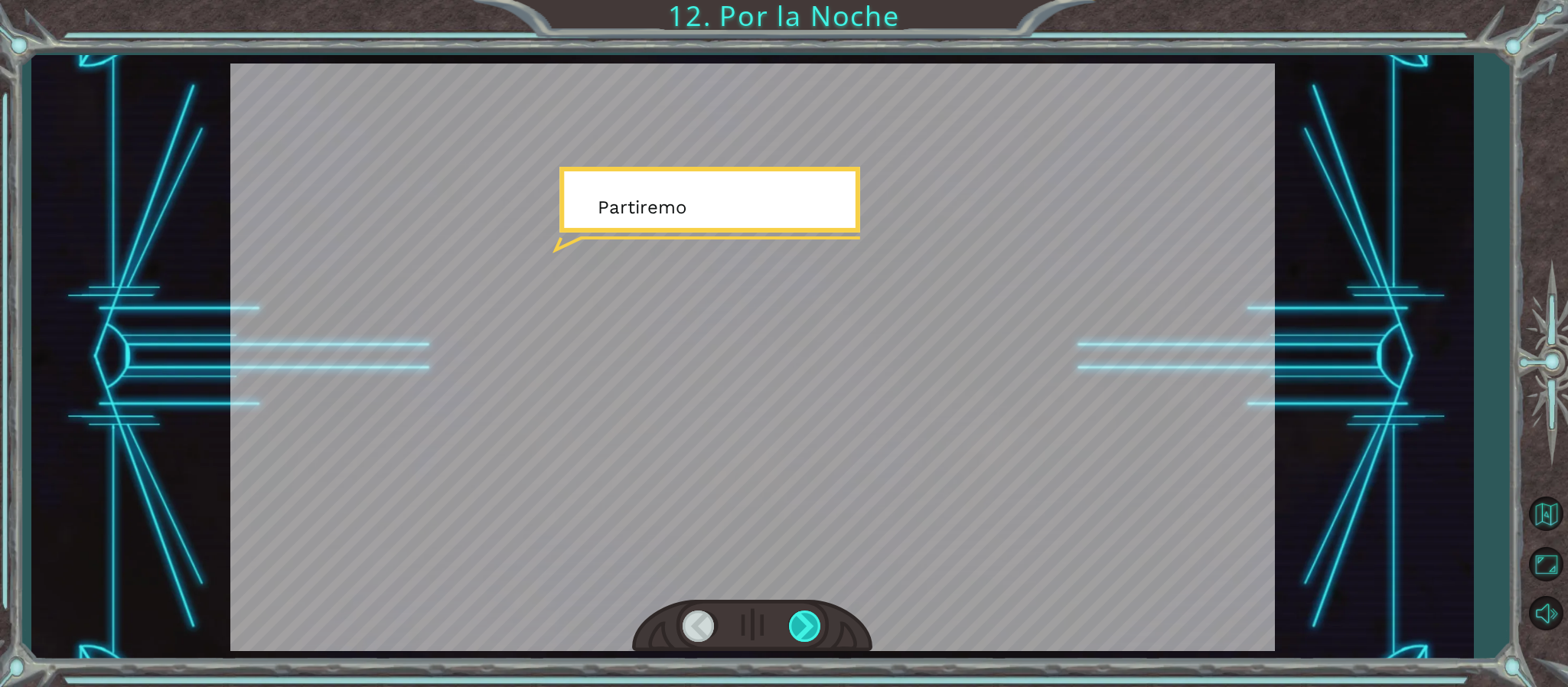
click at [811, 634] on div at bounding box center [806, 627] width 34 height 32
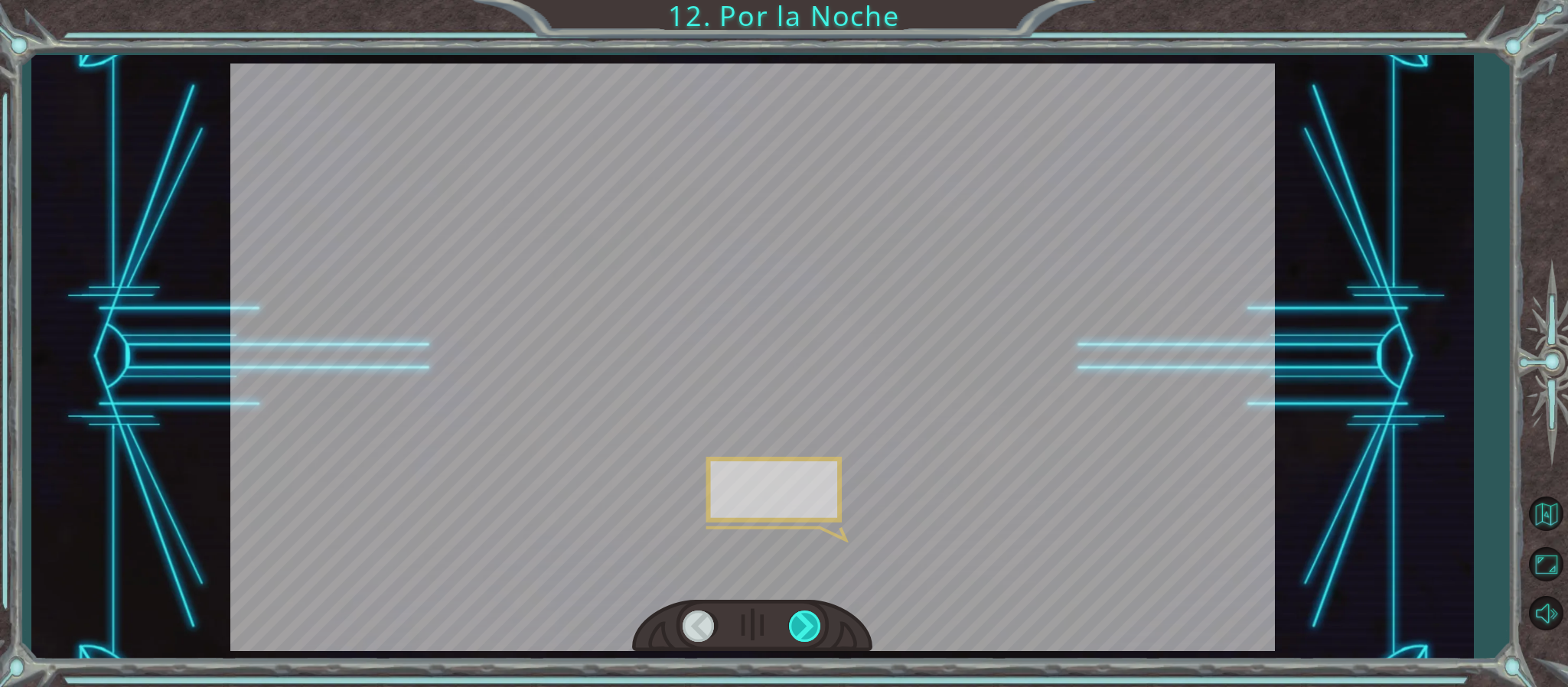
click at [811, 634] on div at bounding box center [806, 627] width 34 height 32
click at [811, 0] on div "P e r o a h o r a v a m o s a d o r m i r . N o n o s c o n v i e n e i n g r e…" at bounding box center [784, 0] width 1568 height 0
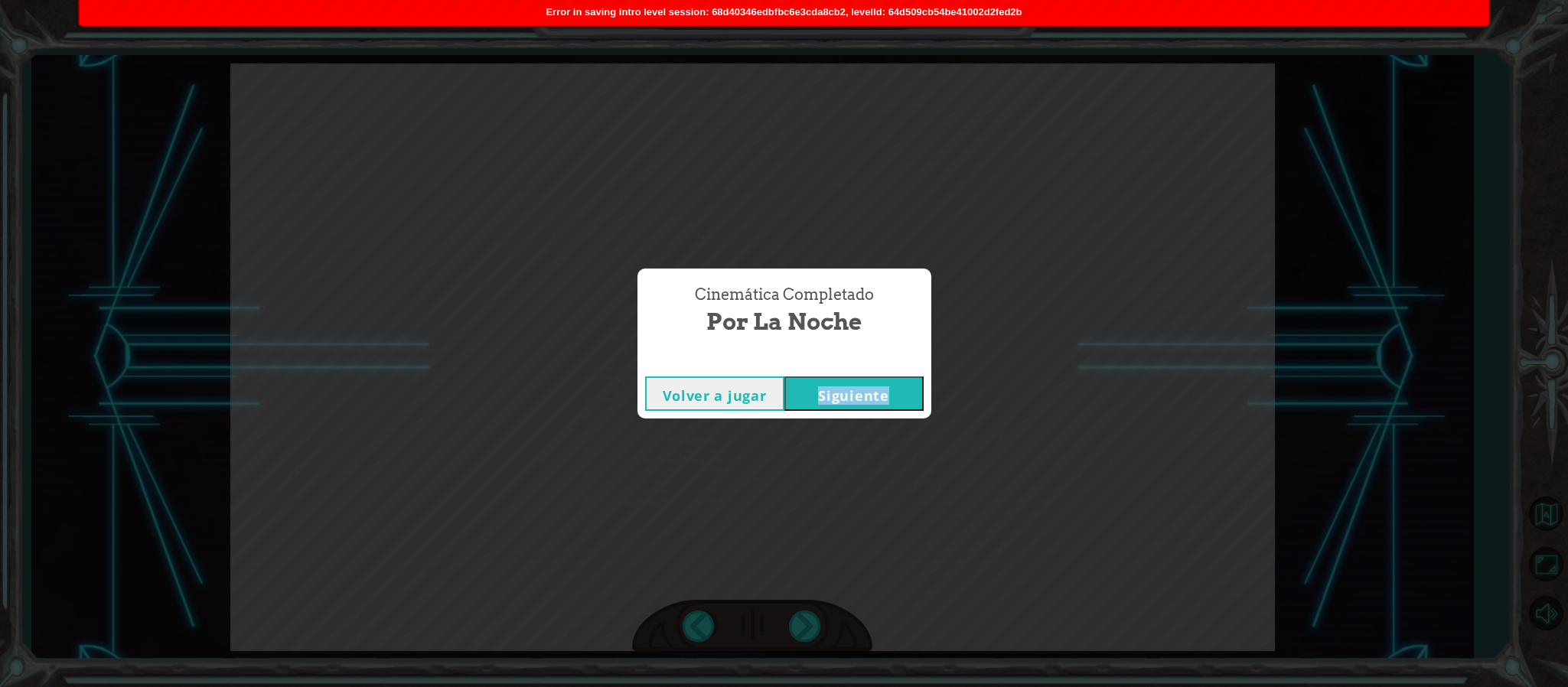
click at [832, 383] on button "Siguiente" at bounding box center [853, 393] width 139 height 34
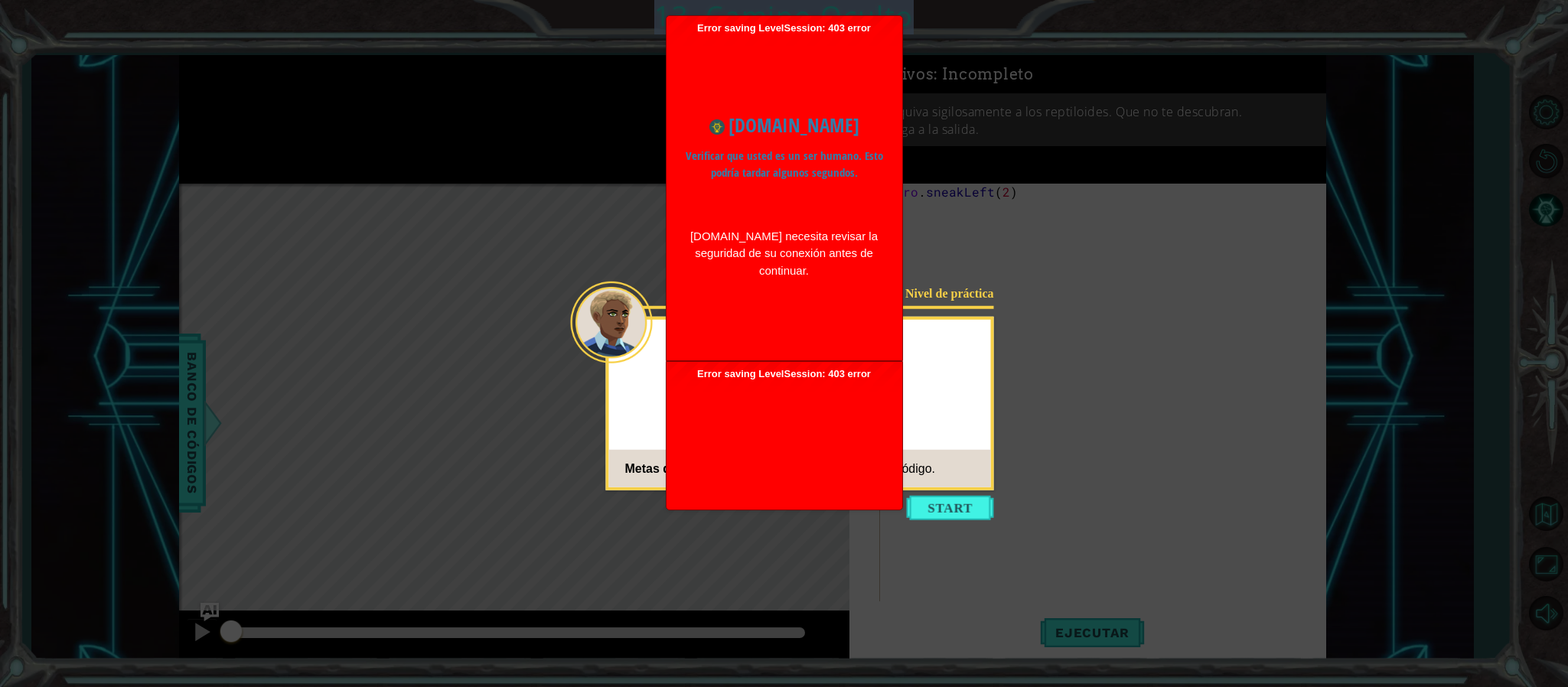
click at [1081, 368] on icon at bounding box center [784, 343] width 1568 height 687
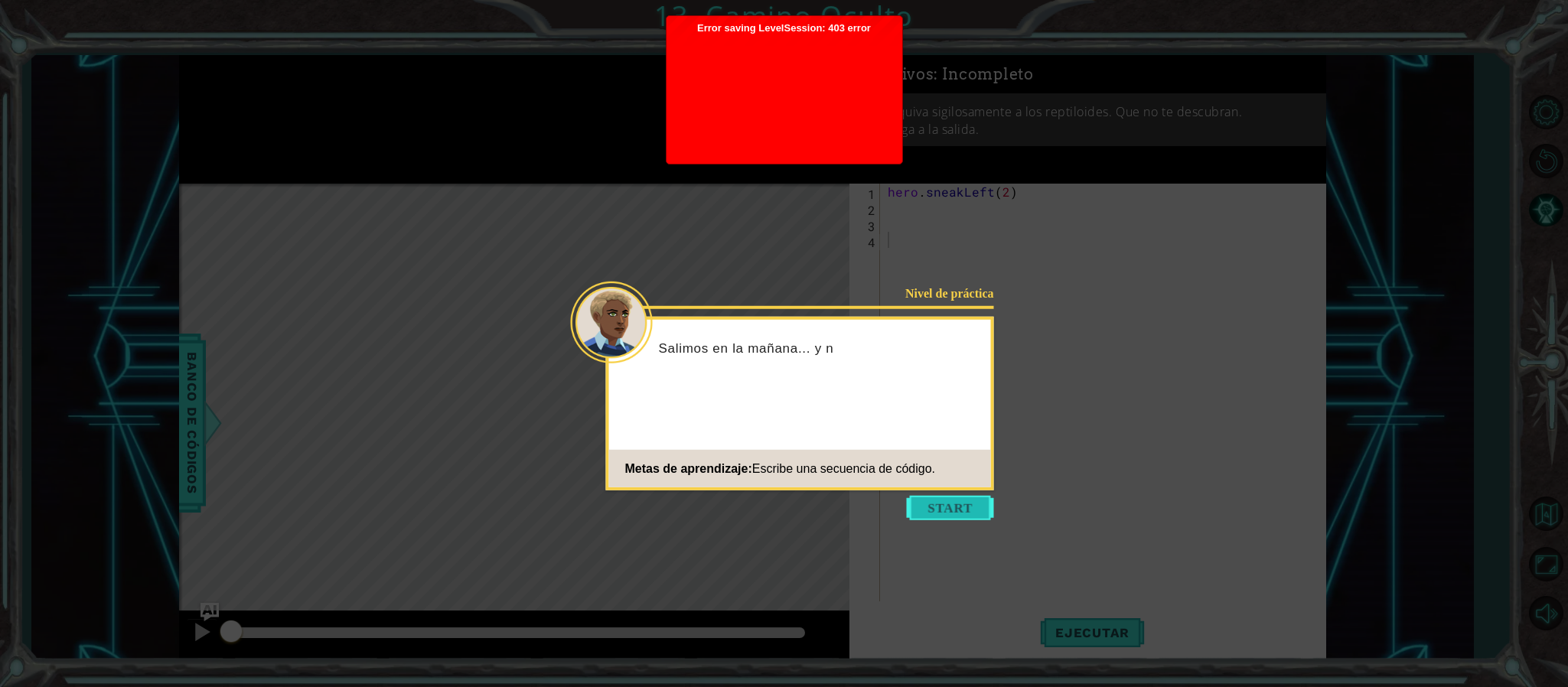
click at [962, 496] on button "Start" at bounding box center [950, 508] width 88 height 25
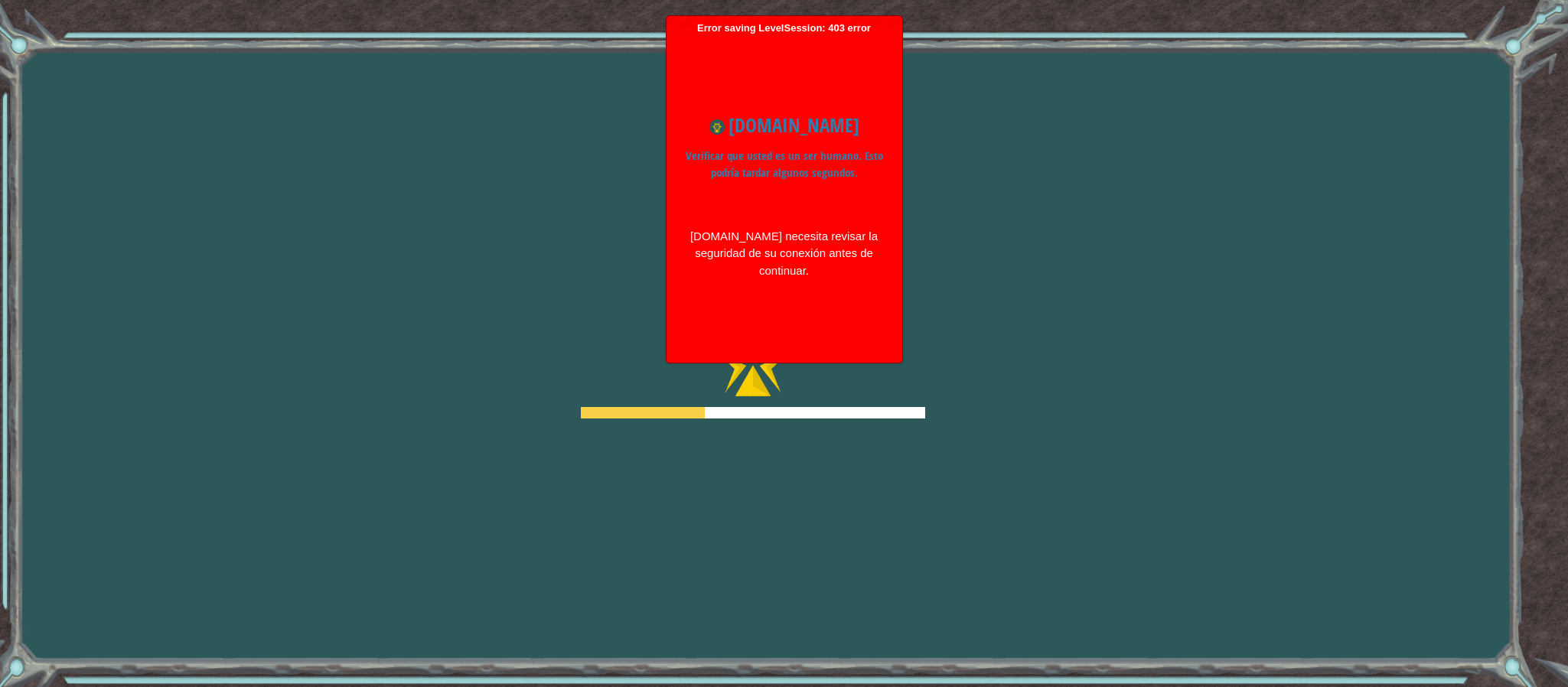
click at [979, 258] on div "Goals Error cargando del servidor Deberás unirte a un curso para jugar a este n…" at bounding box center [784, 343] width 1568 height 687
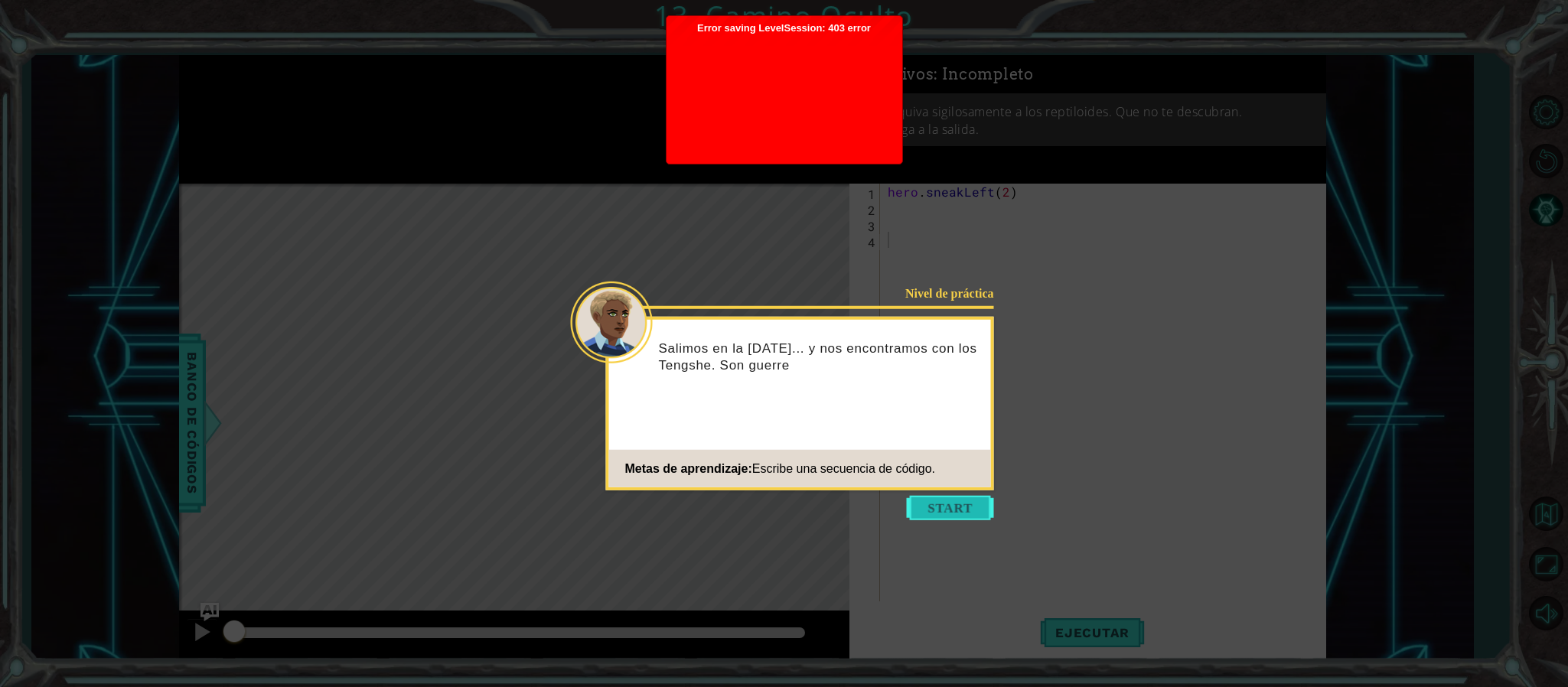
click at [934, 498] on button "Start" at bounding box center [950, 508] width 88 height 25
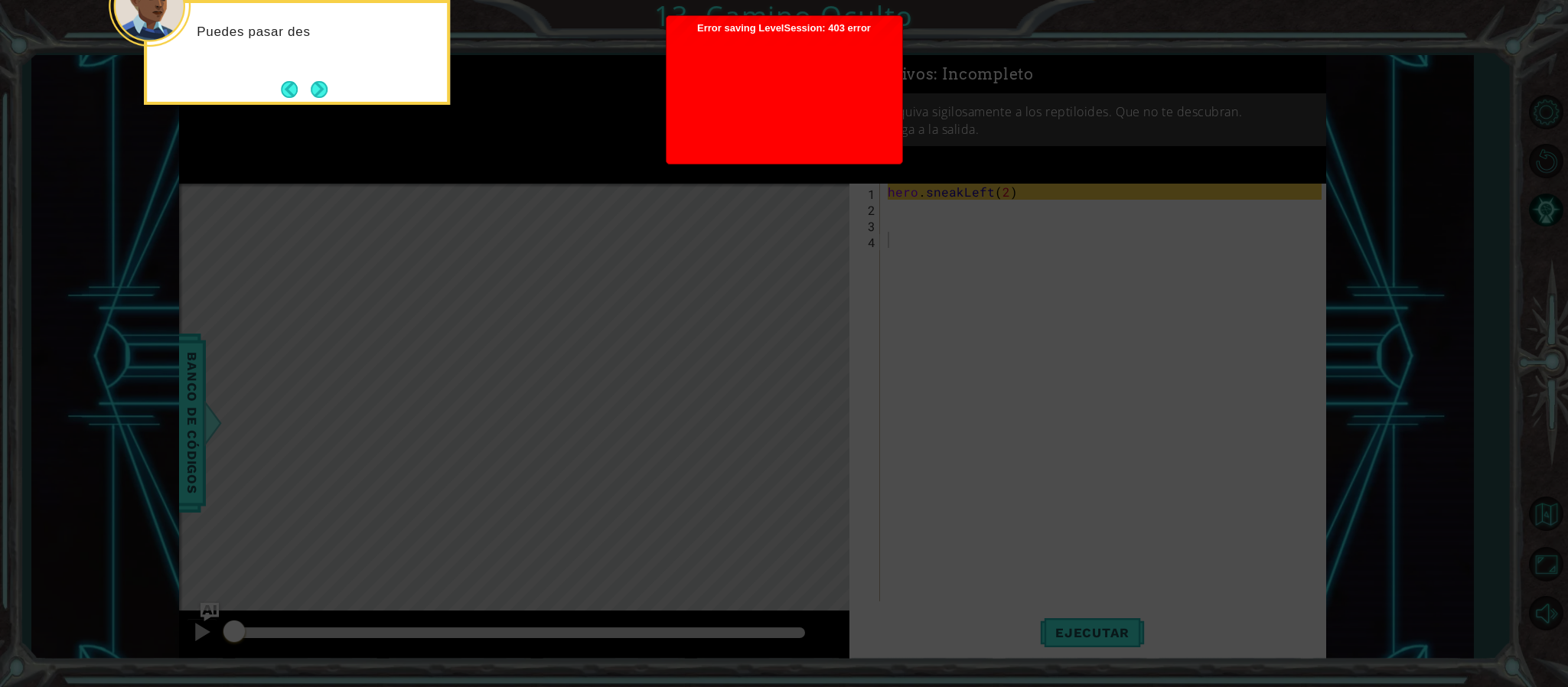
click at [934, 498] on icon at bounding box center [784, 103] width 1568 height 1169
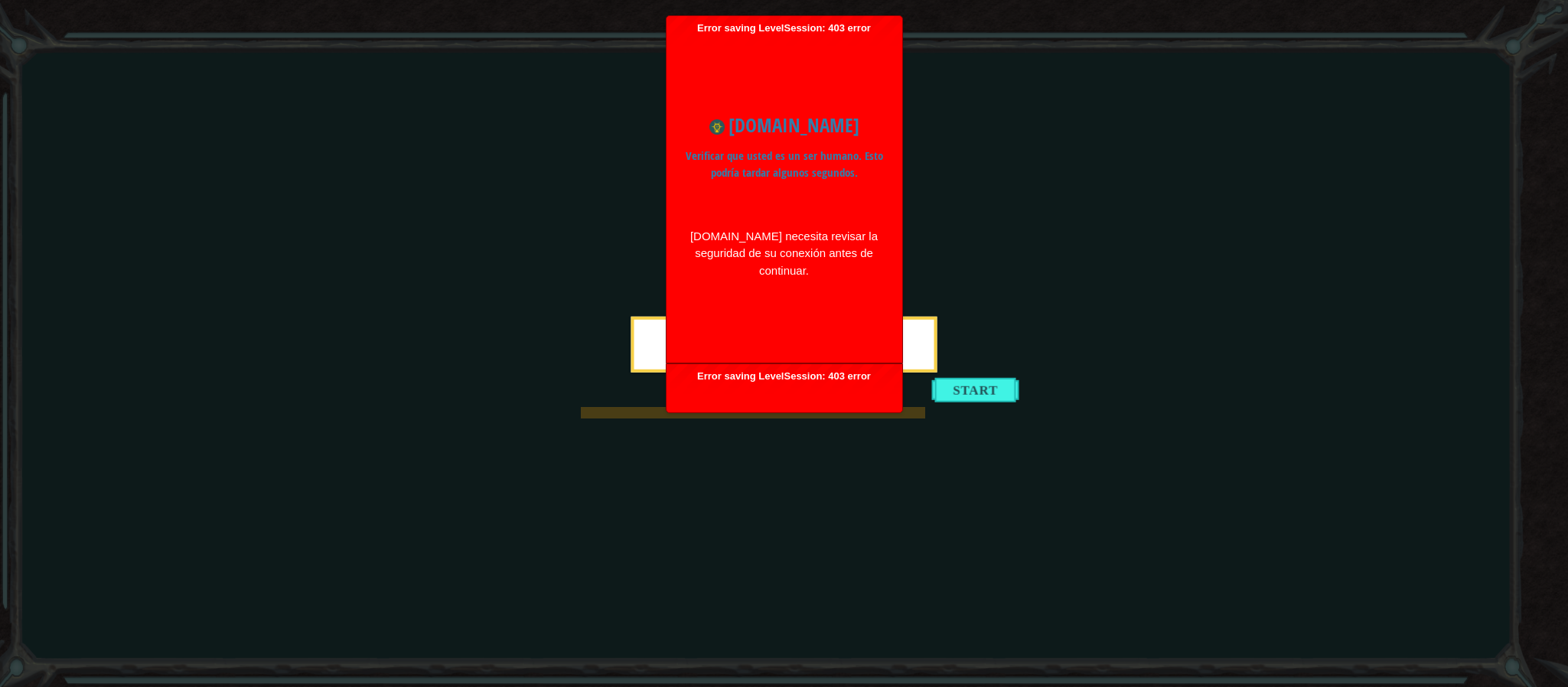
click at [827, 179] on p "Verificar que usted es un ser humano. Esto podría tardar algunos segundos." at bounding box center [784, 165] width 197 height 34
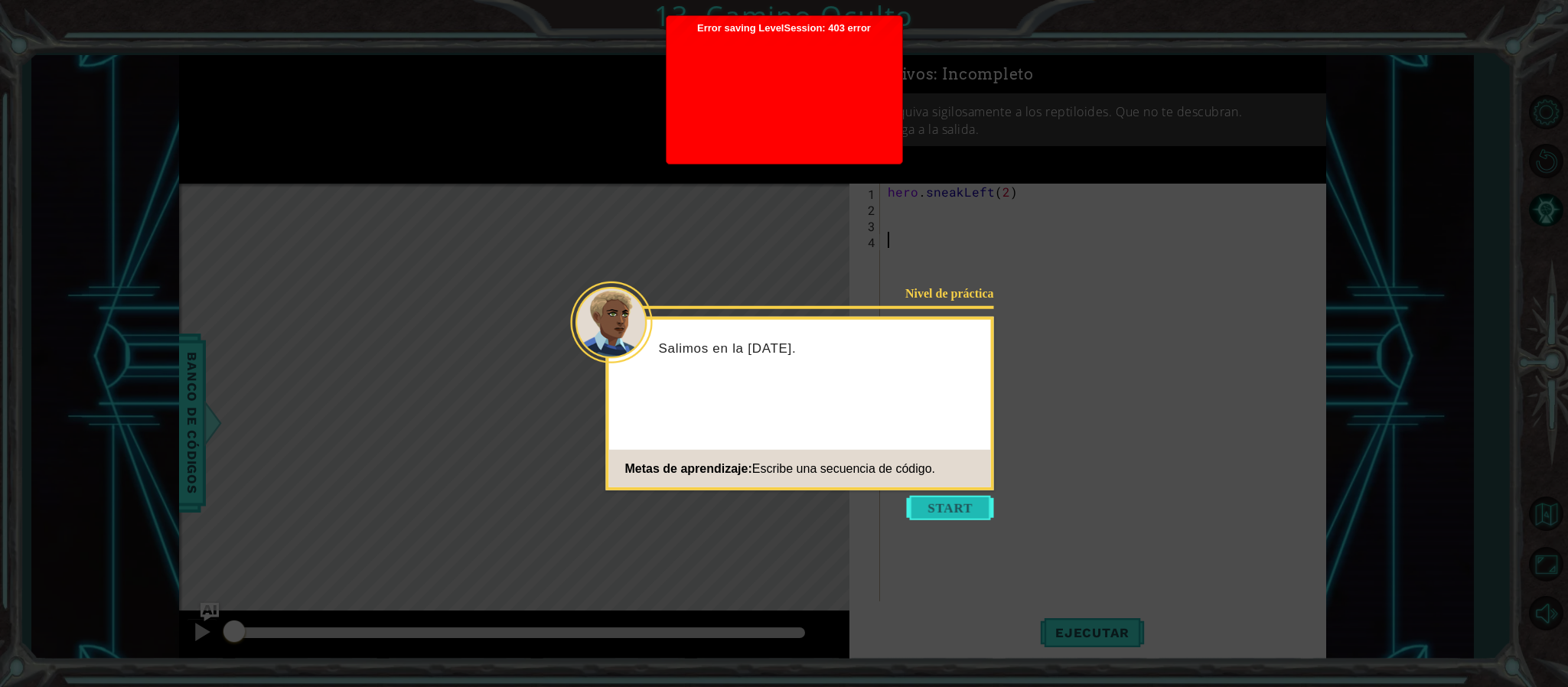
click at [962, 513] on button "Start" at bounding box center [950, 508] width 88 height 25
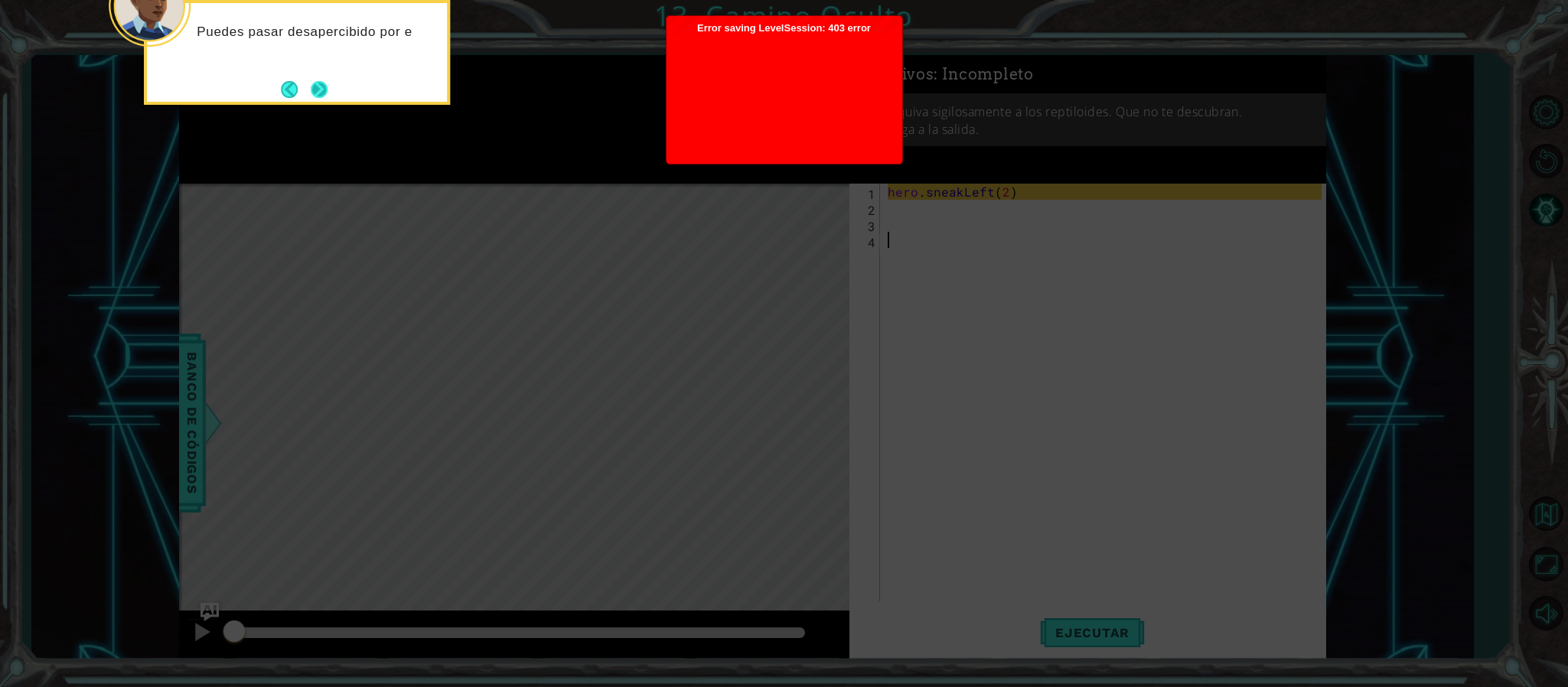
click at [319, 98] on button "Next" at bounding box center [318, 89] width 17 height 17
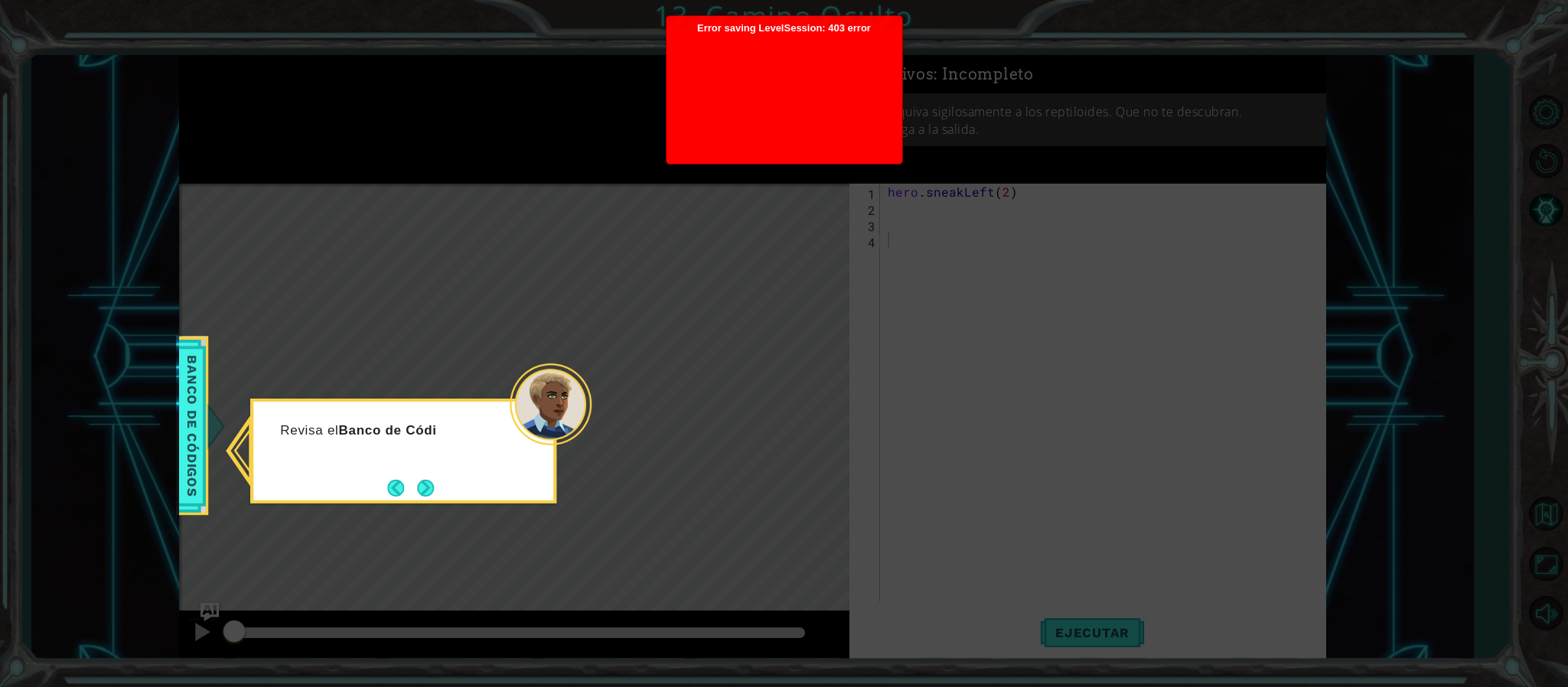
click at [425, 490] on button "Next" at bounding box center [425, 488] width 17 height 17
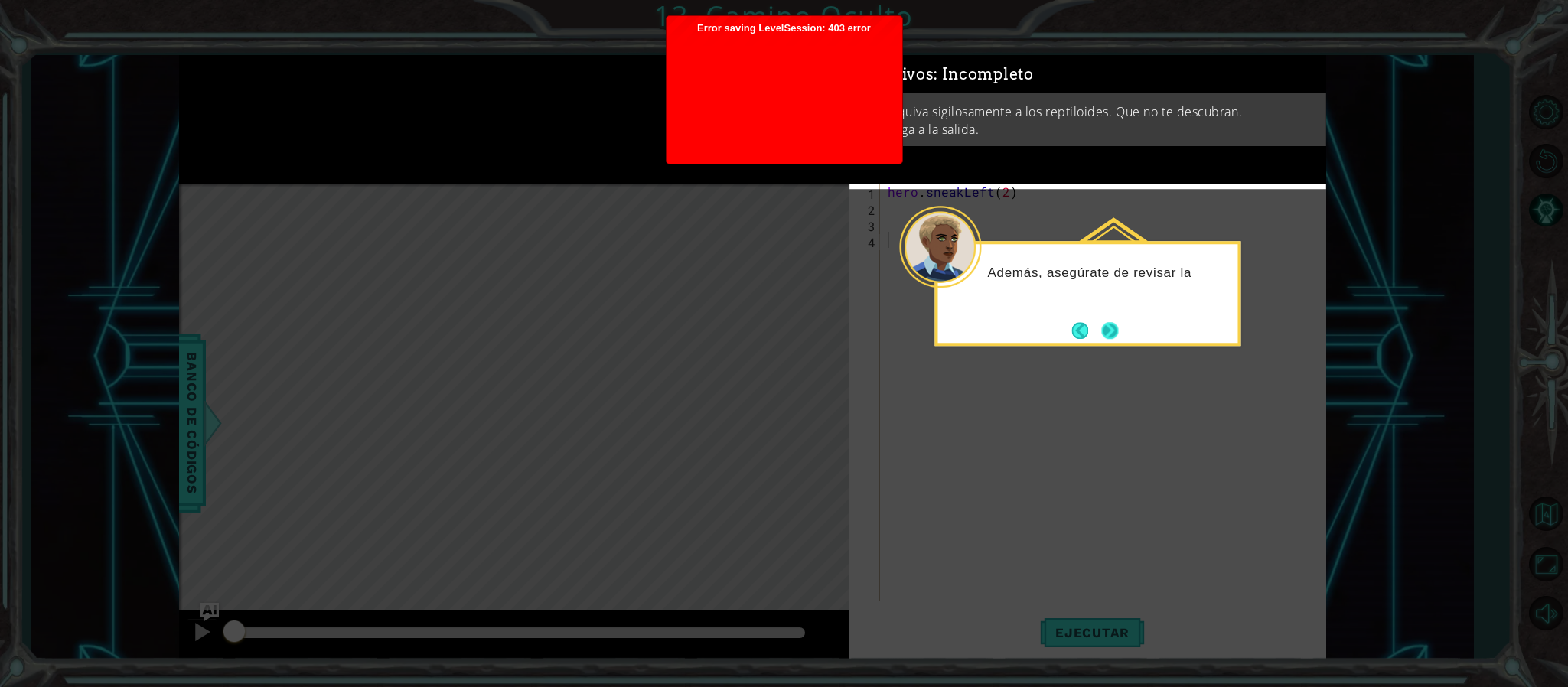
click at [1108, 333] on button "Next" at bounding box center [1110, 329] width 19 height 19
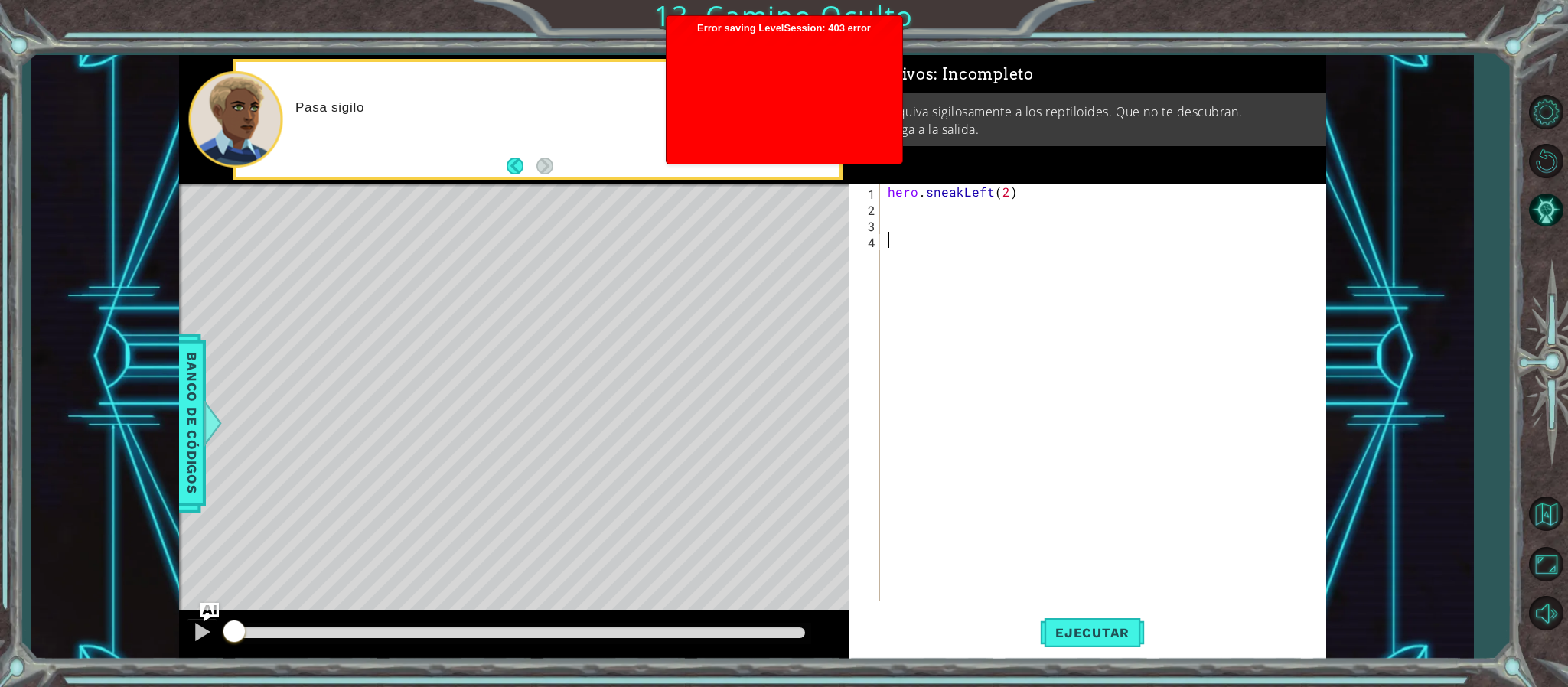
click at [711, 255] on div "Level Map" at bounding box center [532, 408] width 707 height 450
